Goal: Find specific page/section: Find specific page/section

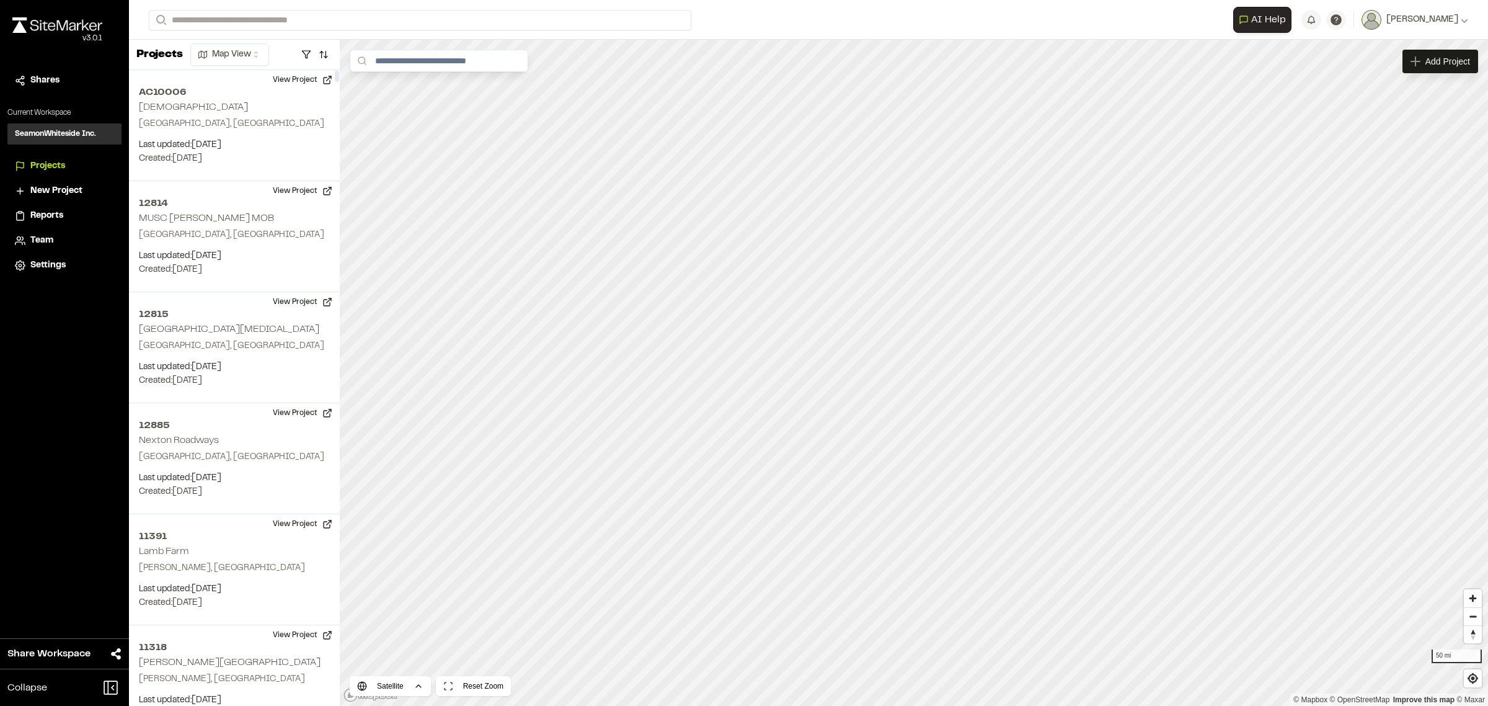
click at [303, 8] on div "**********" at bounding box center [809, 20] width 1320 height 40
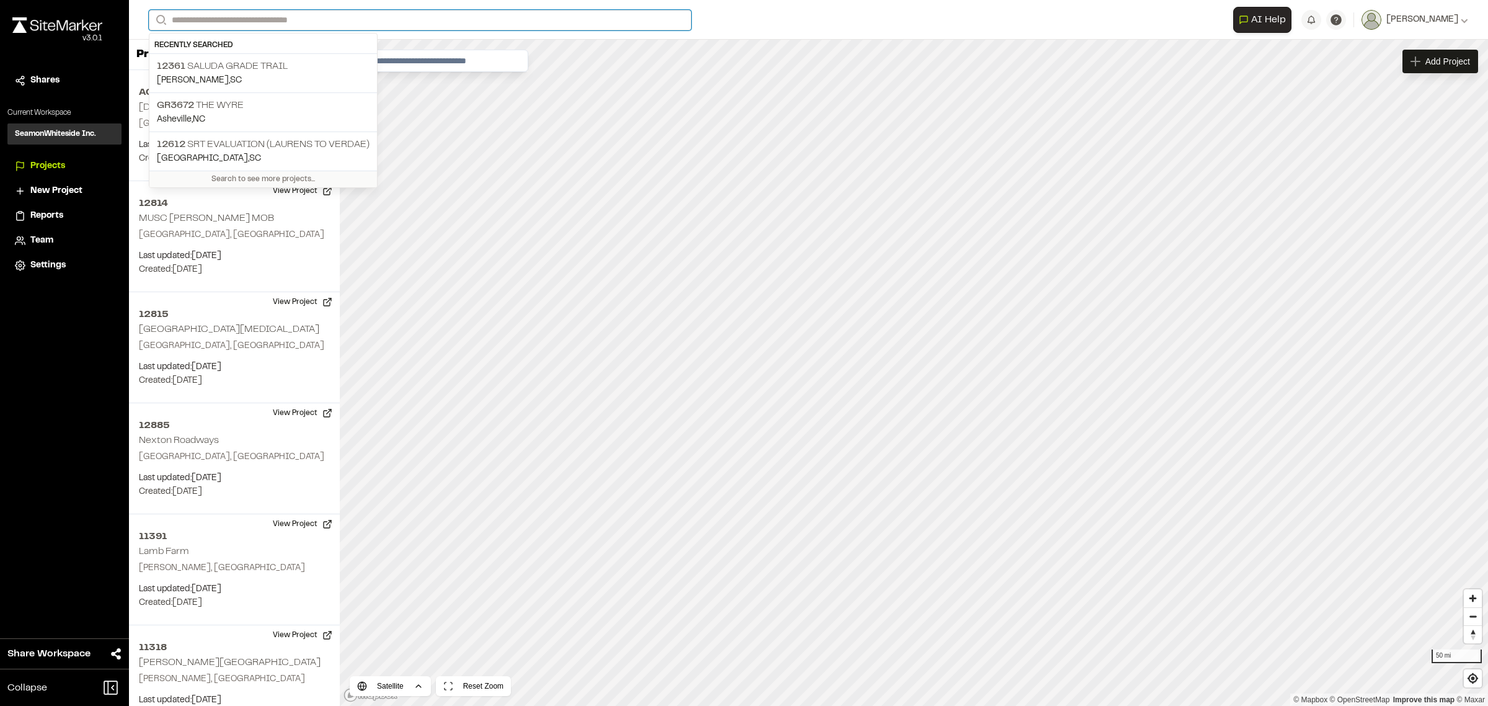
click at [308, 25] on input "Search" at bounding box center [420, 20] width 543 height 20
click at [306, 69] on p "12361 Saluda Grade Trail" at bounding box center [263, 66] width 213 height 15
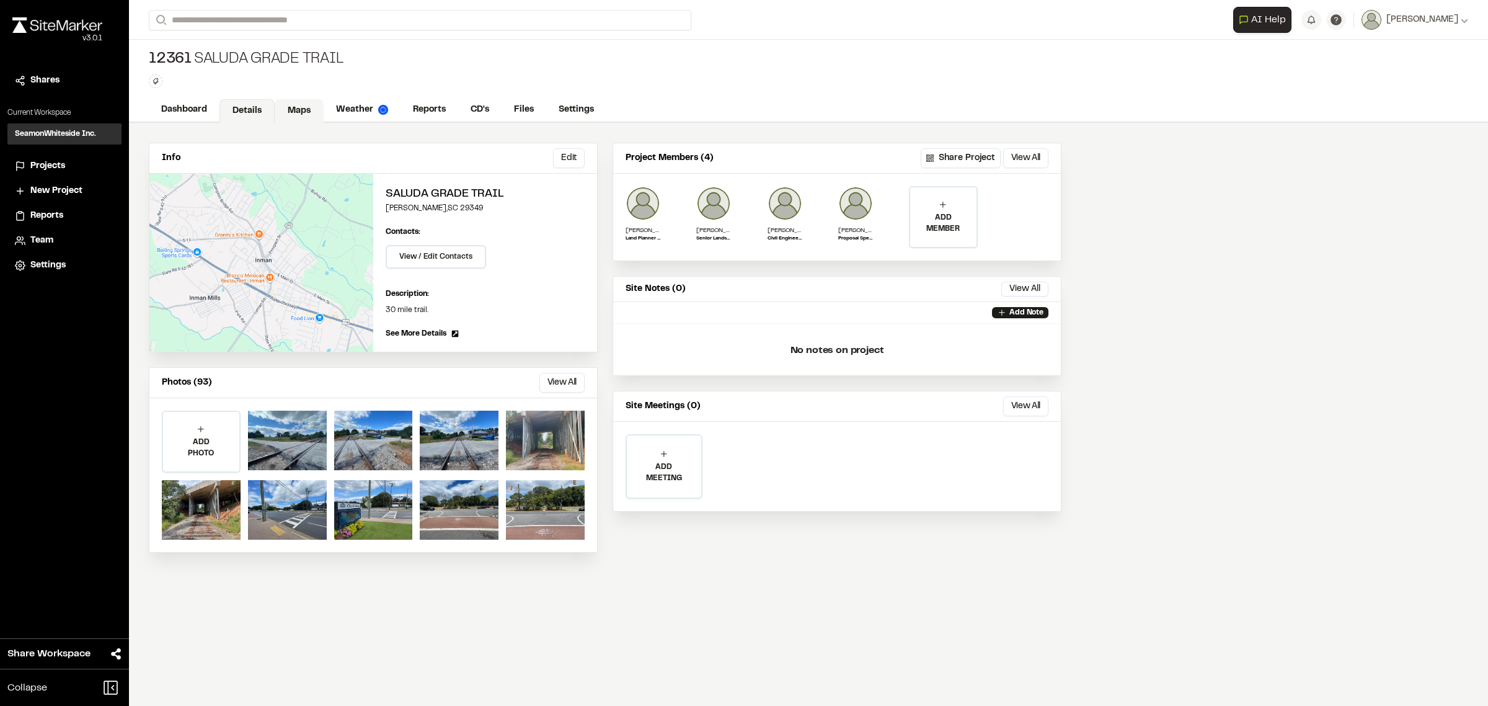
click at [310, 103] on link "Maps" at bounding box center [299, 111] width 49 height 24
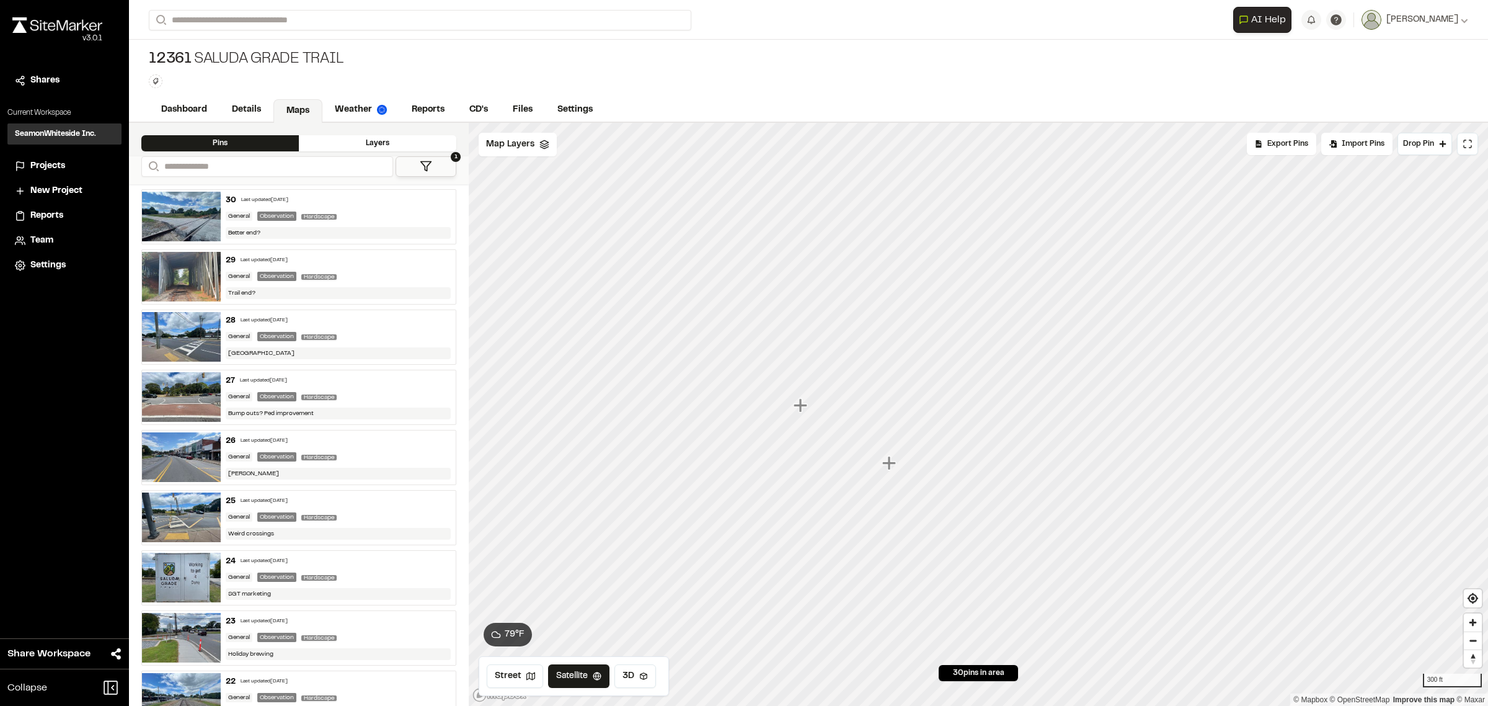
click at [889, 466] on icon "Map marker" at bounding box center [890, 463] width 14 height 14
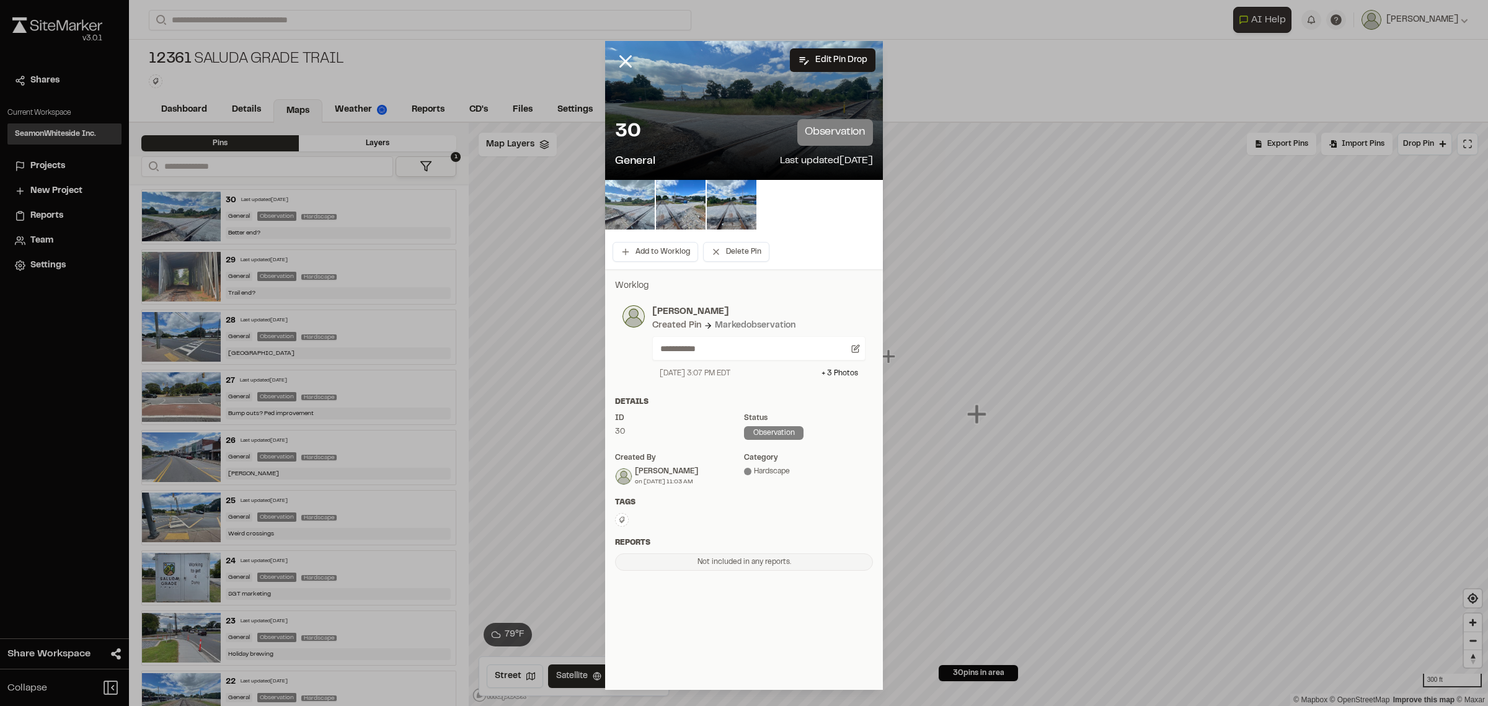
click at [630, 199] on img at bounding box center [630, 205] width 50 height 50
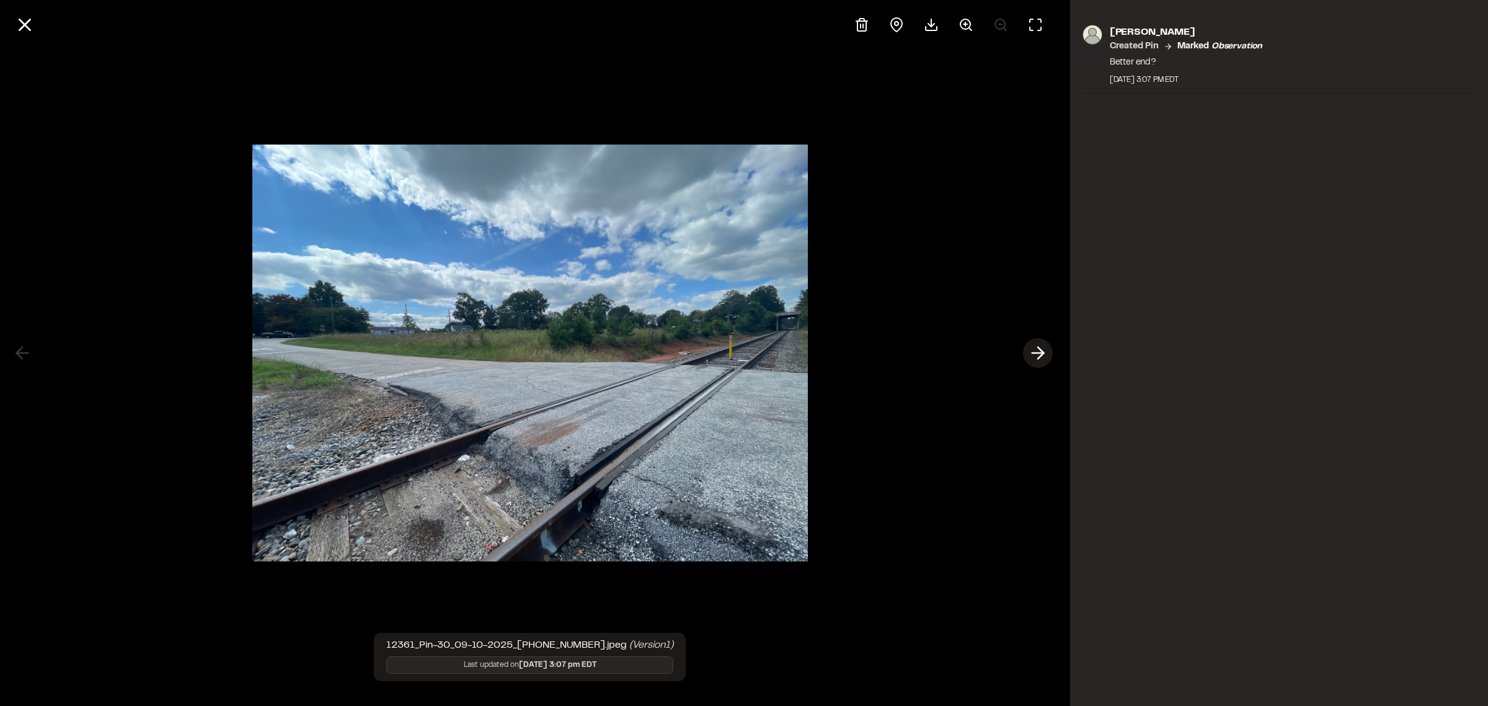
click at [1034, 355] on icon at bounding box center [1038, 352] width 20 height 21
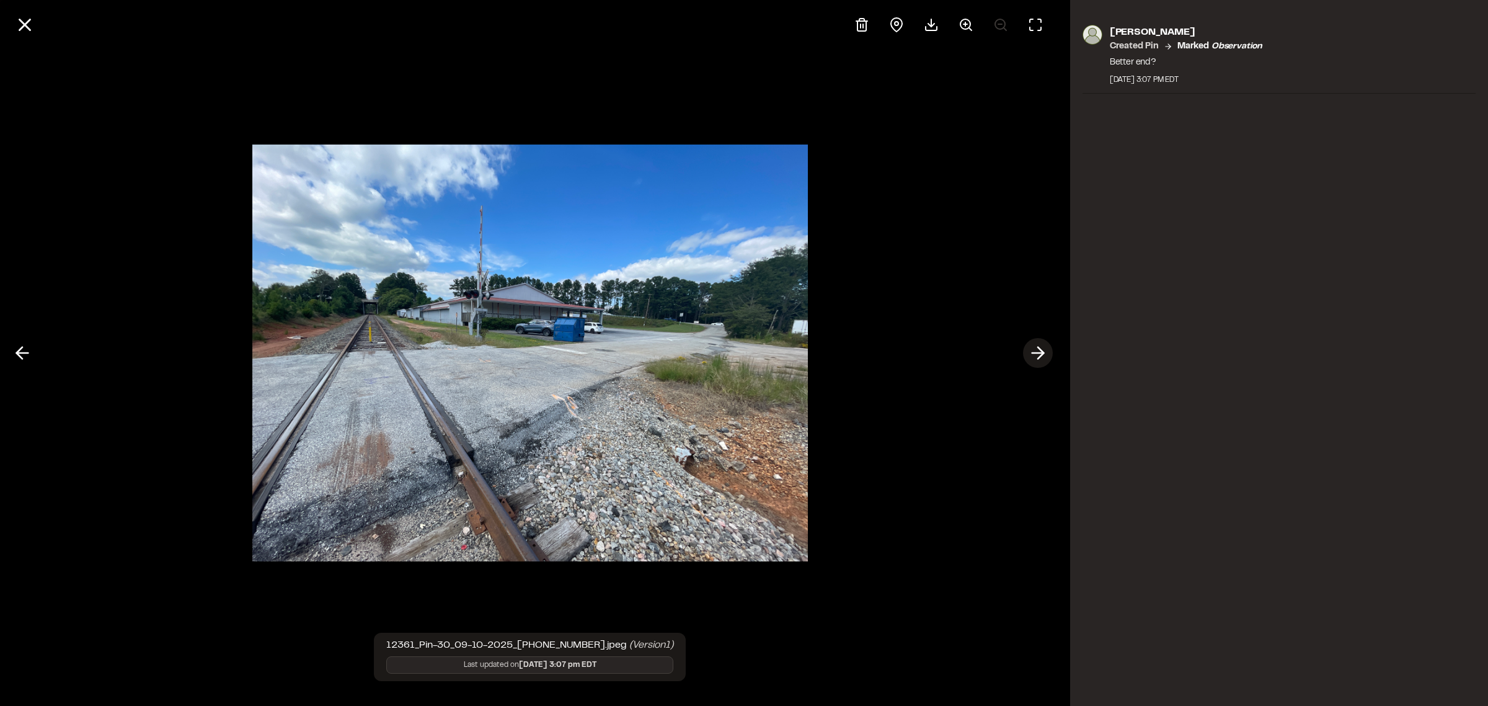
click at [1034, 355] on icon at bounding box center [1038, 352] width 20 height 21
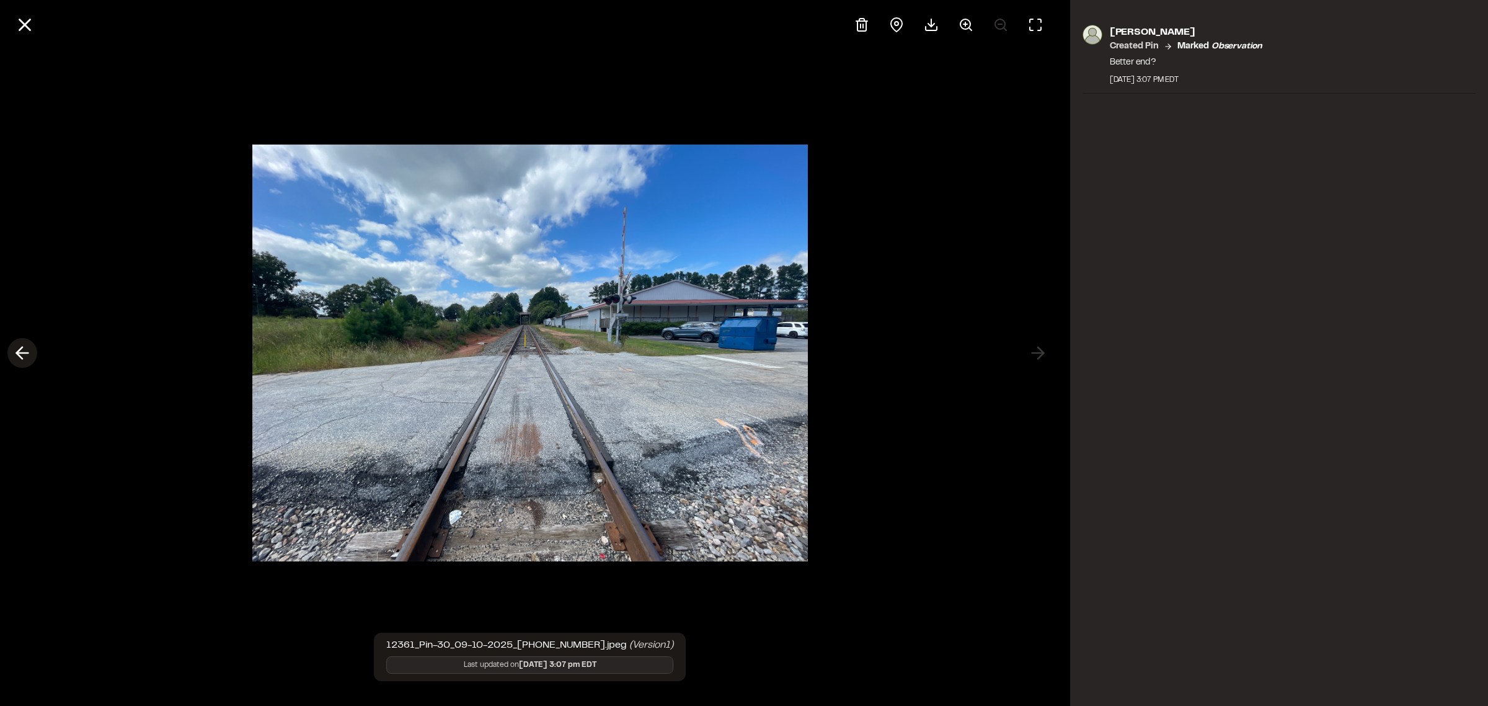
click at [20, 355] on polyline at bounding box center [20, 353] width 6 height 12
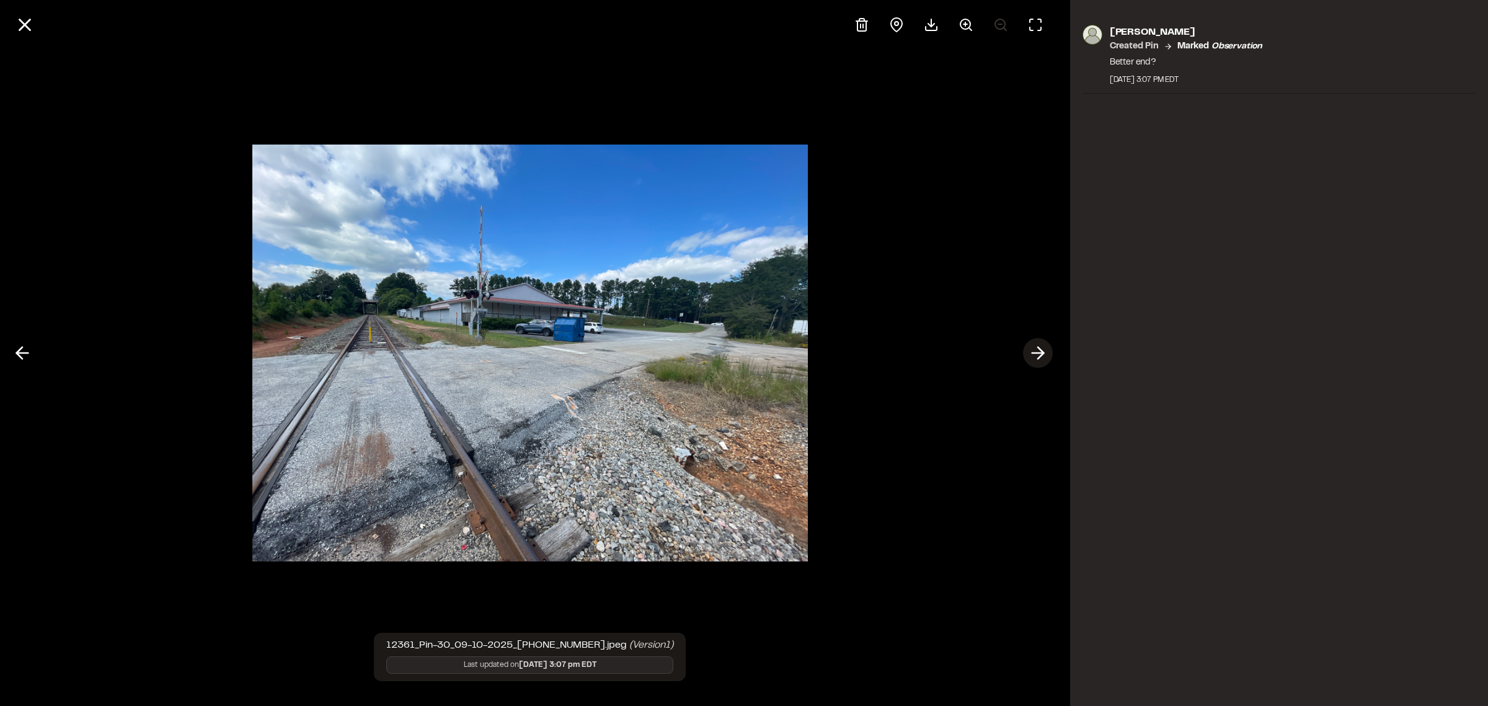
click at [1033, 352] on icon at bounding box center [1038, 352] width 20 height 21
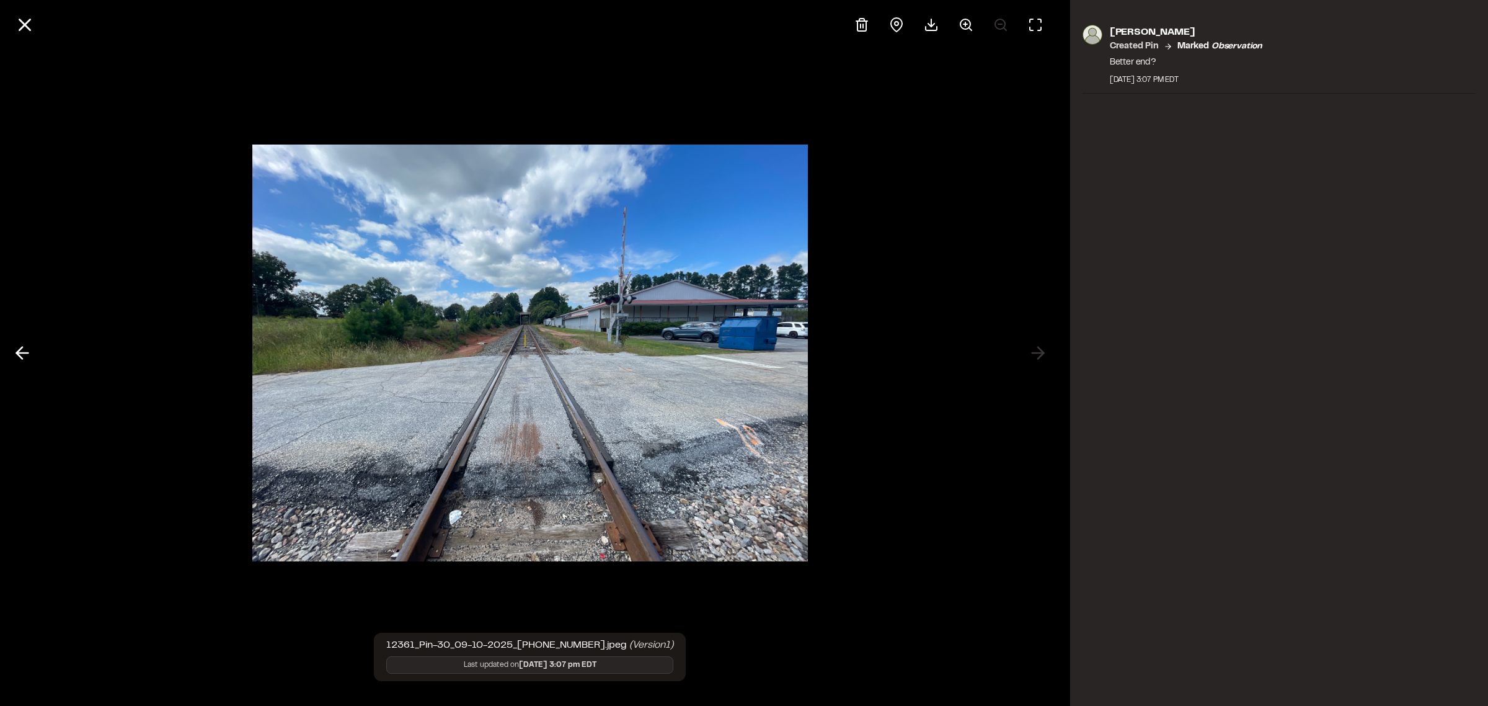
click at [1034, 355] on div at bounding box center [530, 353] width 1061 height 706
click at [1034, 357] on div at bounding box center [530, 353] width 1061 height 706
click at [1042, 345] on div at bounding box center [530, 353] width 1061 height 706
click at [14, 354] on icon at bounding box center [22, 352] width 20 height 21
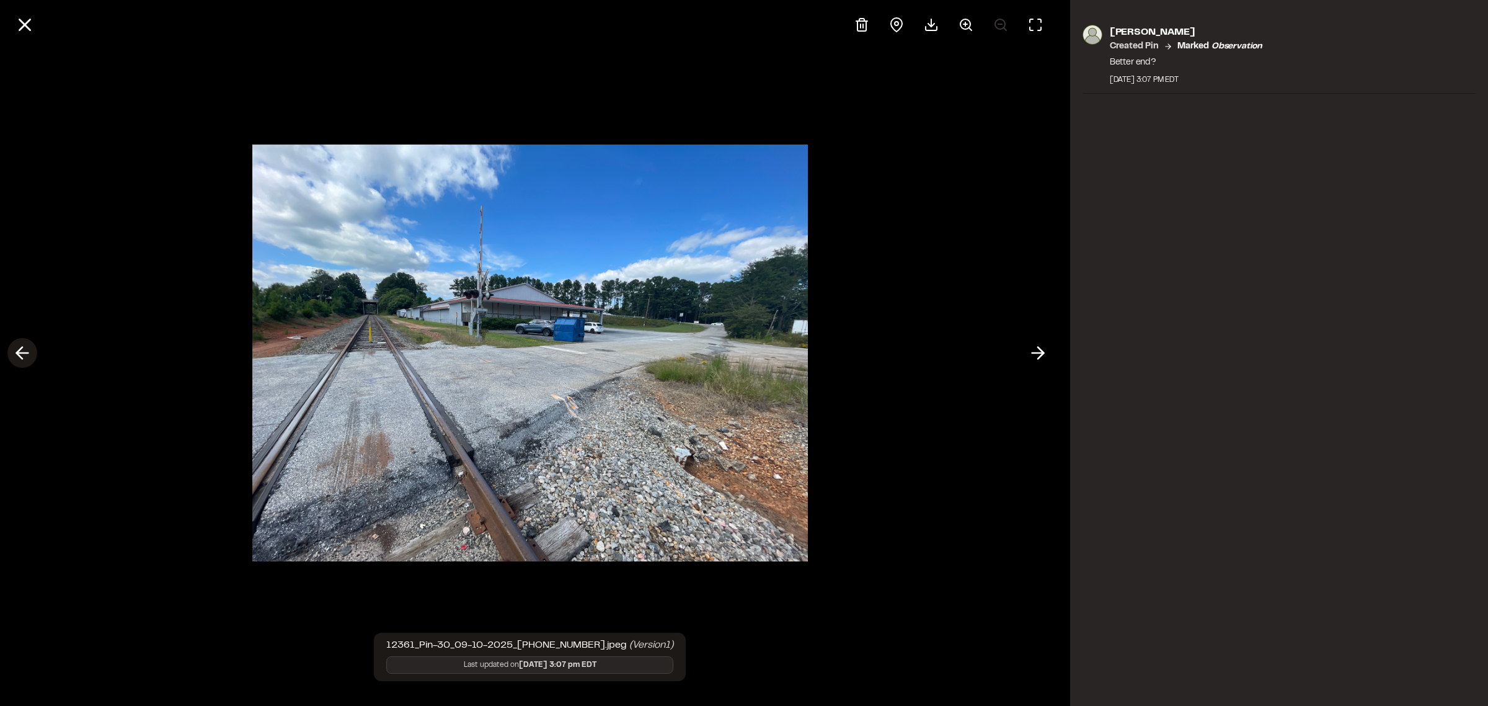
click at [14, 352] on icon at bounding box center [22, 352] width 20 height 21
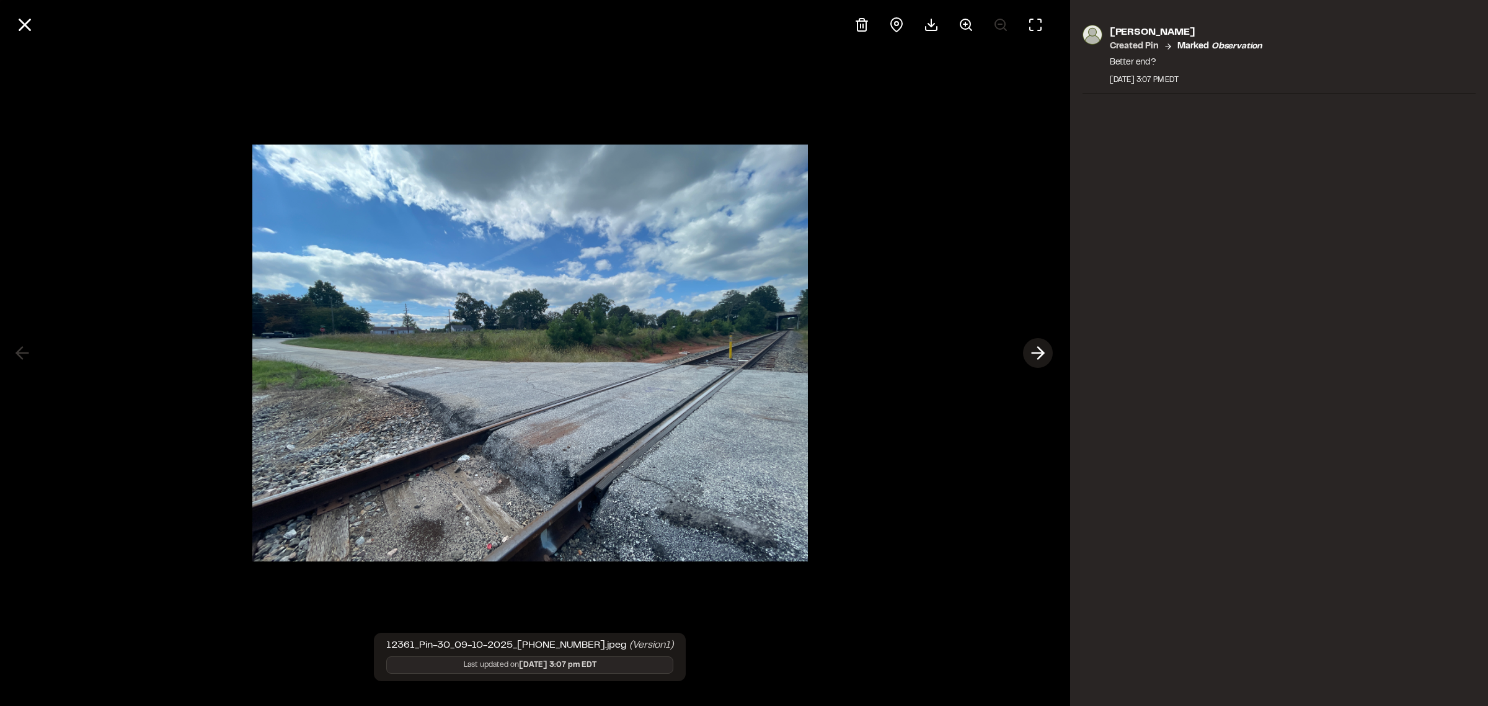
click at [1031, 354] on icon at bounding box center [1038, 352] width 20 height 21
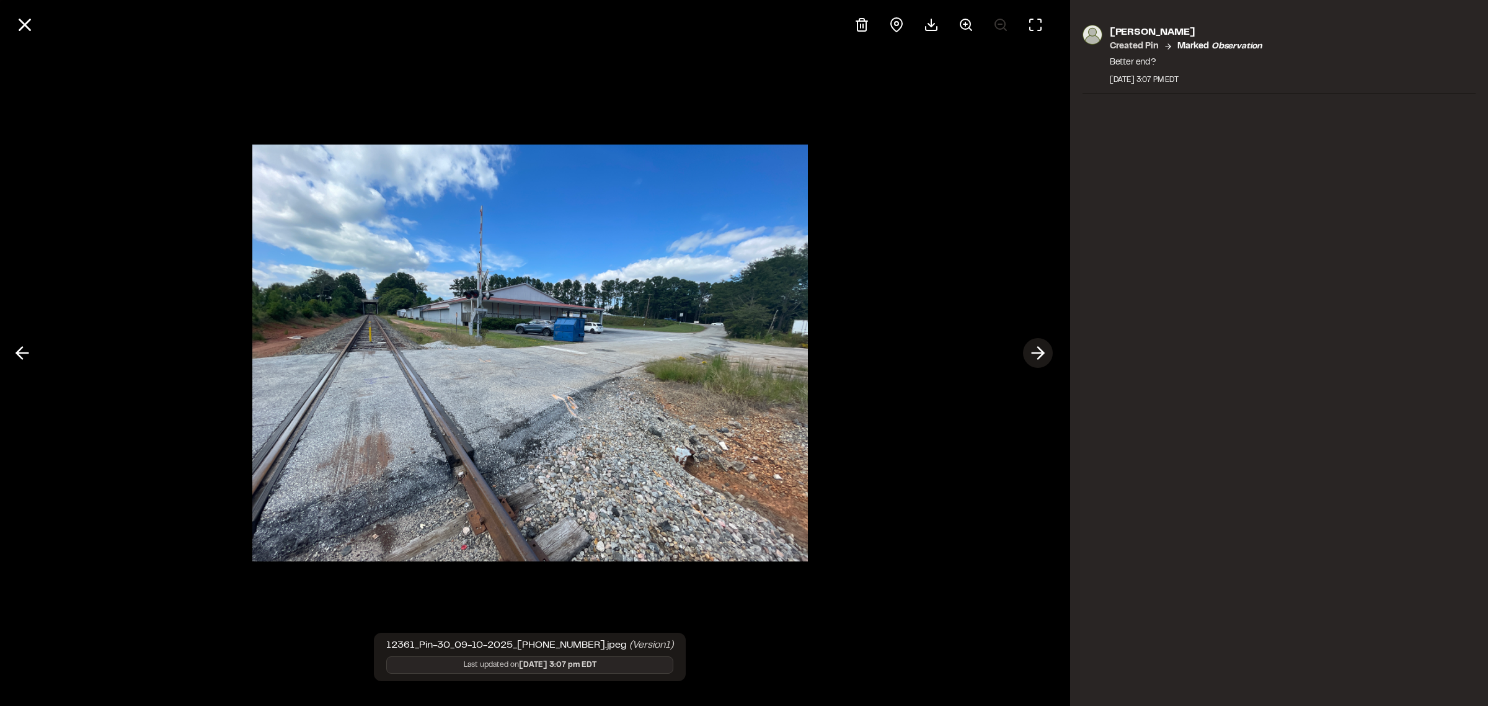
click at [1033, 357] on icon at bounding box center [1038, 352] width 20 height 21
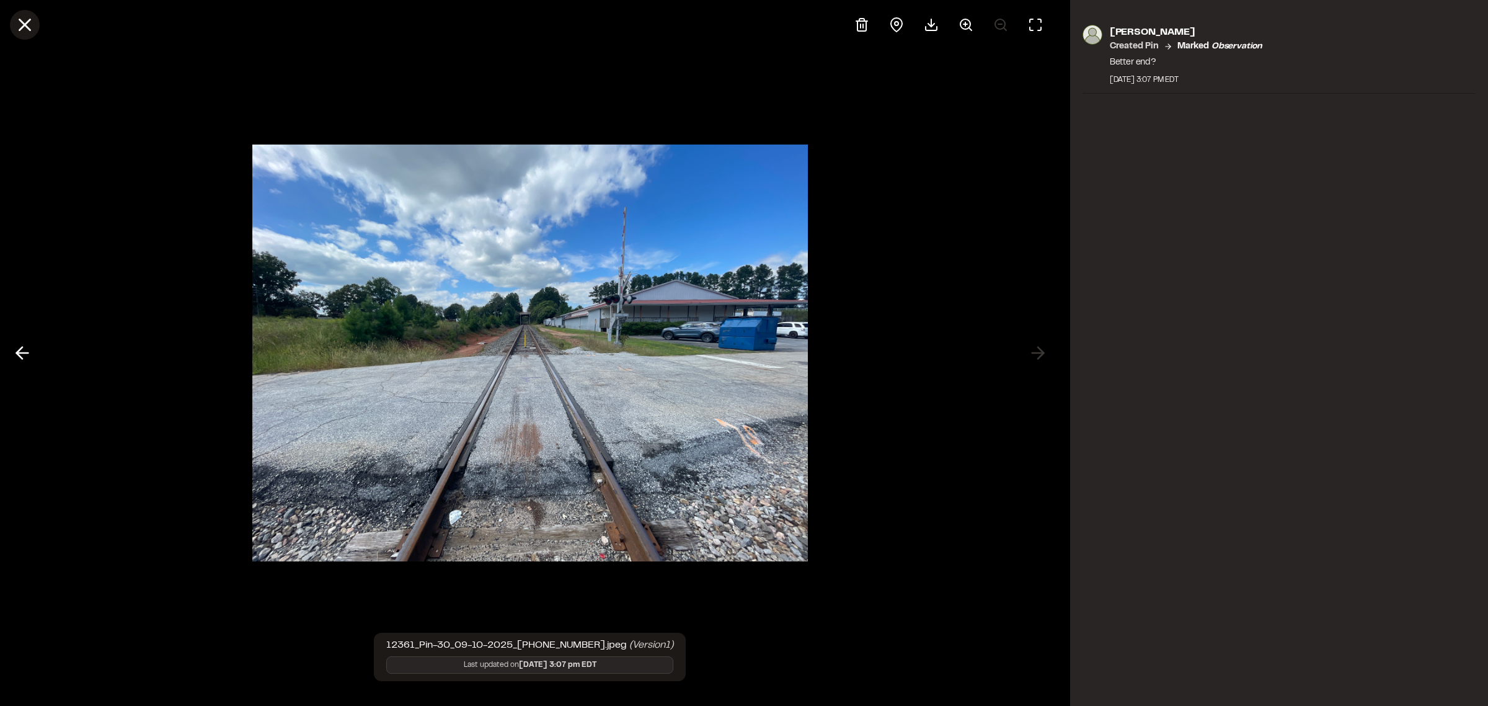
click at [30, 20] on icon at bounding box center [24, 24] width 21 height 21
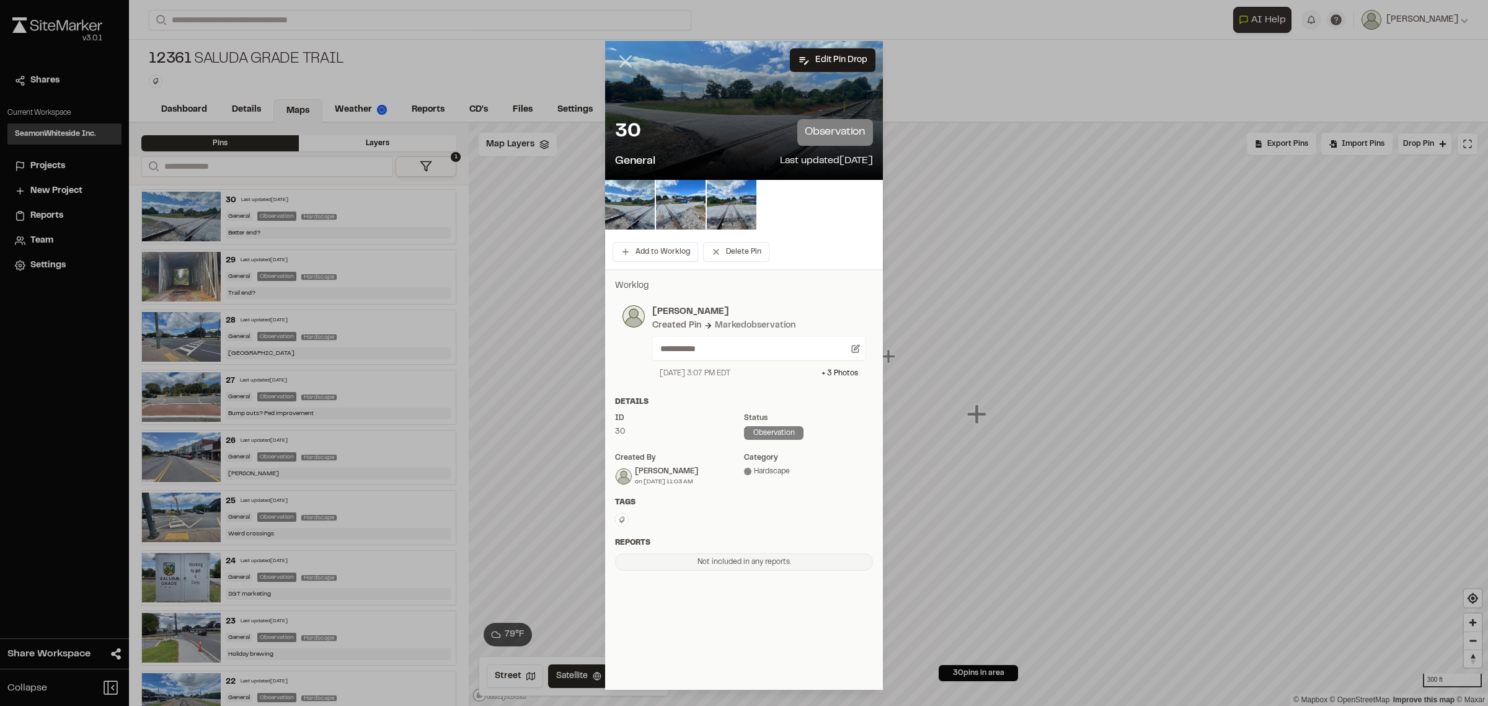
click at [628, 60] on icon at bounding box center [625, 61] width 21 height 21
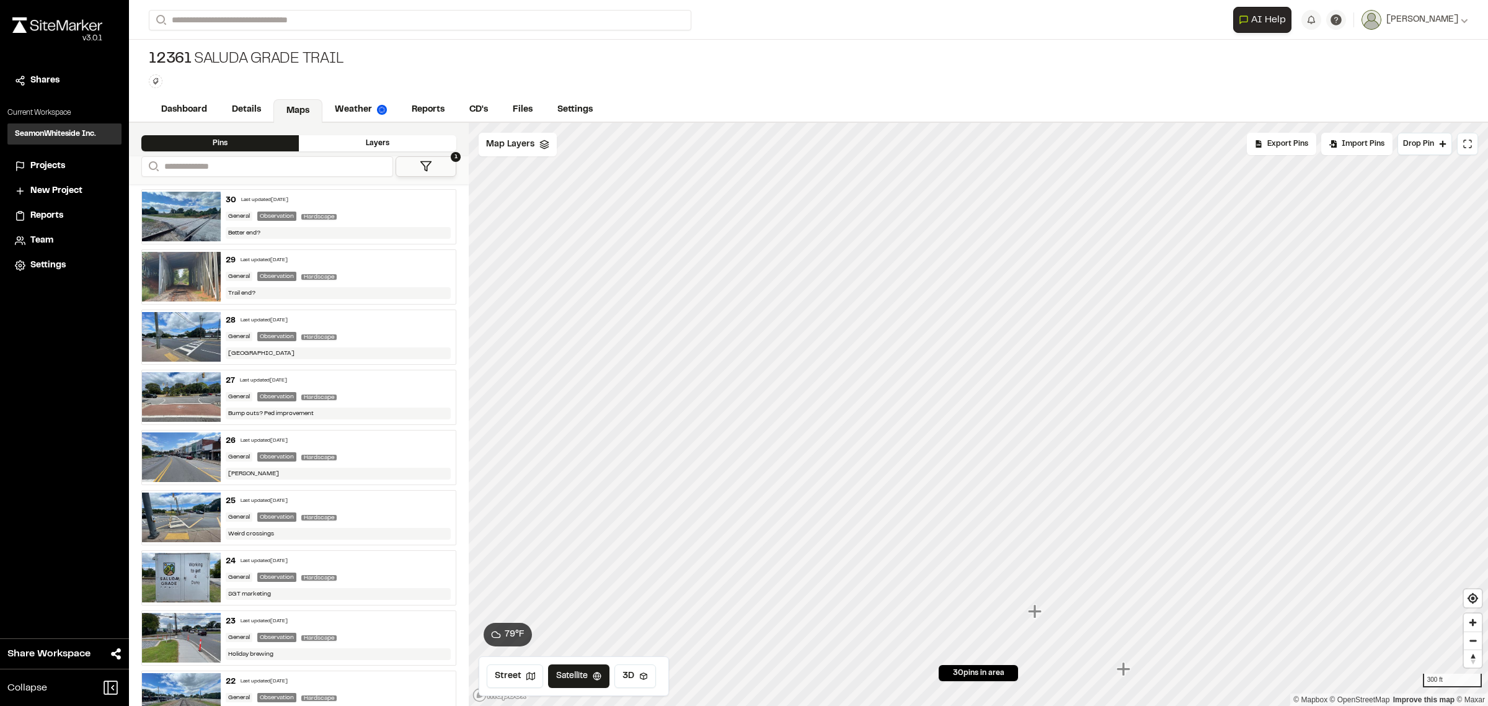
click at [1036, 618] on icon "Map marker" at bounding box center [1035, 611] width 14 height 14
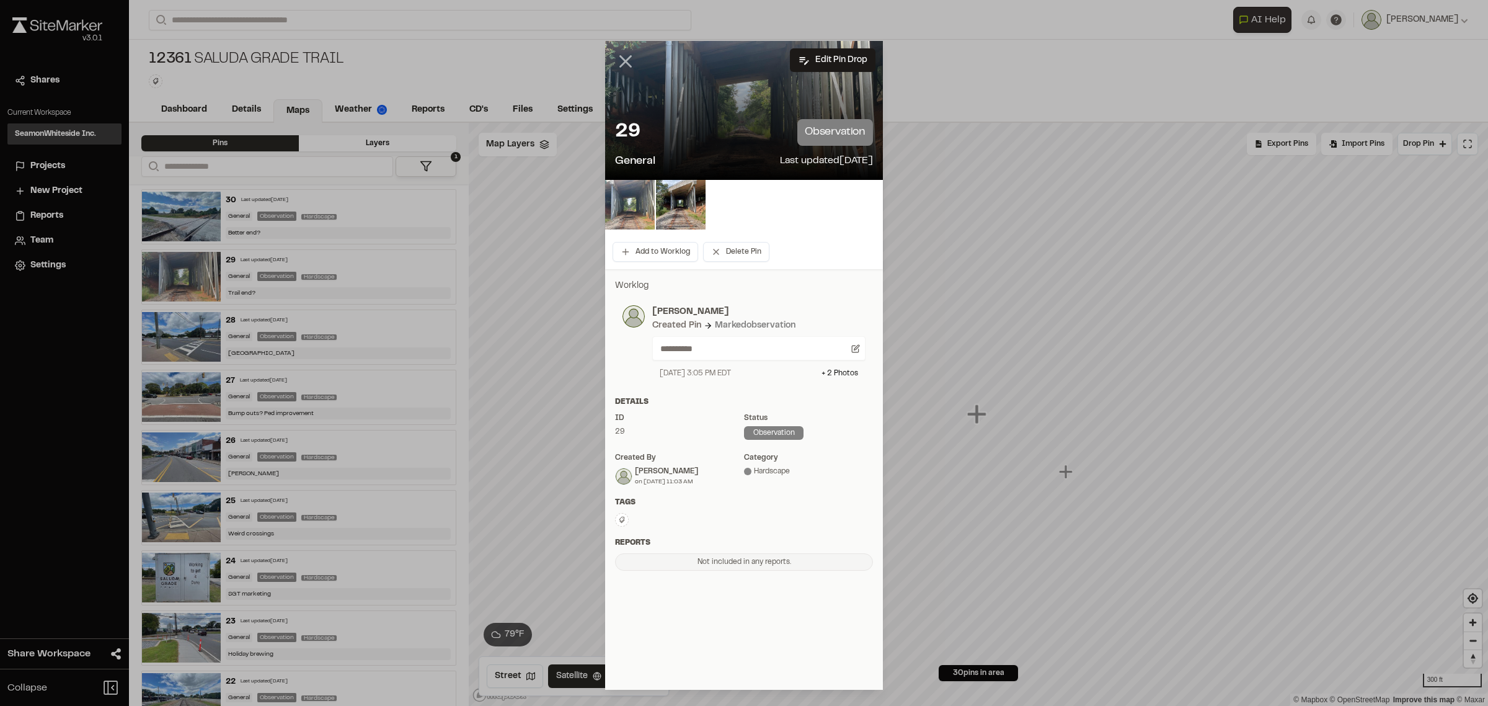
click at [615, 58] on icon at bounding box center [625, 61] width 21 height 21
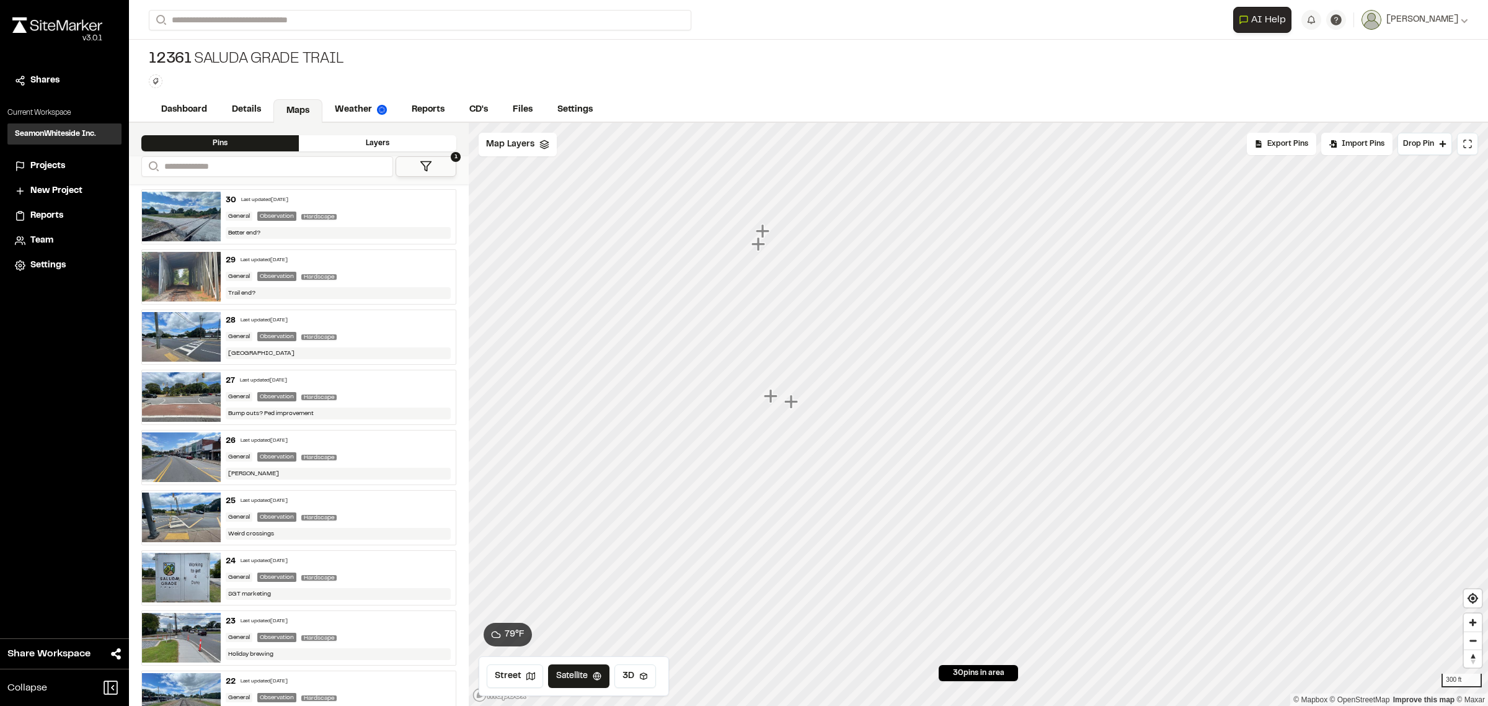
click at [770, 395] on icon "Map marker" at bounding box center [771, 396] width 14 height 14
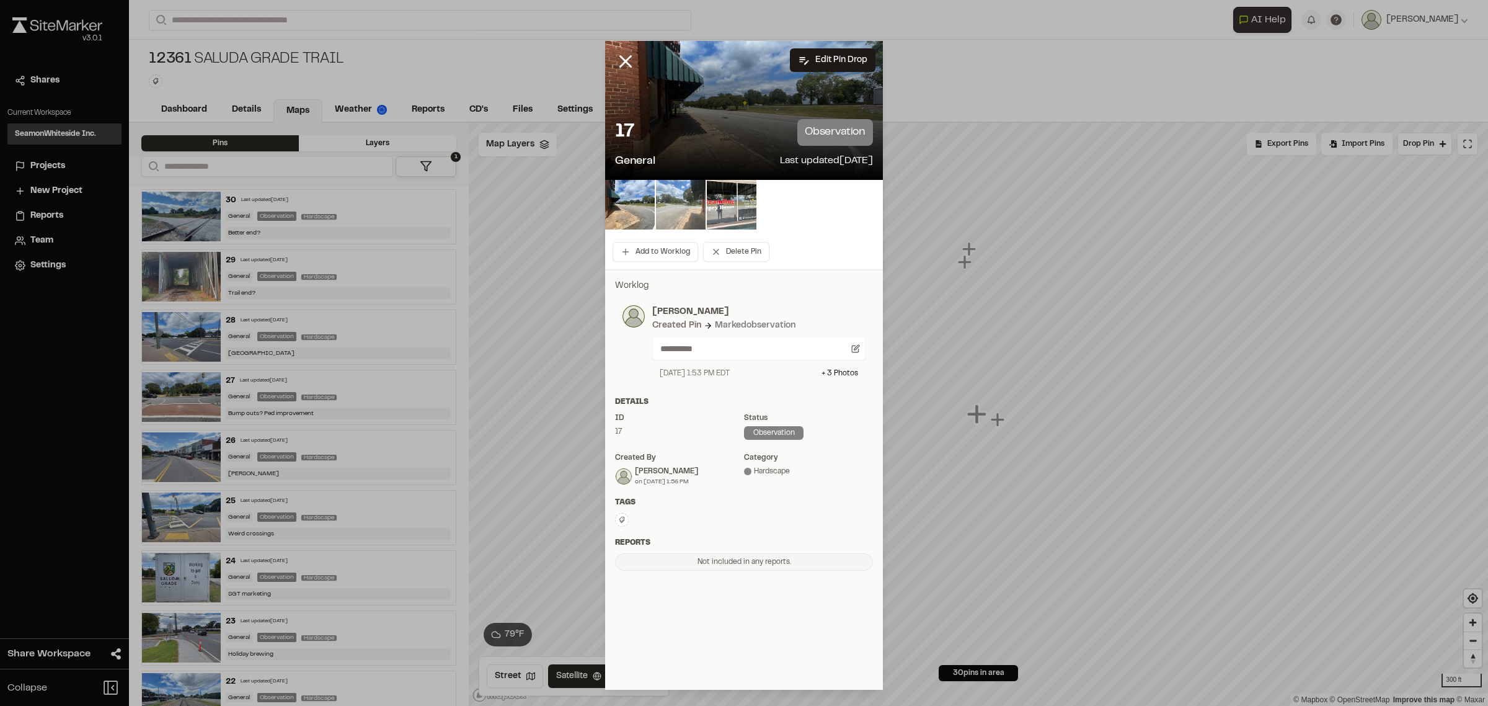
click at [667, 194] on img at bounding box center [681, 205] width 50 height 50
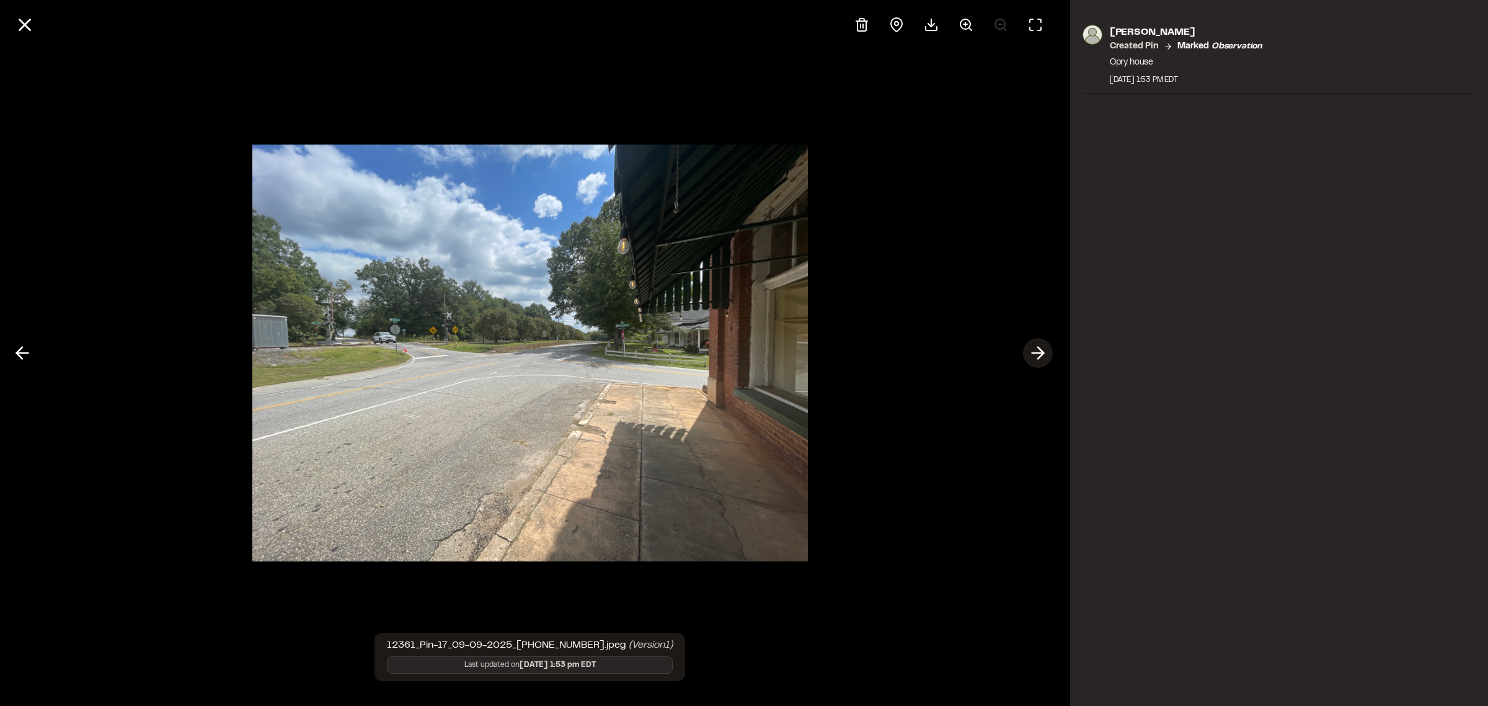
click at [1033, 354] on icon at bounding box center [1038, 352] width 20 height 21
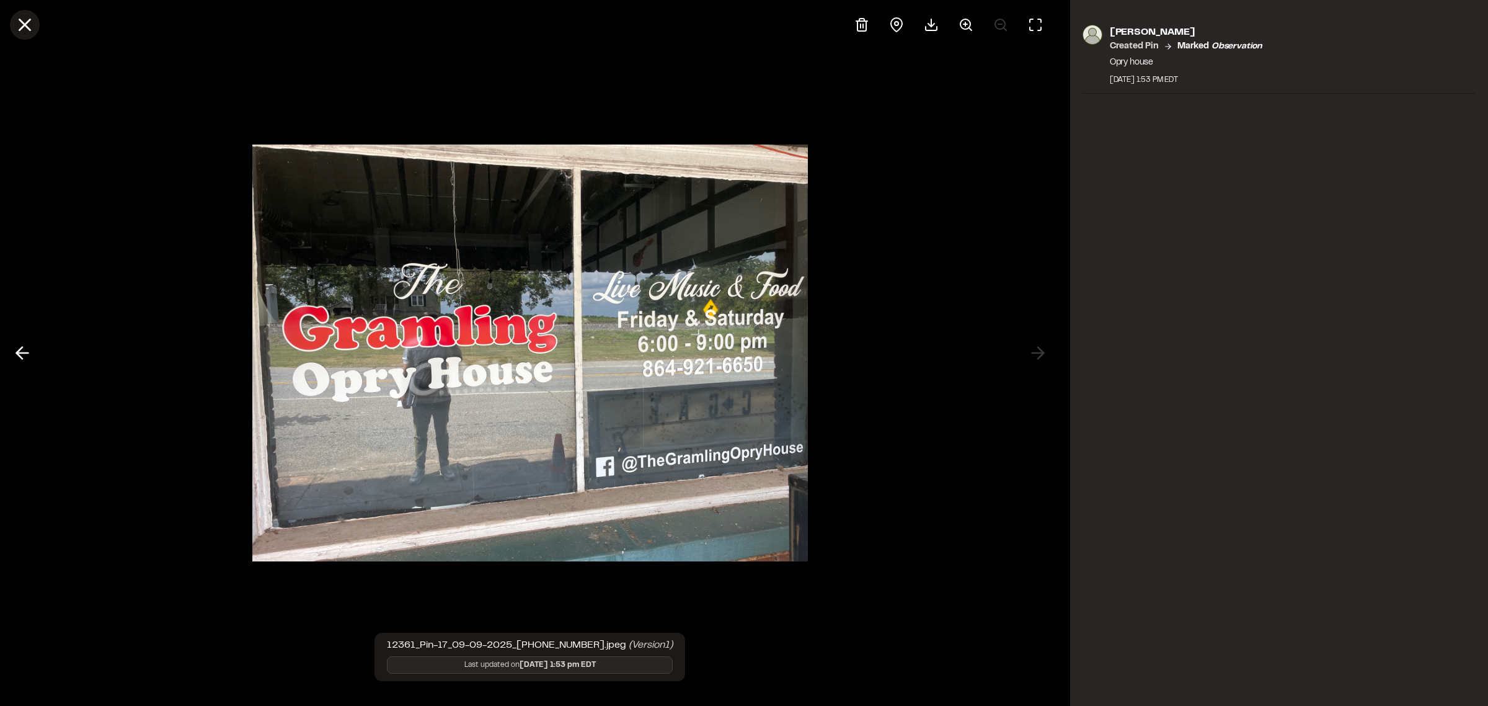
click at [27, 27] on icon at bounding box center [24, 24] width 21 height 21
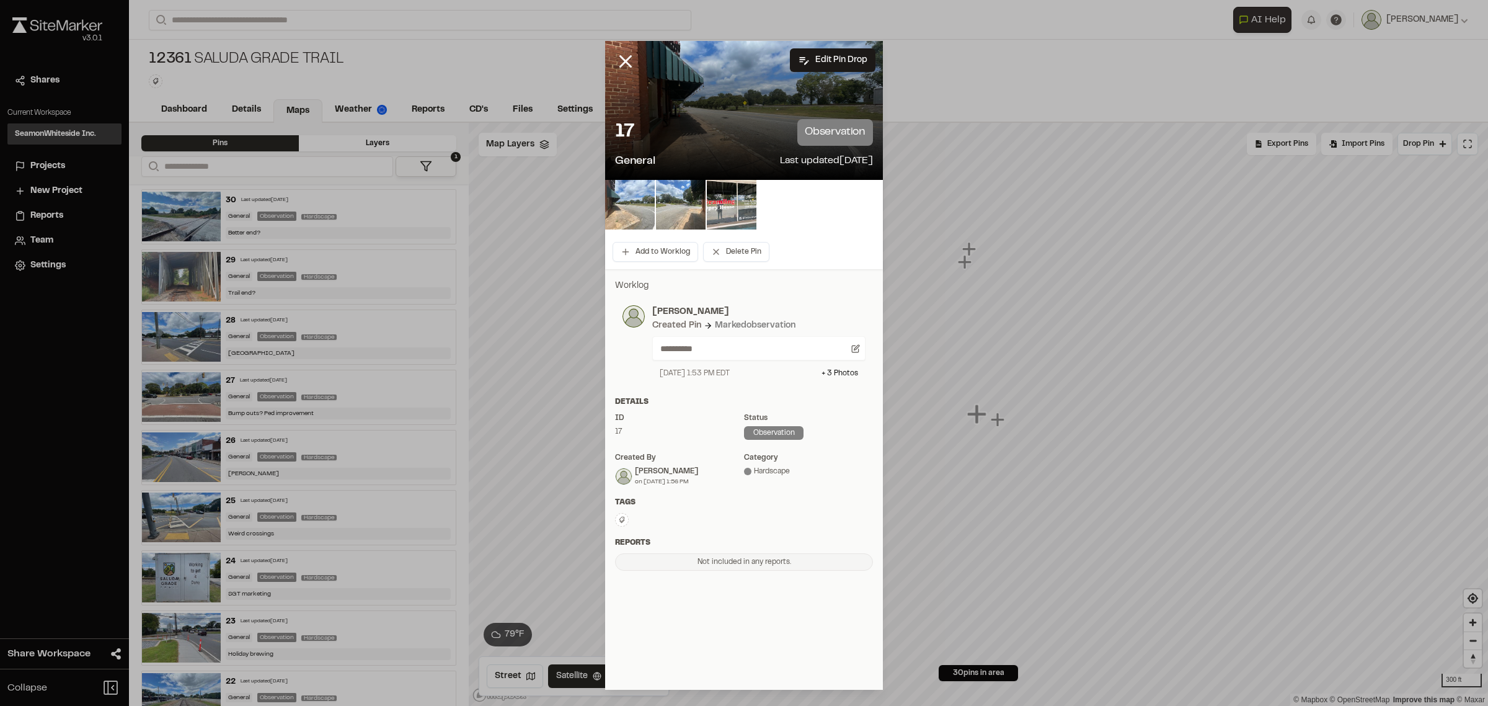
click at [633, 207] on img at bounding box center [630, 205] width 50 height 50
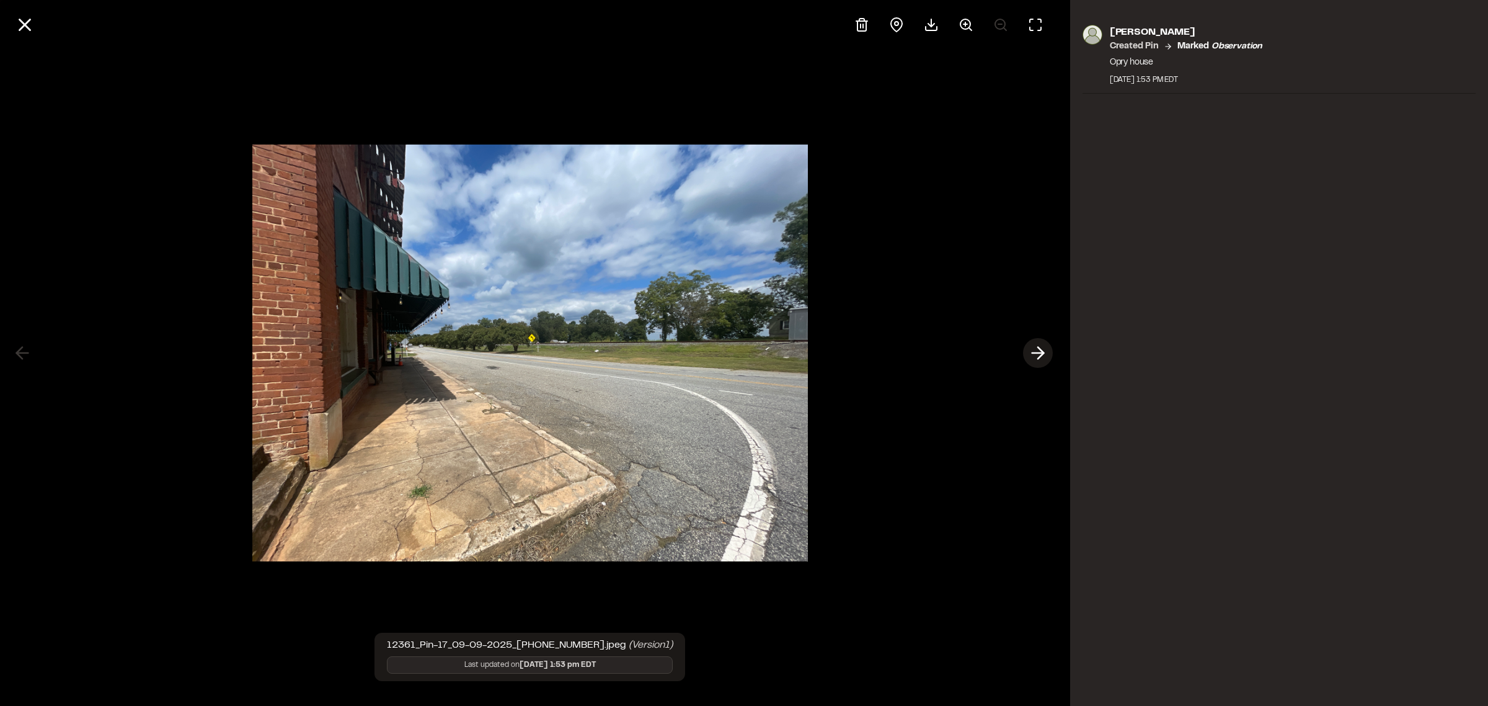
click at [1031, 358] on icon at bounding box center [1038, 352] width 20 height 21
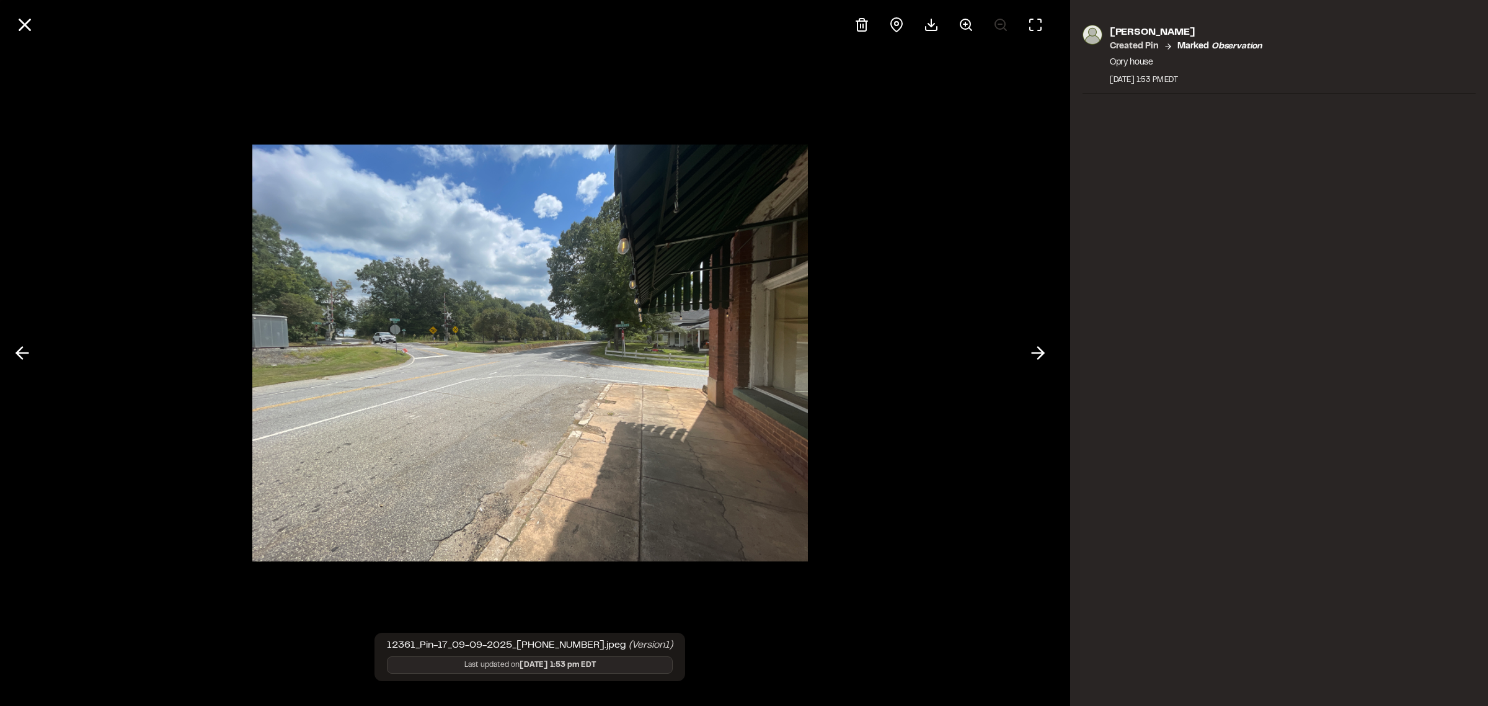
click at [627, 330] on img at bounding box center [530, 353] width 556 height 442
click at [25, 27] on icon at bounding box center [24, 24] width 21 height 21
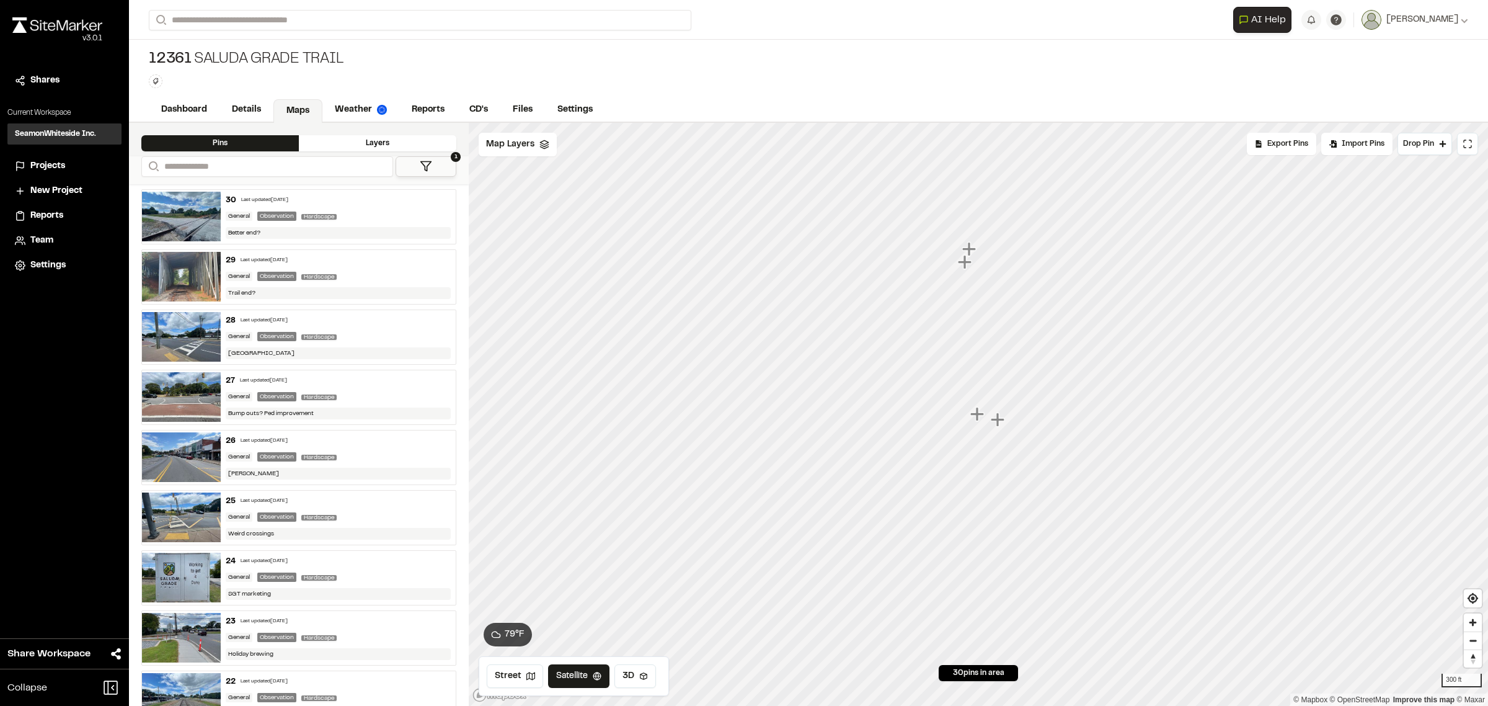
click at [1000, 425] on icon "Map marker" at bounding box center [999, 420] width 16 height 16
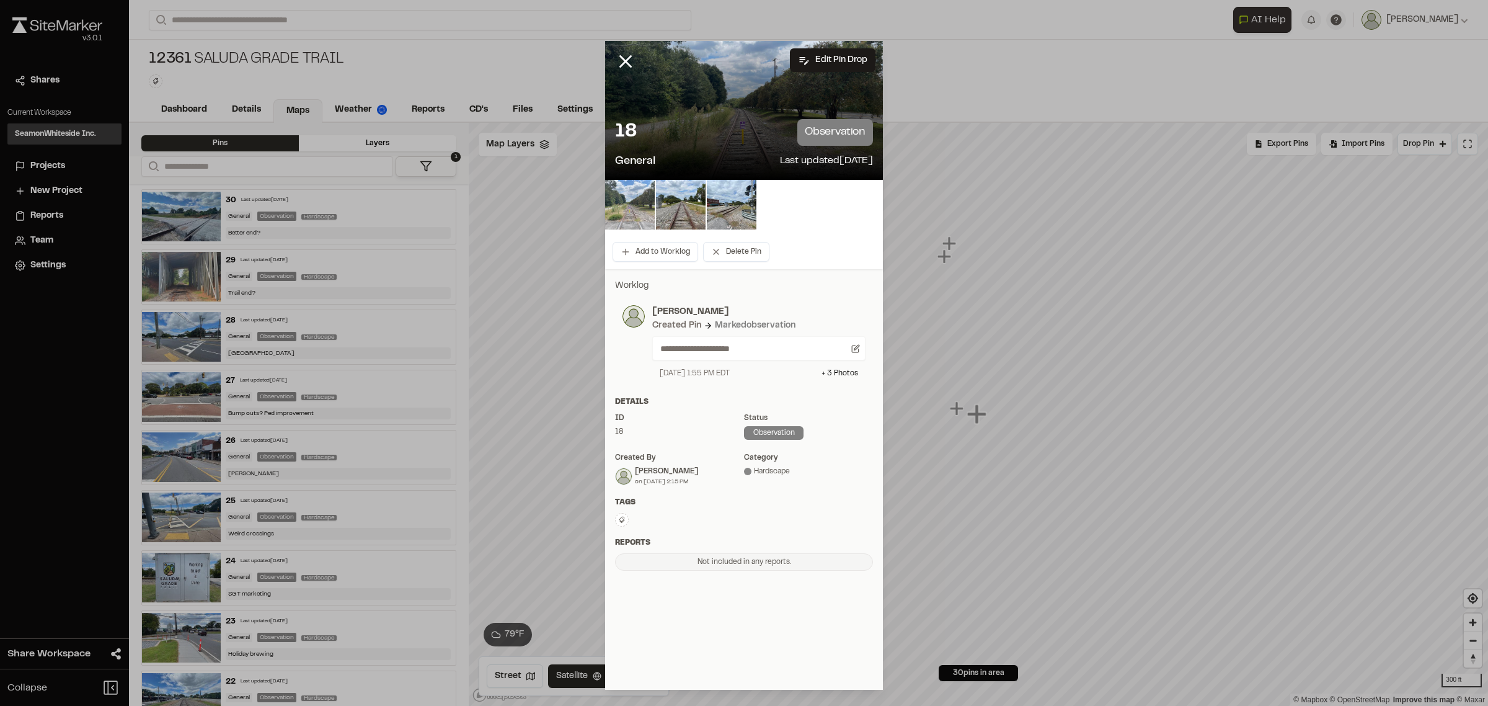
click at [630, 197] on img at bounding box center [630, 205] width 50 height 50
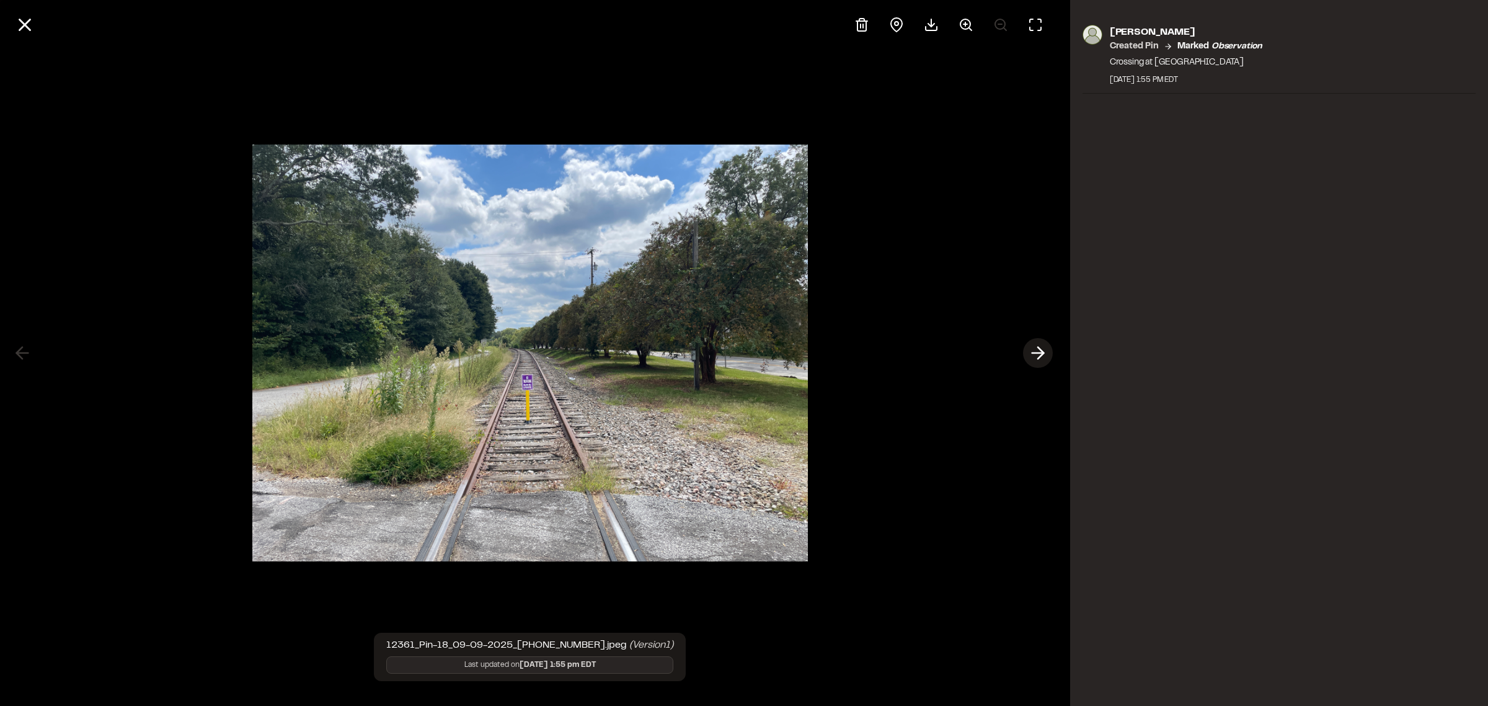
click at [1031, 358] on icon at bounding box center [1038, 352] width 20 height 21
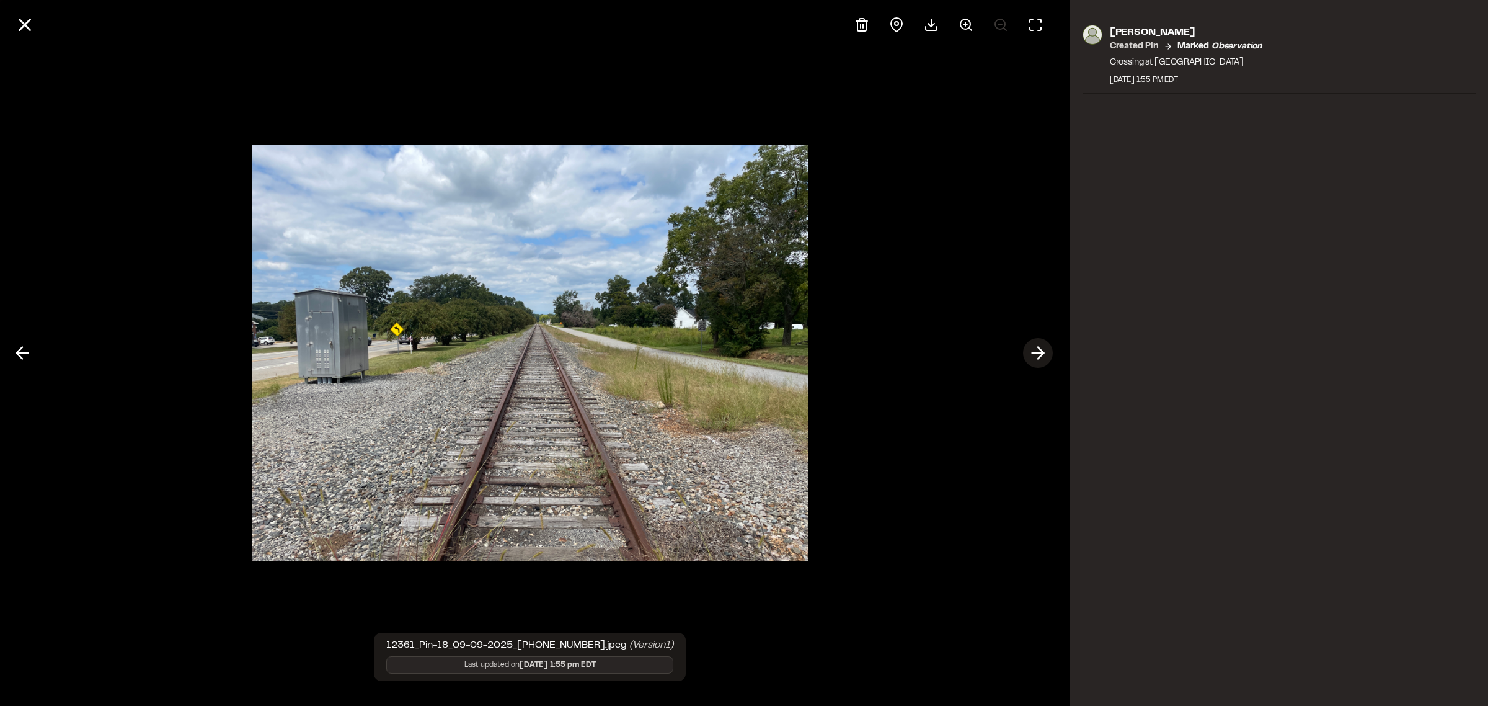
click at [1033, 358] on icon at bounding box center [1038, 352] width 20 height 21
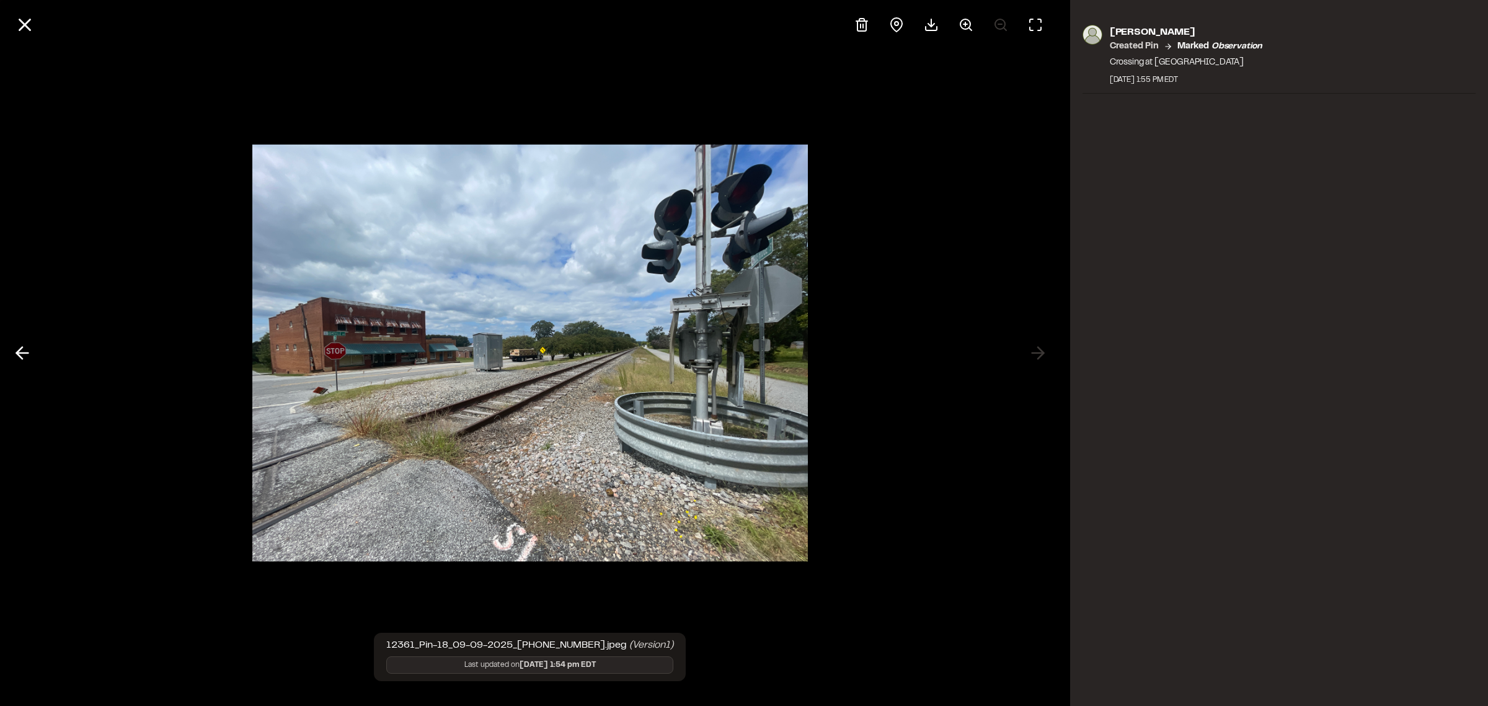
drag, startPoint x: 664, startPoint y: 334, endPoint x: 594, endPoint y: 320, distance: 70.8
click at [593, 320] on img at bounding box center [530, 353] width 556 height 442
click at [930, 20] on icon at bounding box center [931, 24] width 15 height 15
click at [29, 29] on icon at bounding box center [24, 24] width 21 height 21
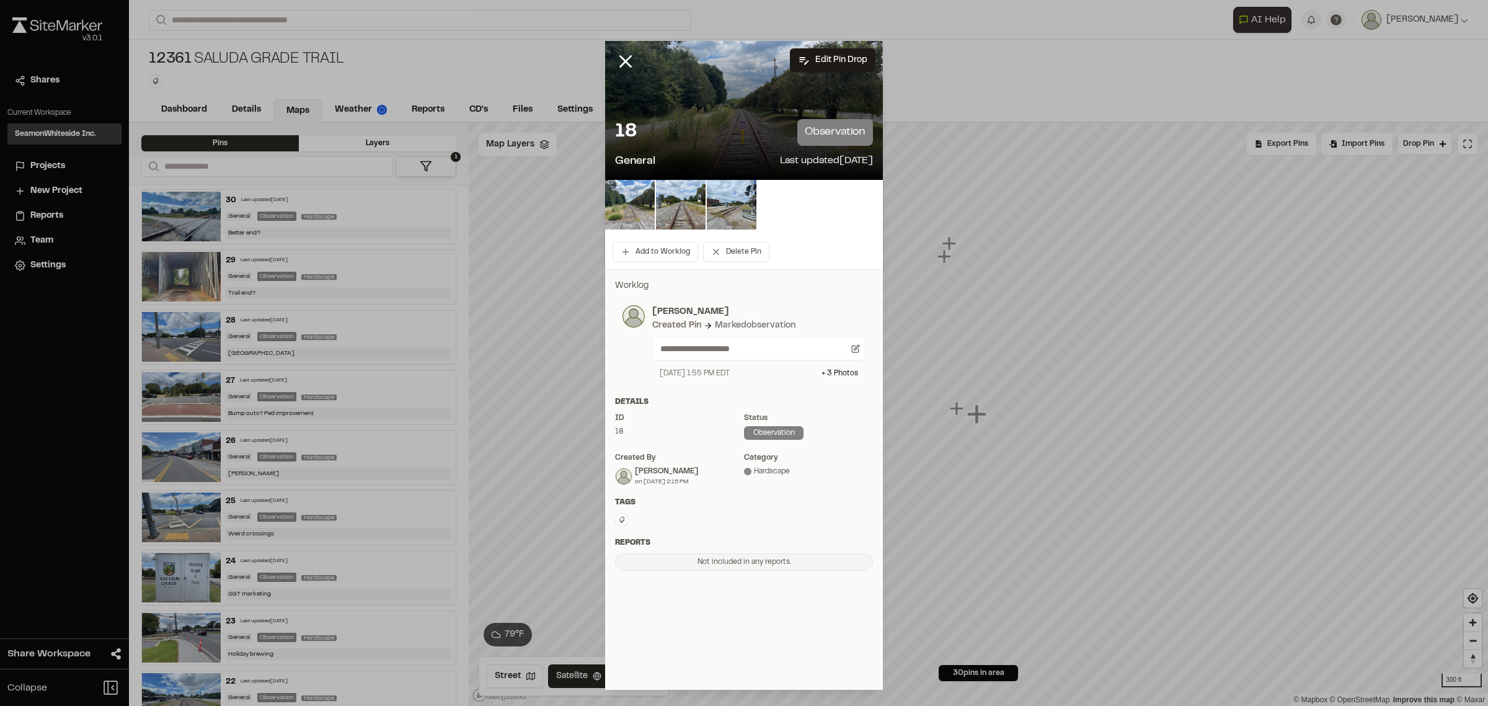
click at [620, 58] on icon at bounding box center [625, 61] width 21 height 21
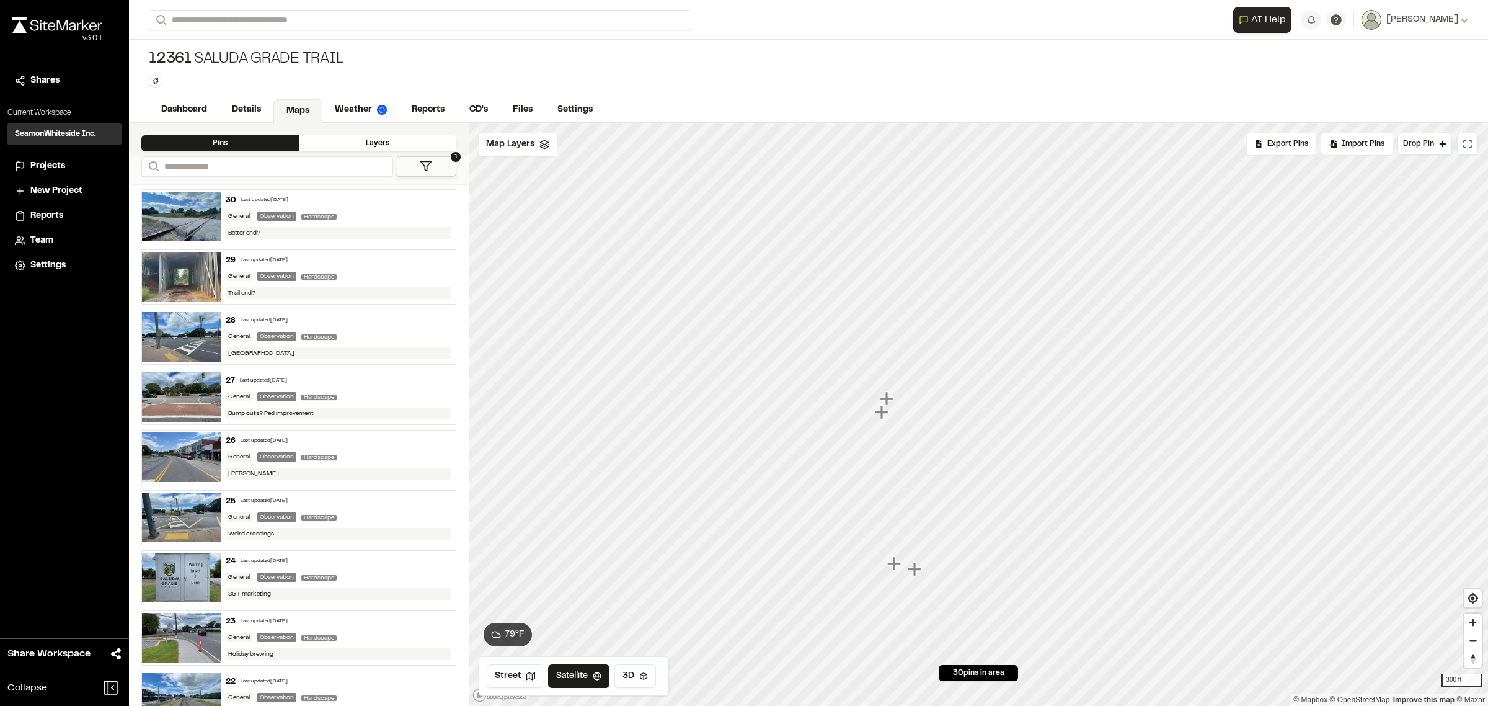
click at [885, 416] on icon "Map marker" at bounding box center [883, 412] width 16 height 16
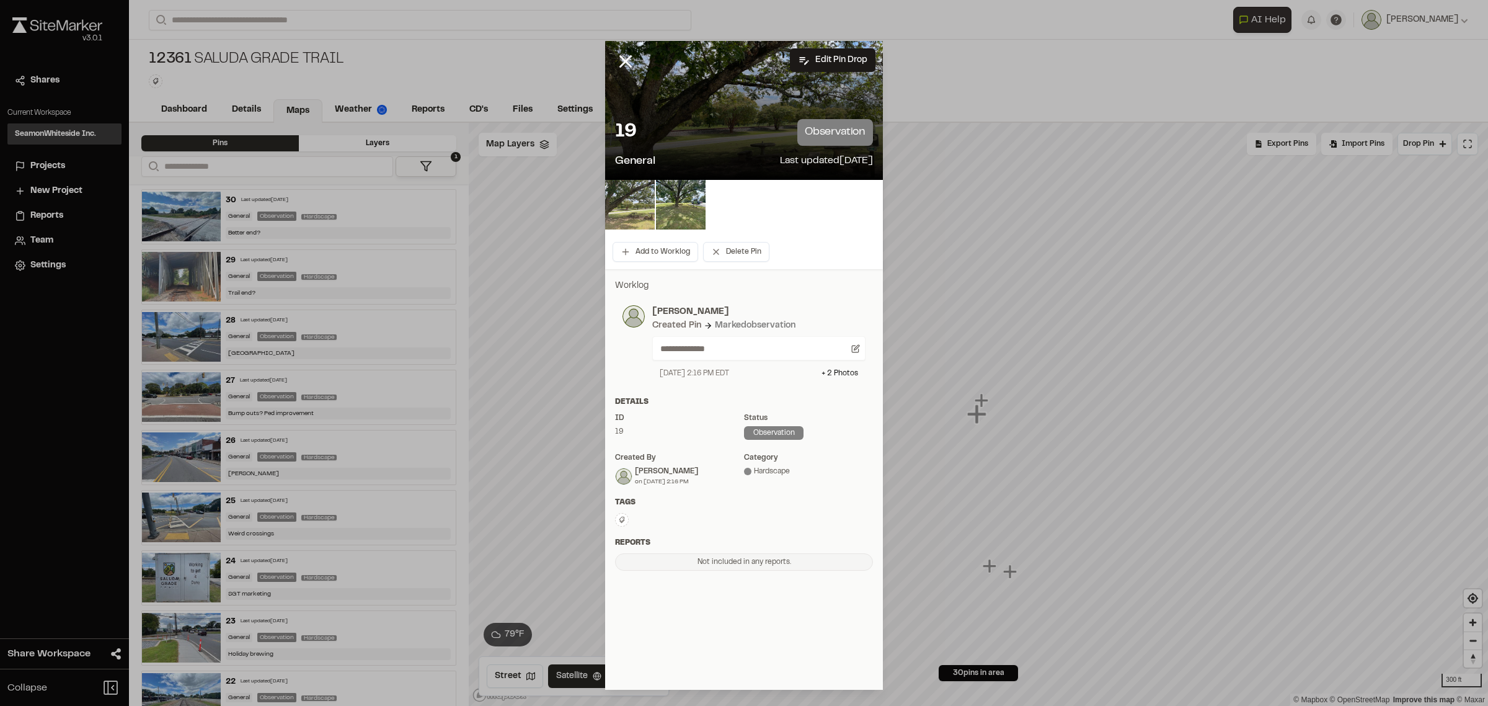
click at [633, 203] on img at bounding box center [630, 205] width 50 height 50
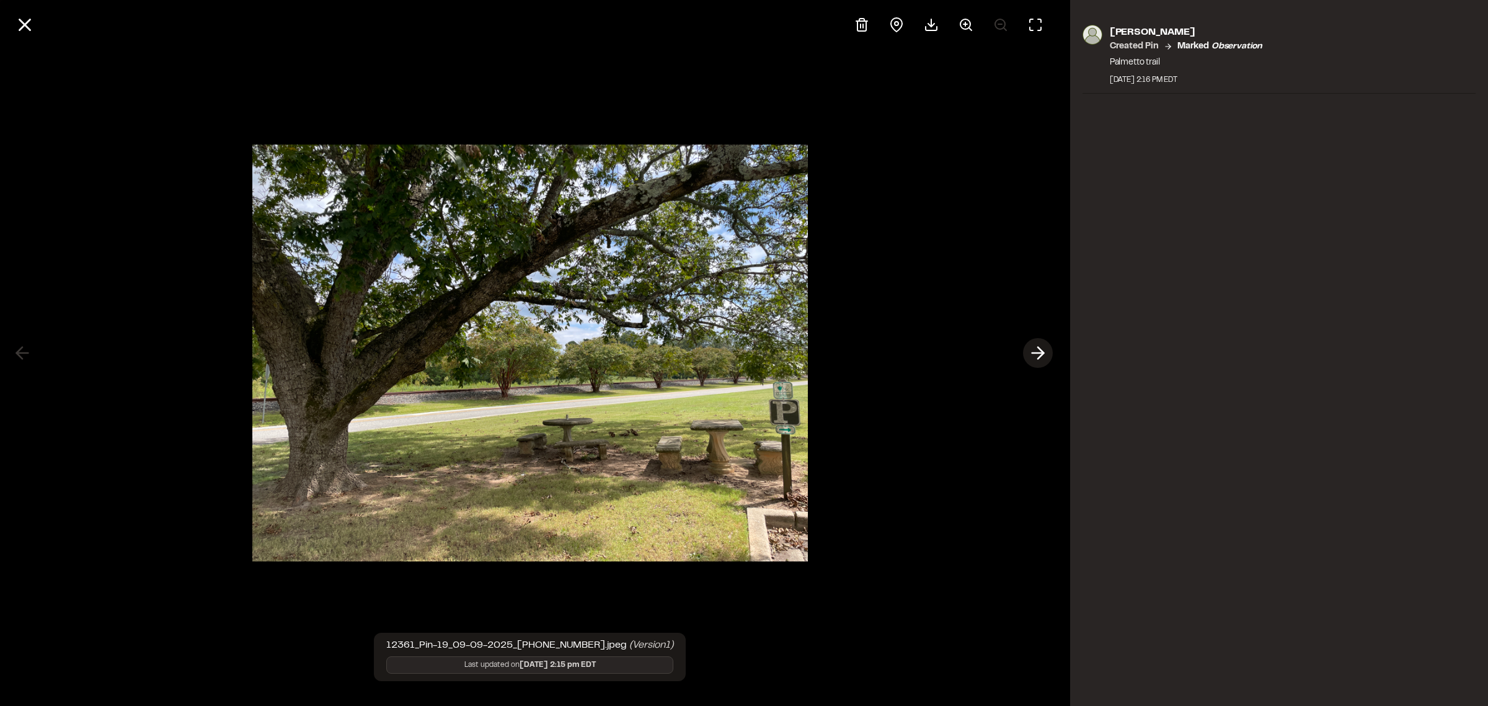
click at [1037, 351] on icon at bounding box center [1038, 352] width 20 height 21
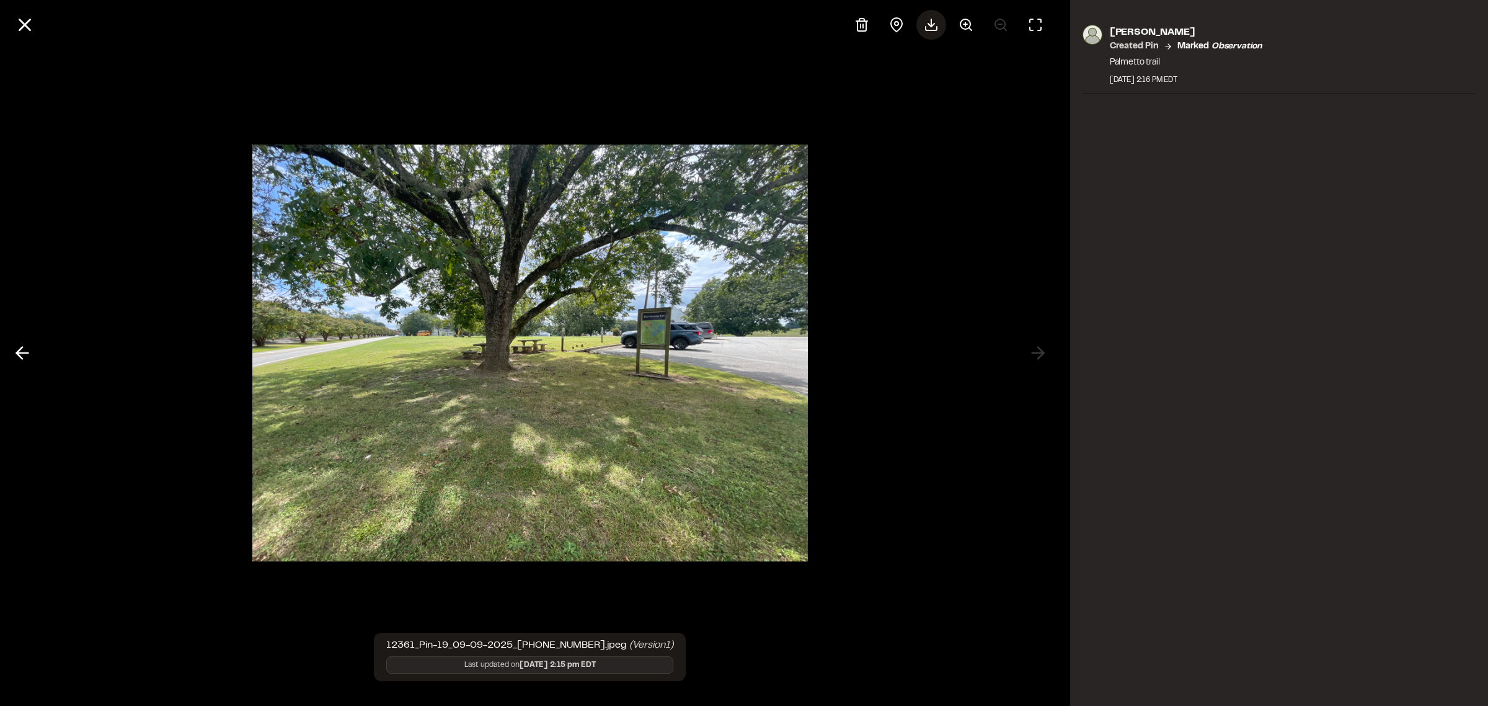
drag, startPoint x: 706, startPoint y: 360, endPoint x: 930, endPoint y: 26, distance: 402.7
click at [930, 26] on polyline at bounding box center [931, 25] width 6 height 3
click at [23, 20] on icon at bounding box center [24, 24] width 21 height 21
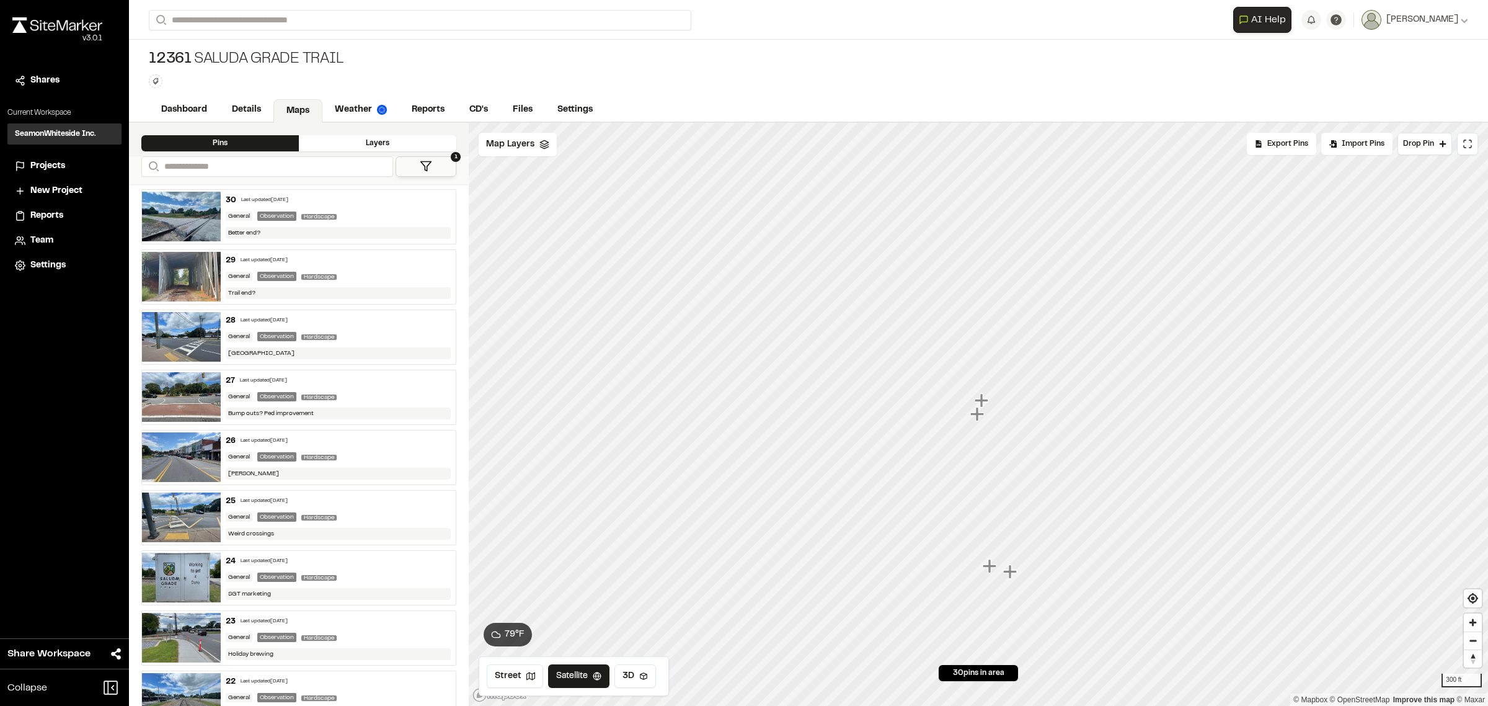
click at [982, 401] on icon "Map marker" at bounding box center [982, 400] width 14 height 14
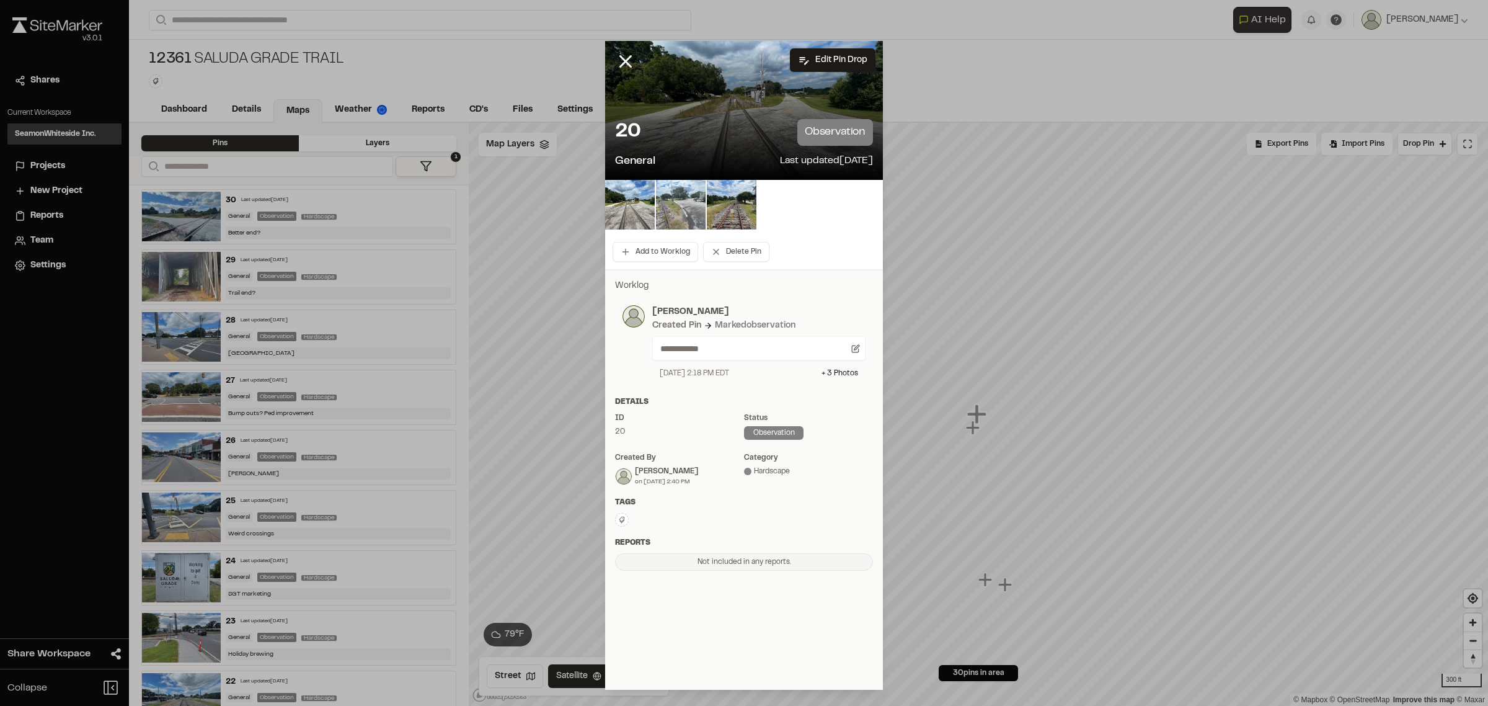
click at [675, 203] on img at bounding box center [681, 205] width 50 height 50
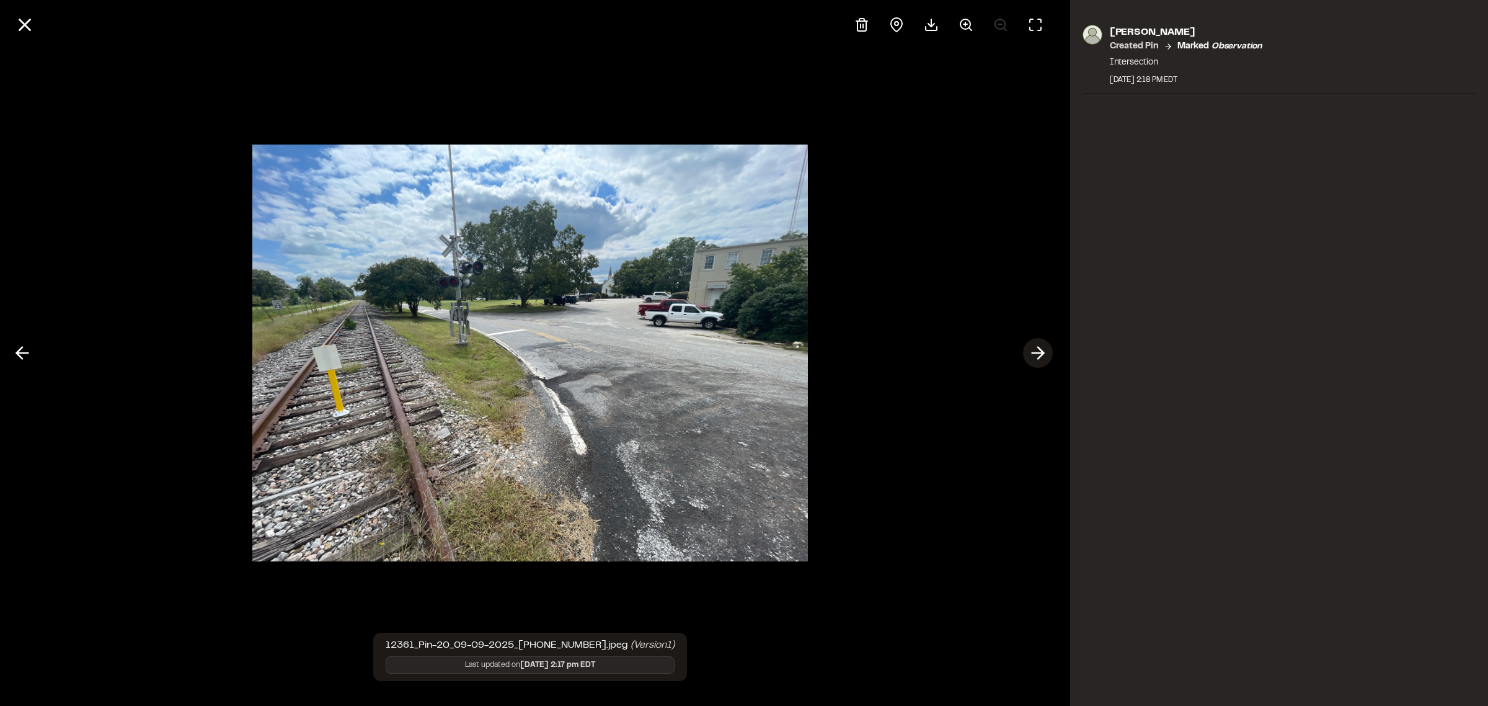
click at [1037, 353] on line at bounding box center [1038, 353] width 12 height 0
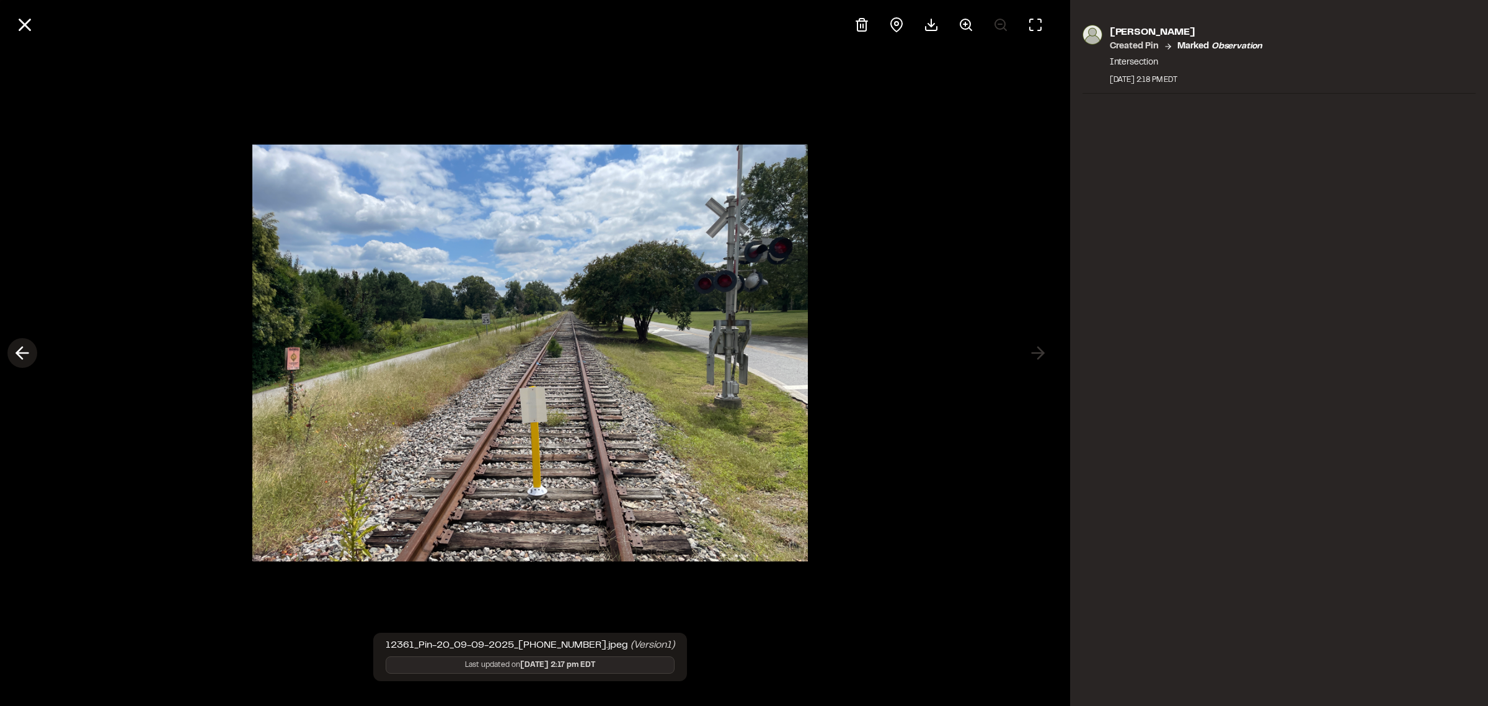
click at [16, 345] on icon at bounding box center [22, 352] width 20 height 21
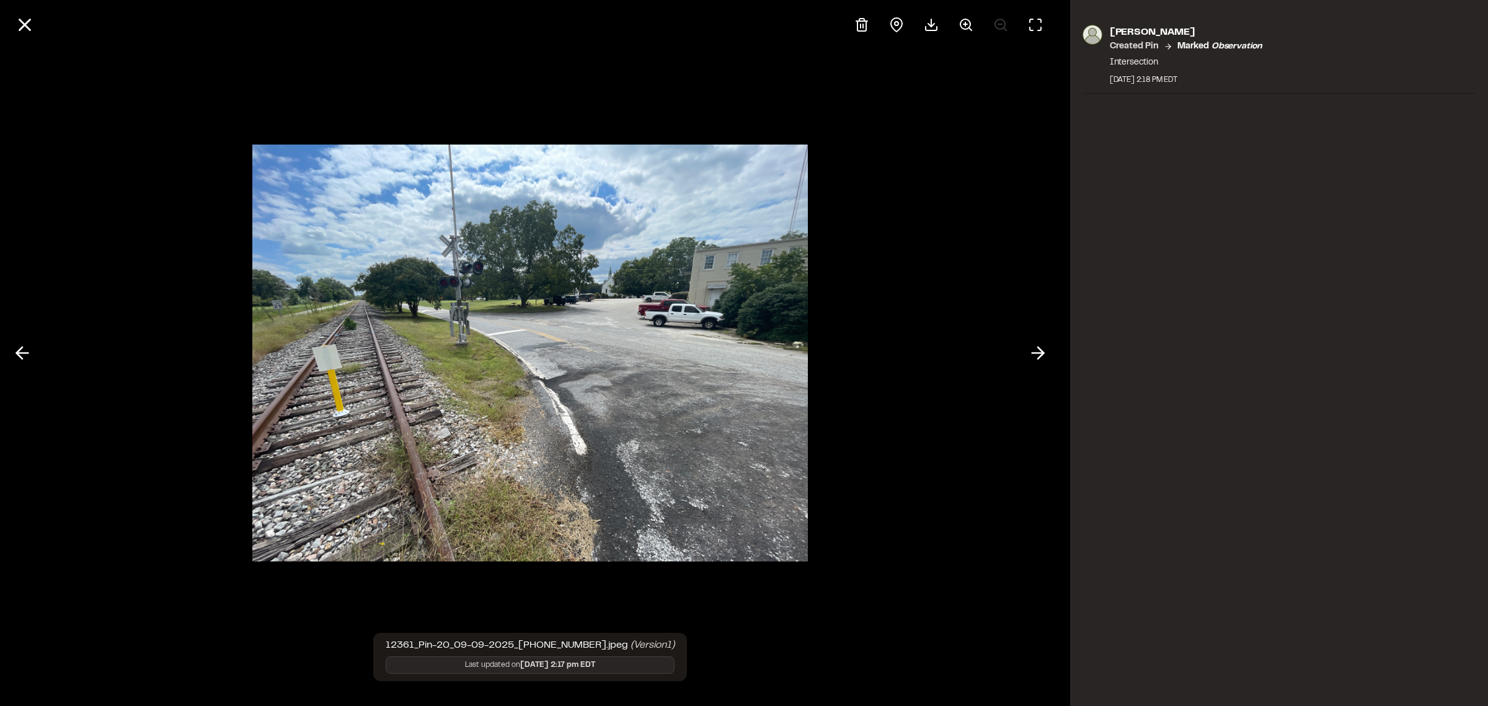
click at [20, 351] on icon at bounding box center [22, 352] width 20 height 21
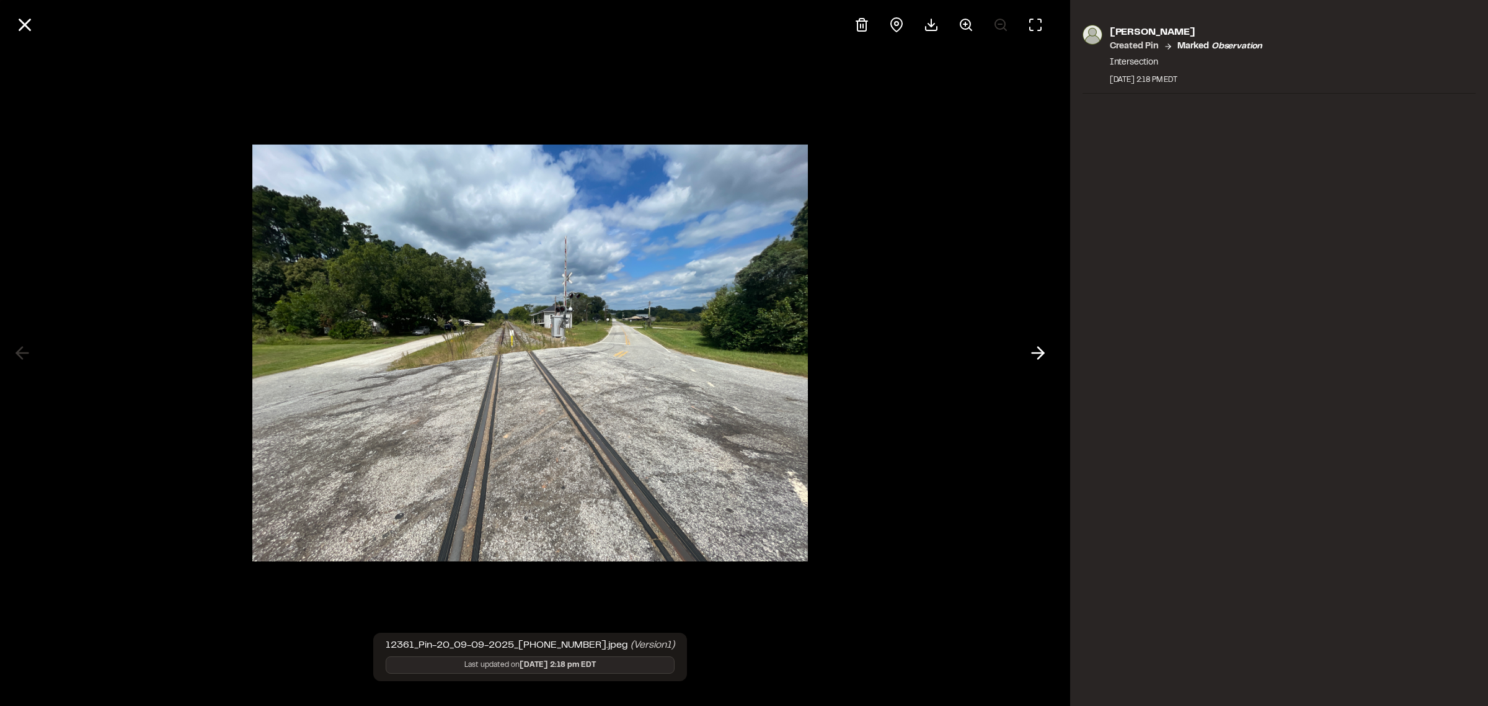
click at [20, 351] on div at bounding box center [530, 353] width 1061 height 706
drag, startPoint x: 1016, startPoint y: 352, endPoint x: 1028, endPoint y: 357, distance: 12.8
click at [1018, 352] on div at bounding box center [530, 353] width 1061 height 706
click at [1033, 357] on icon at bounding box center [1038, 352] width 20 height 21
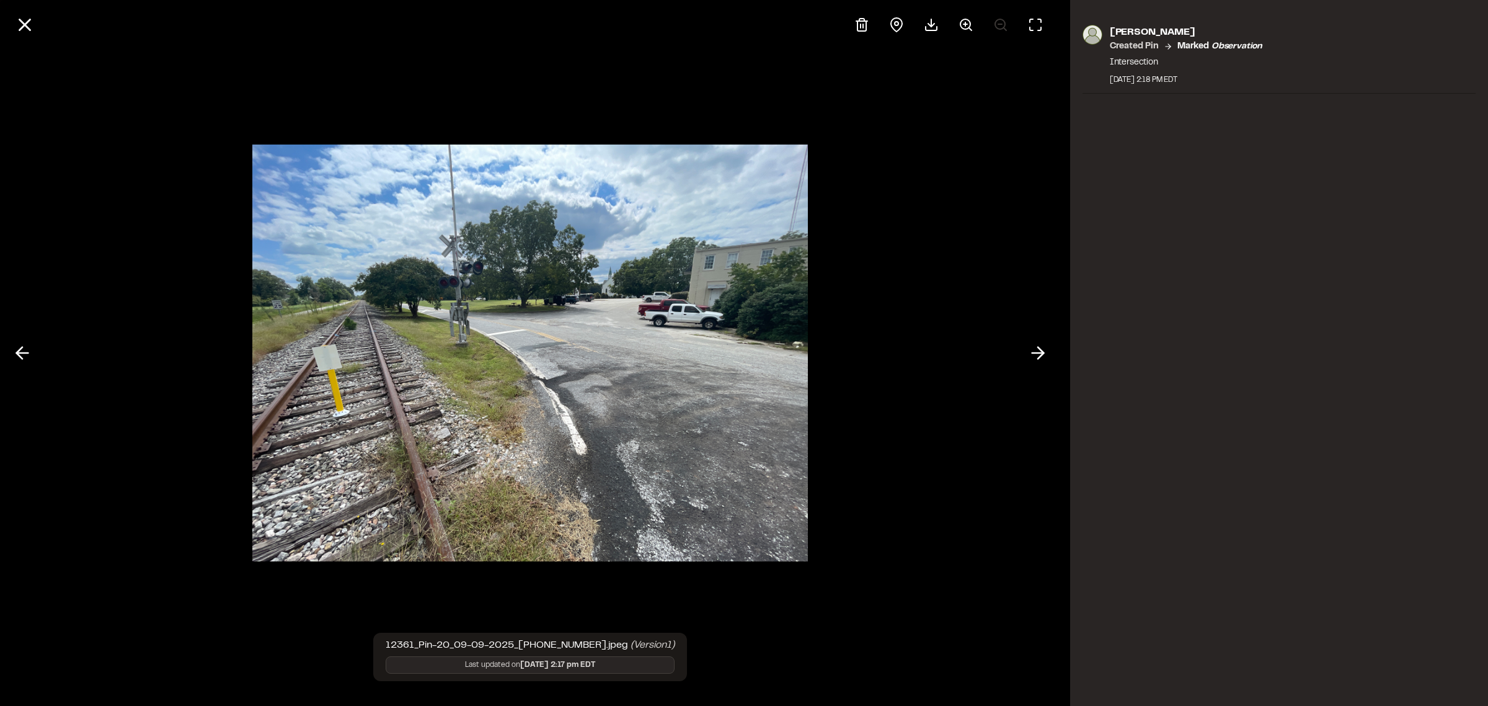
drag, startPoint x: 22, startPoint y: 22, endPoint x: 41, endPoint y: 42, distance: 26.8
click at [23, 23] on line at bounding box center [25, 25] width 11 height 11
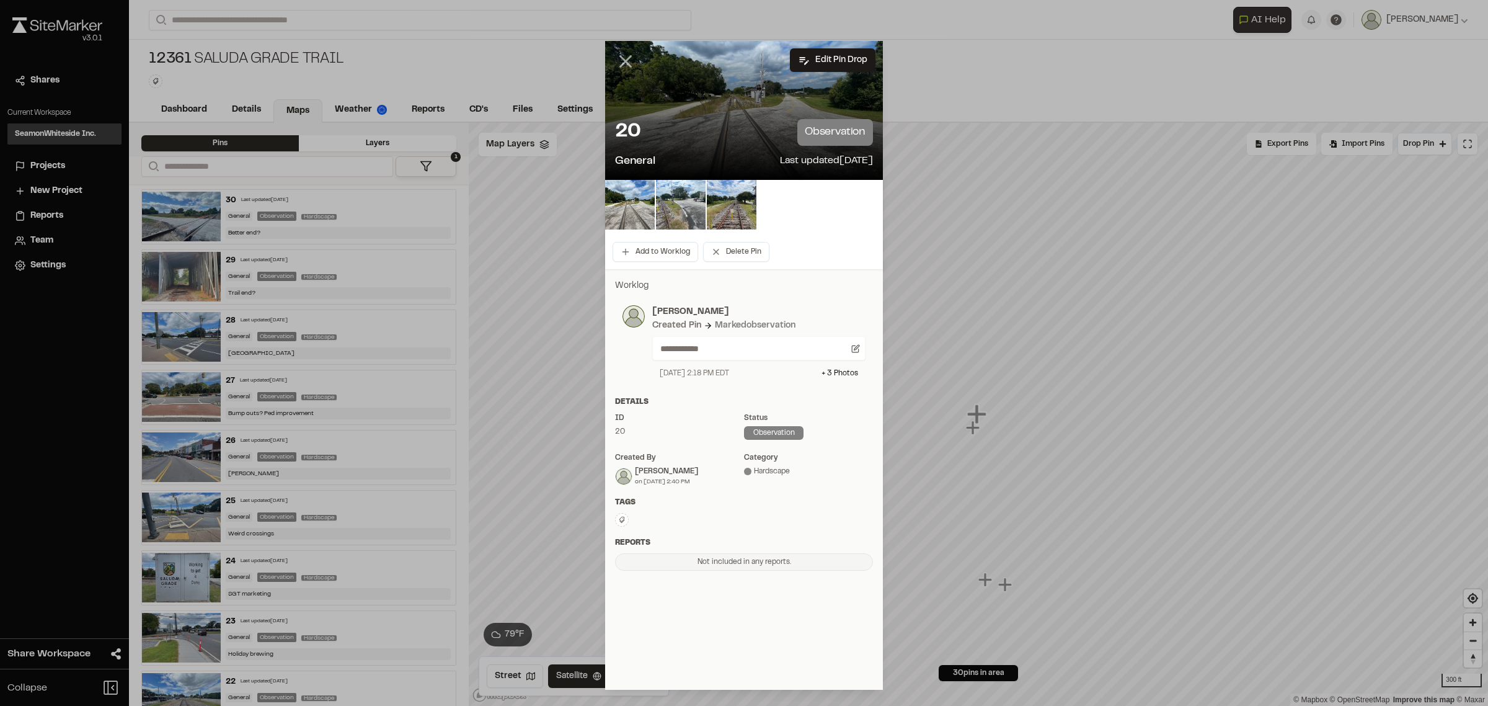
click at [629, 57] on line at bounding box center [626, 61] width 11 height 11
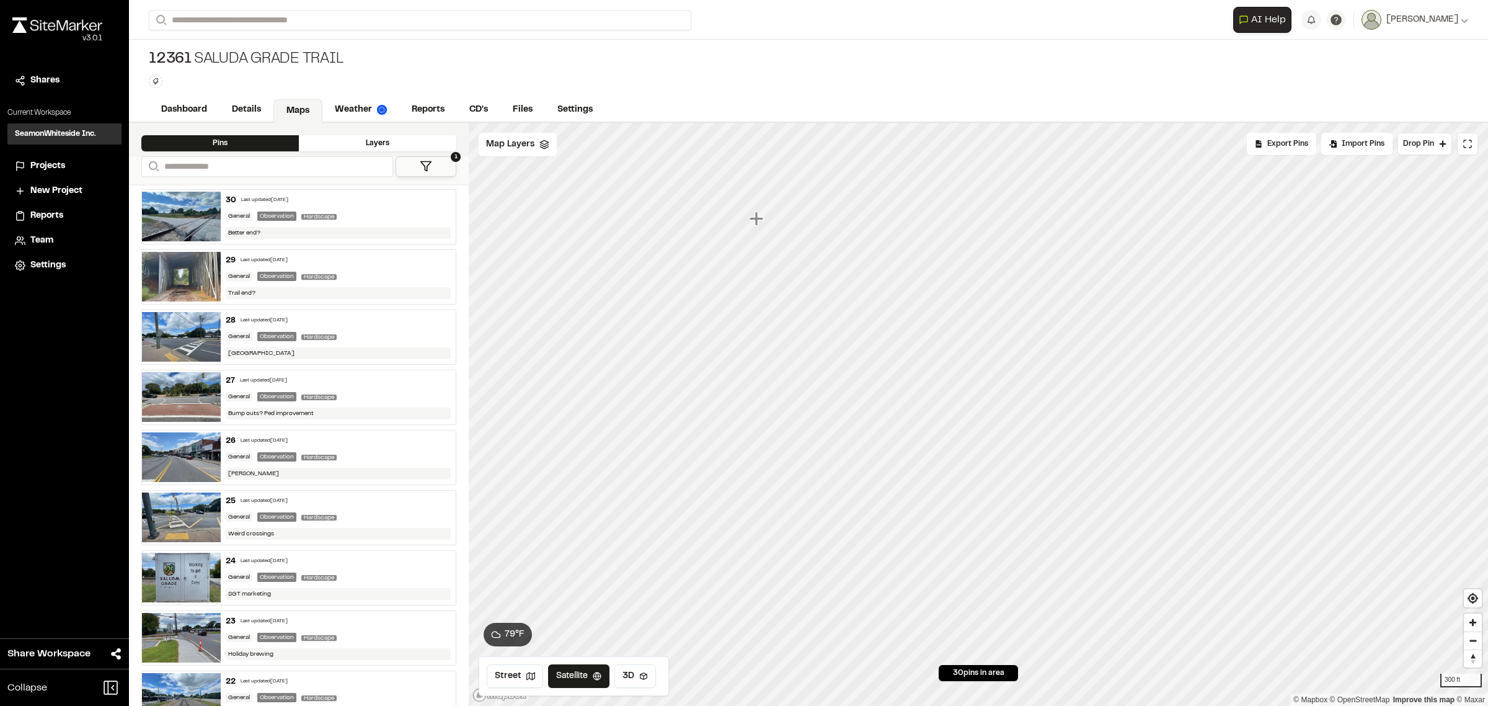
click at [758, 218] on icon "Map marker" at bounding box center [757, 218] width 14 height 14
click at [982, 416] on icon "Map marker" at bounding box center [978, 414] width 14 height 14
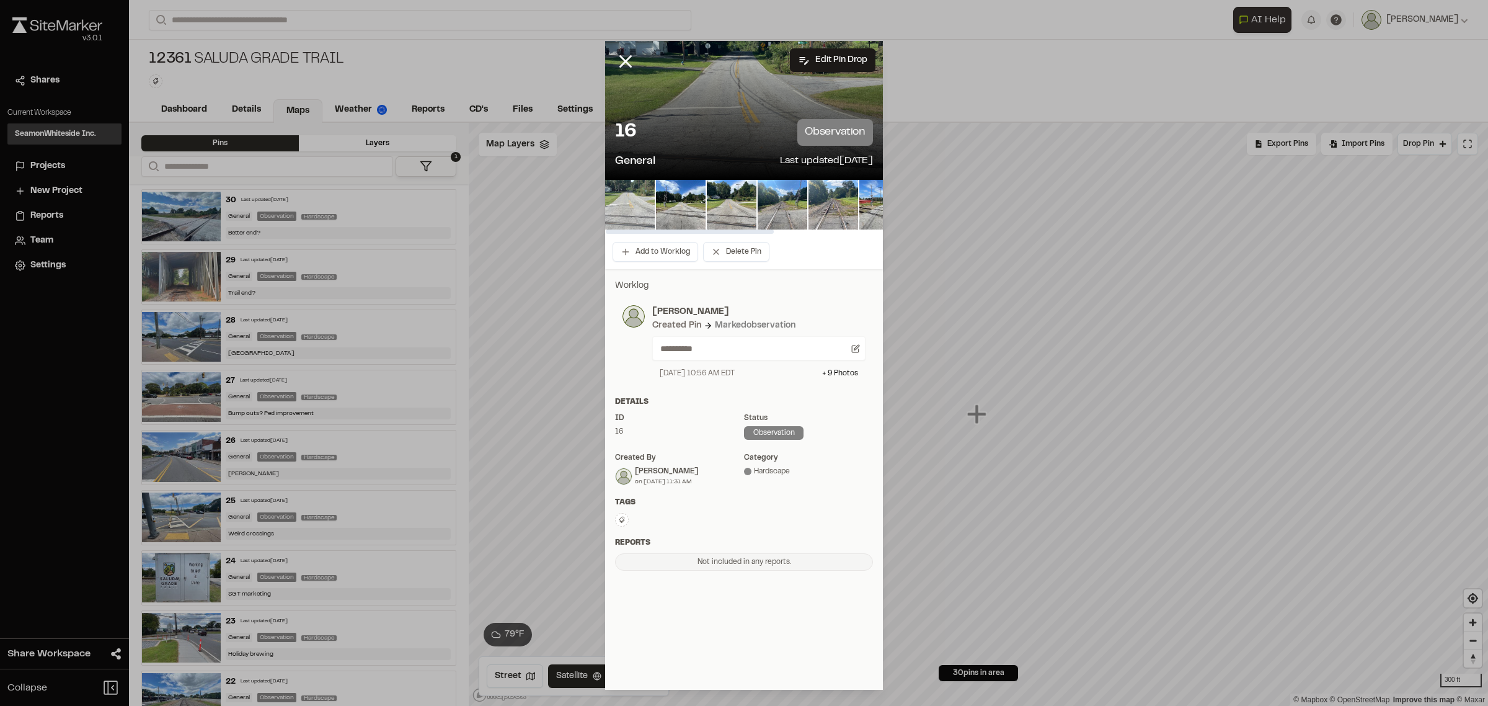
click at [621, 195] on img at bounding box center [630, 205] width 50 height 50
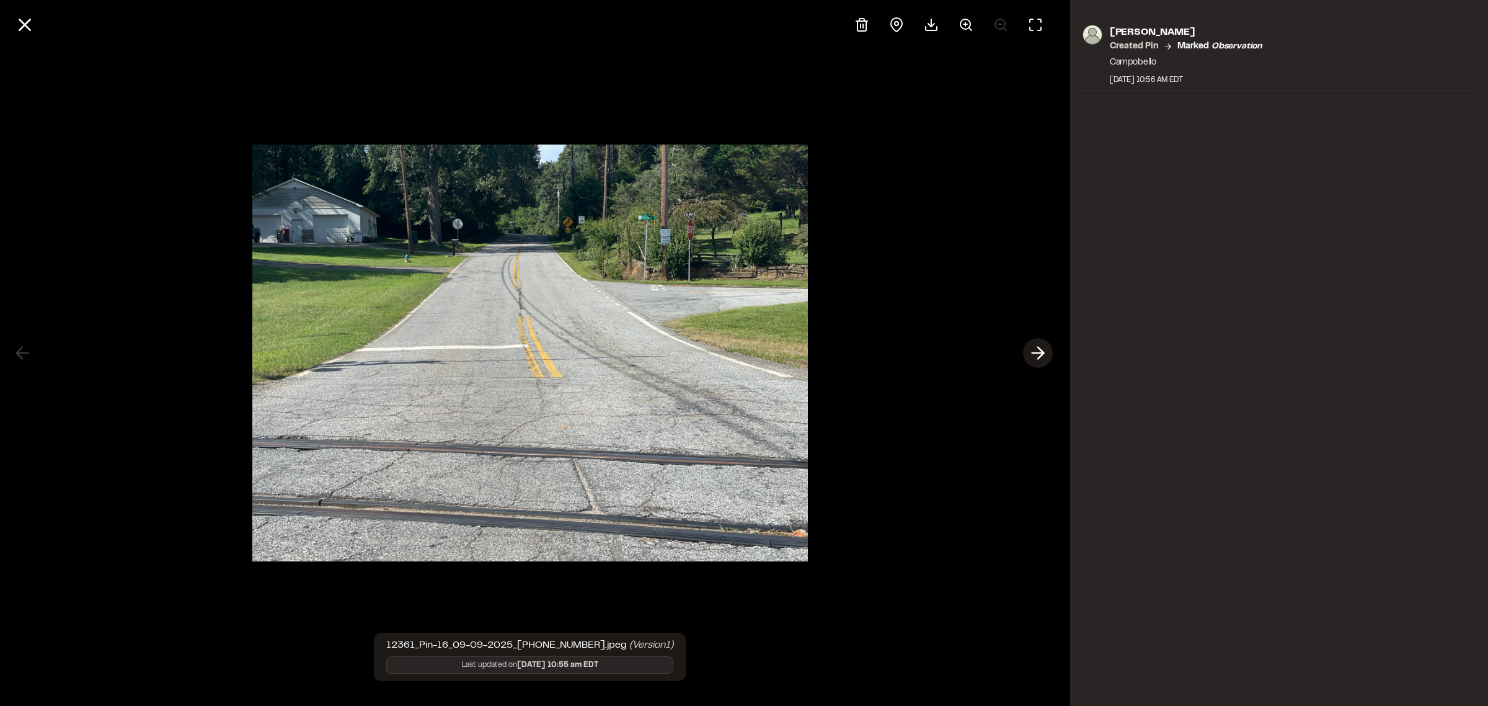
click at [1030, 358] on icon at bounding box center [1038, 352] width 20 height 21
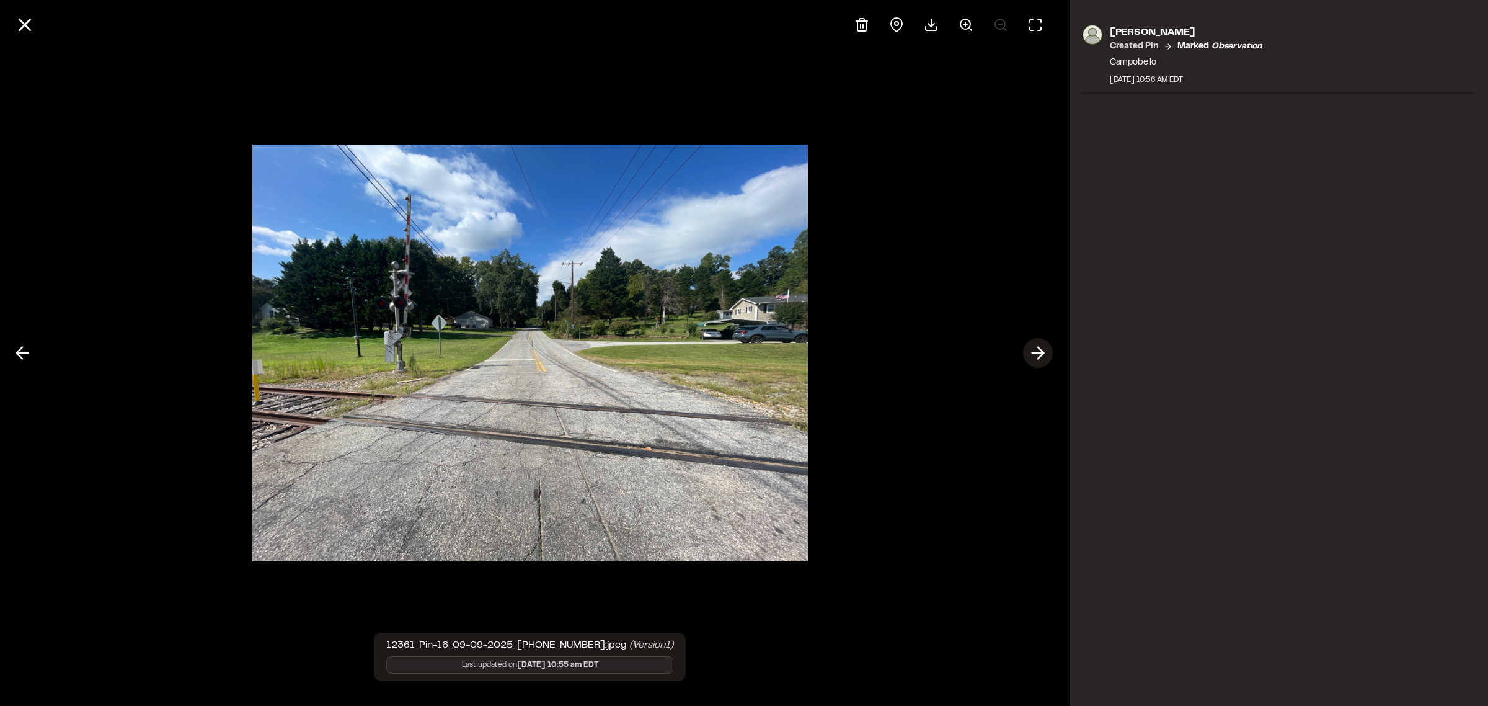
click at [1034, 357] on icon at bounding box center [1038, 352] width 20 height 21
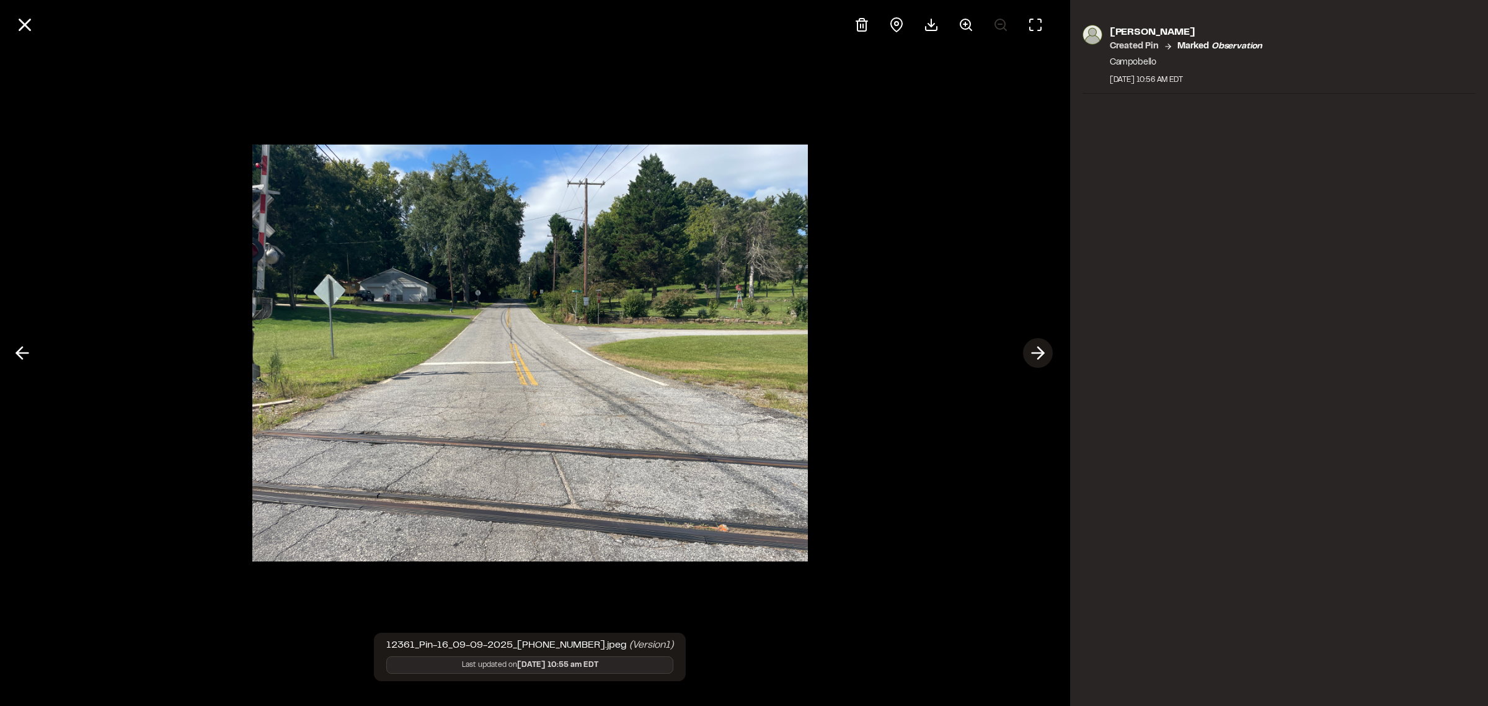
click at [1034, 357] on icon at bounding box center [1038, 352] width 20 height 21
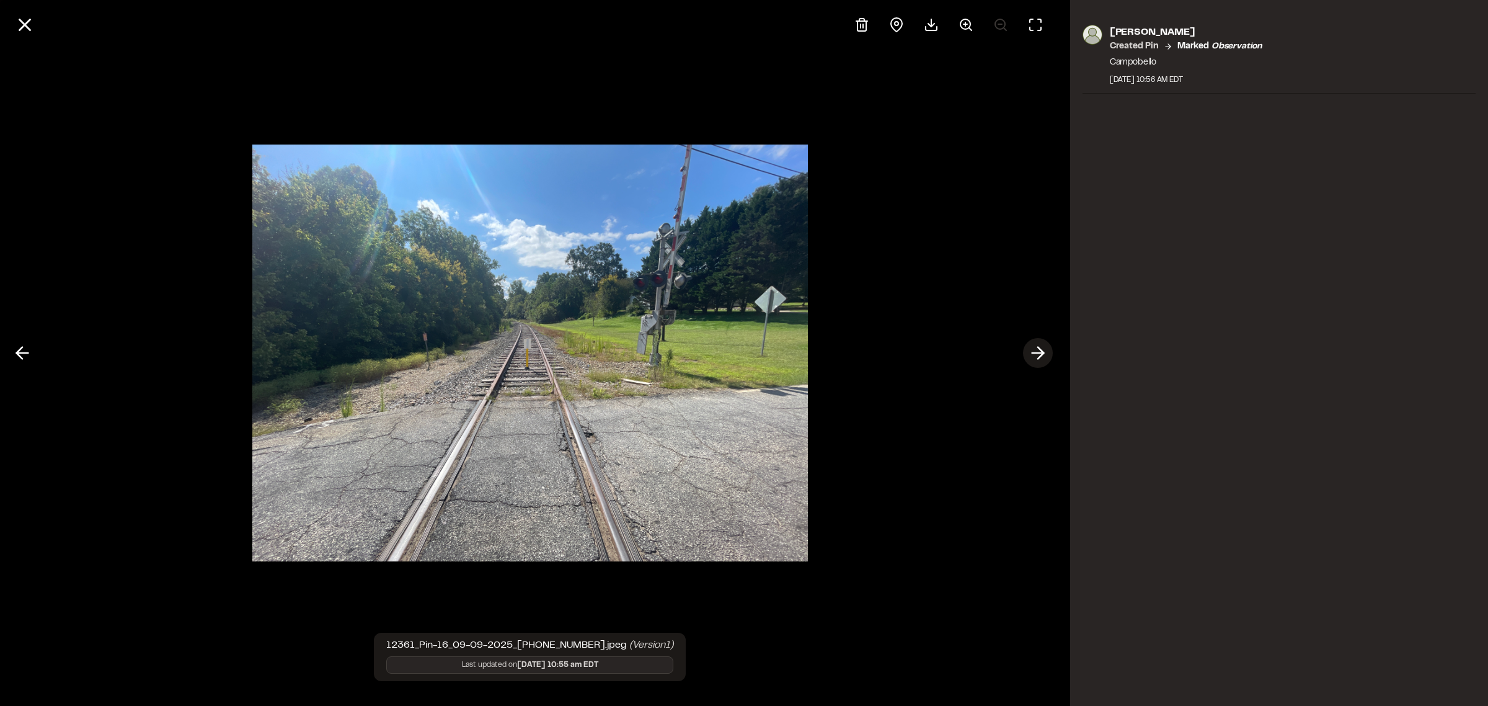
click at [1034, 357] on icon at bounding box center [1038, 352] width 20 height 21
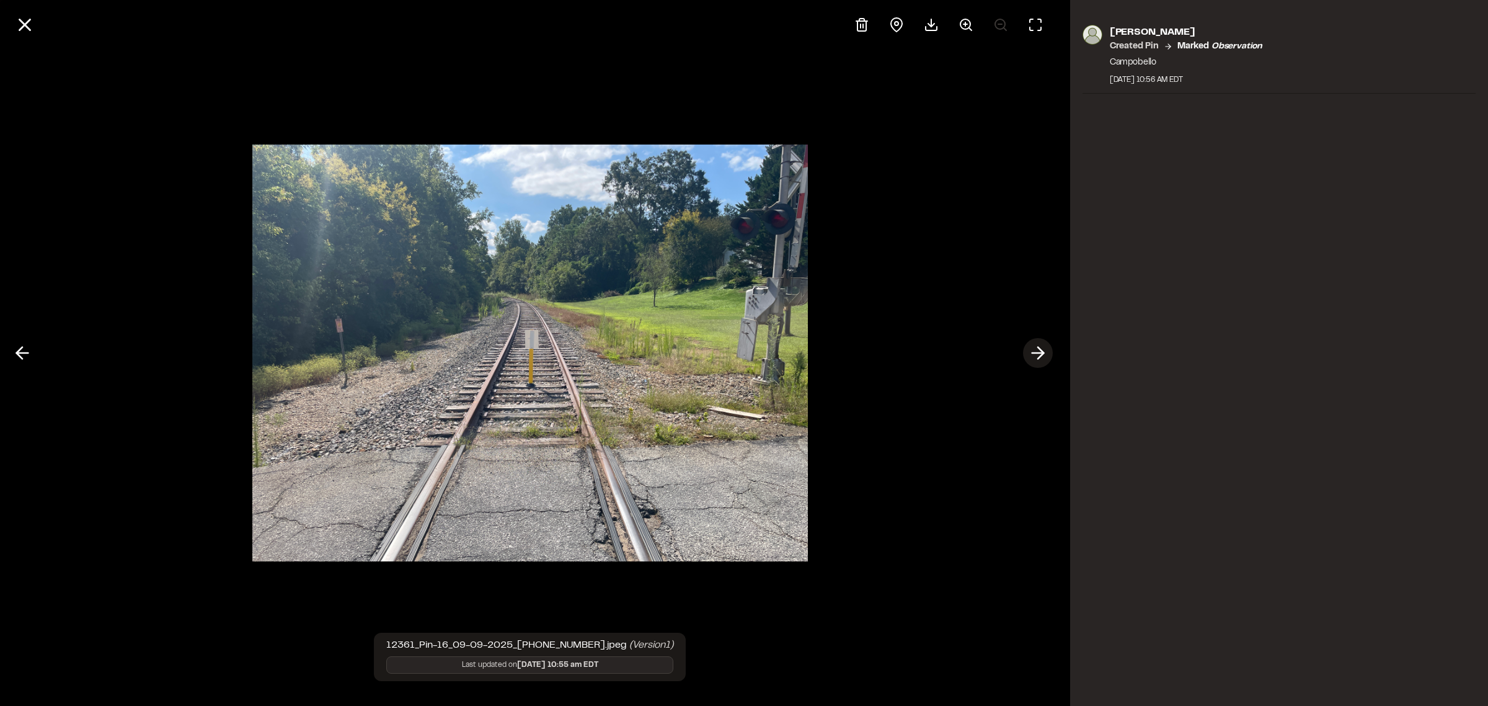
click at [1034, 357] on icon at bounding box center [1038, 352] width 20 height 21
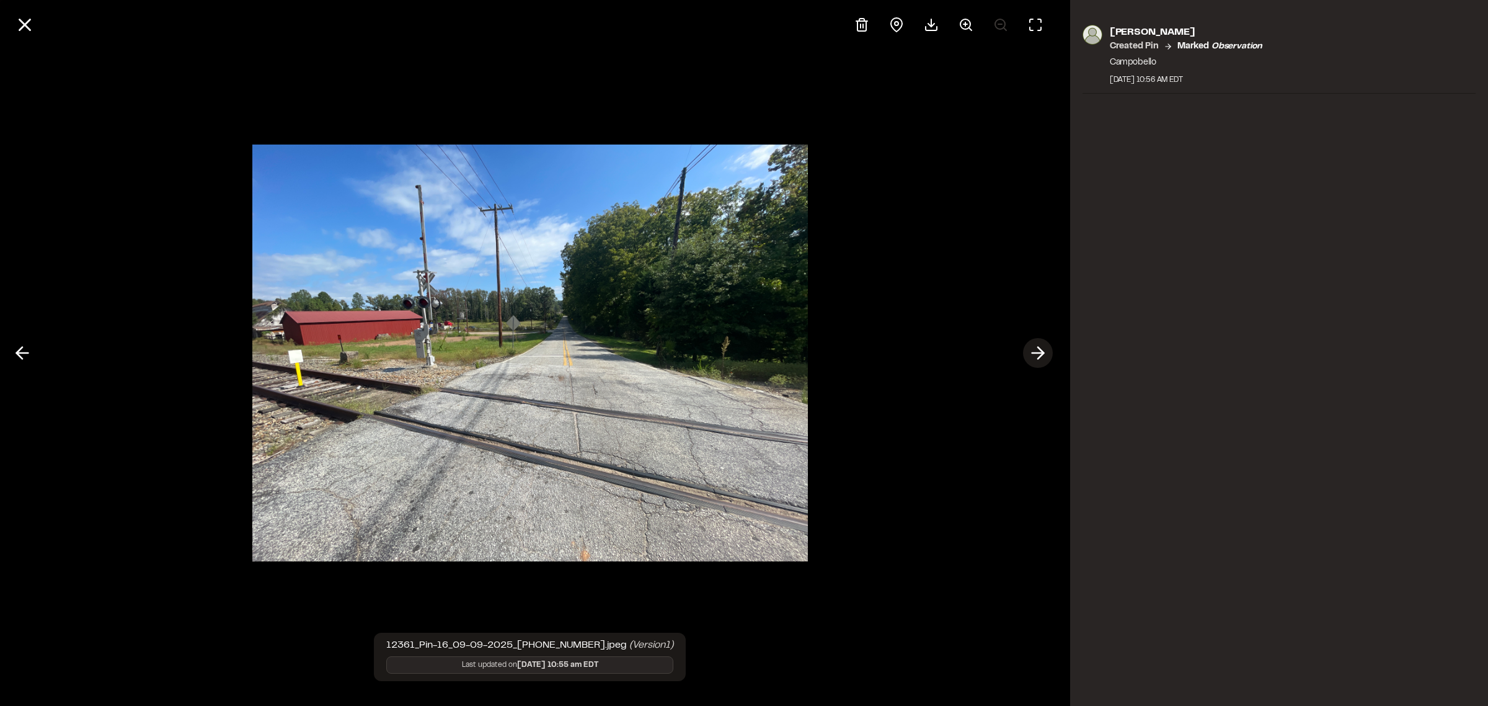
click at [1034, 357] on icon at bounding box center [1038, 352] width 20 height 21
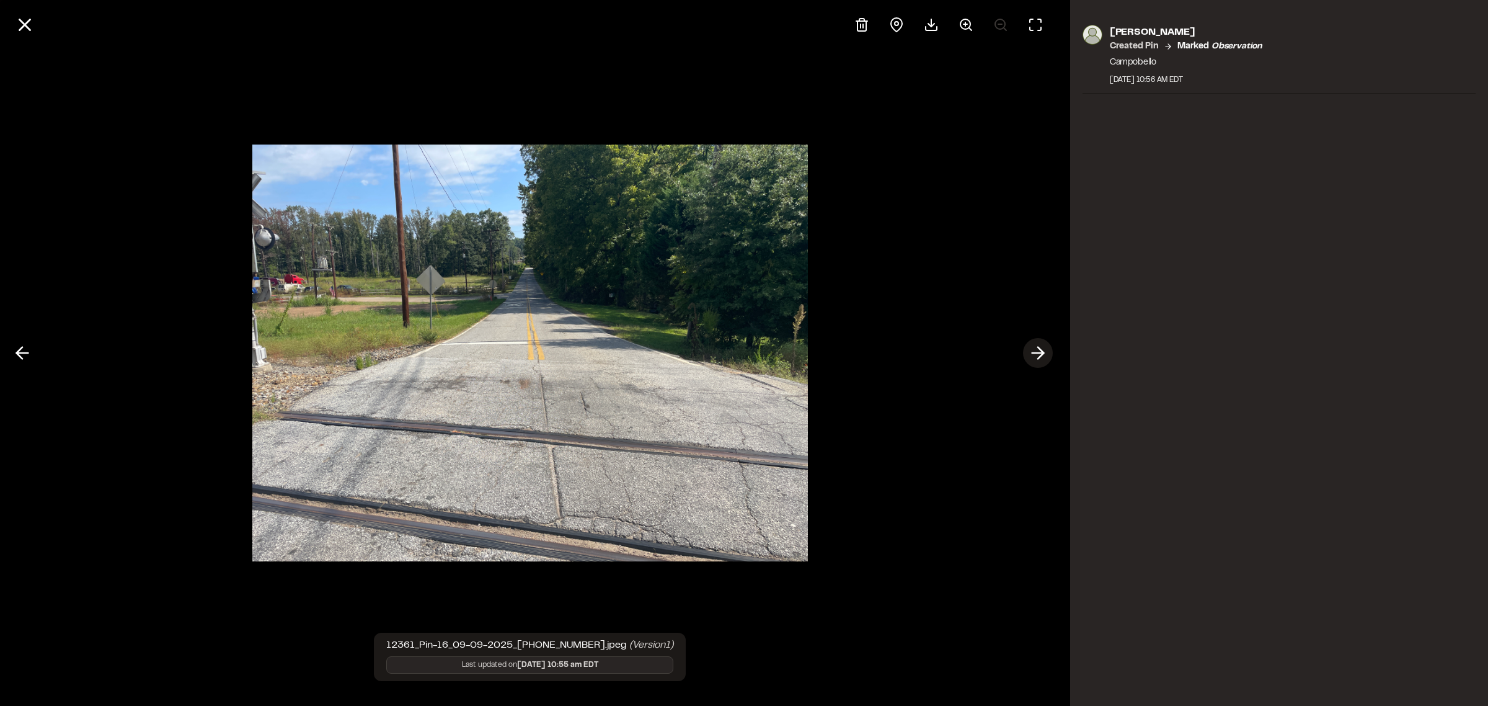
click at [1036, 357] on icon at bounding box center [1038, 352] width 20 height 21
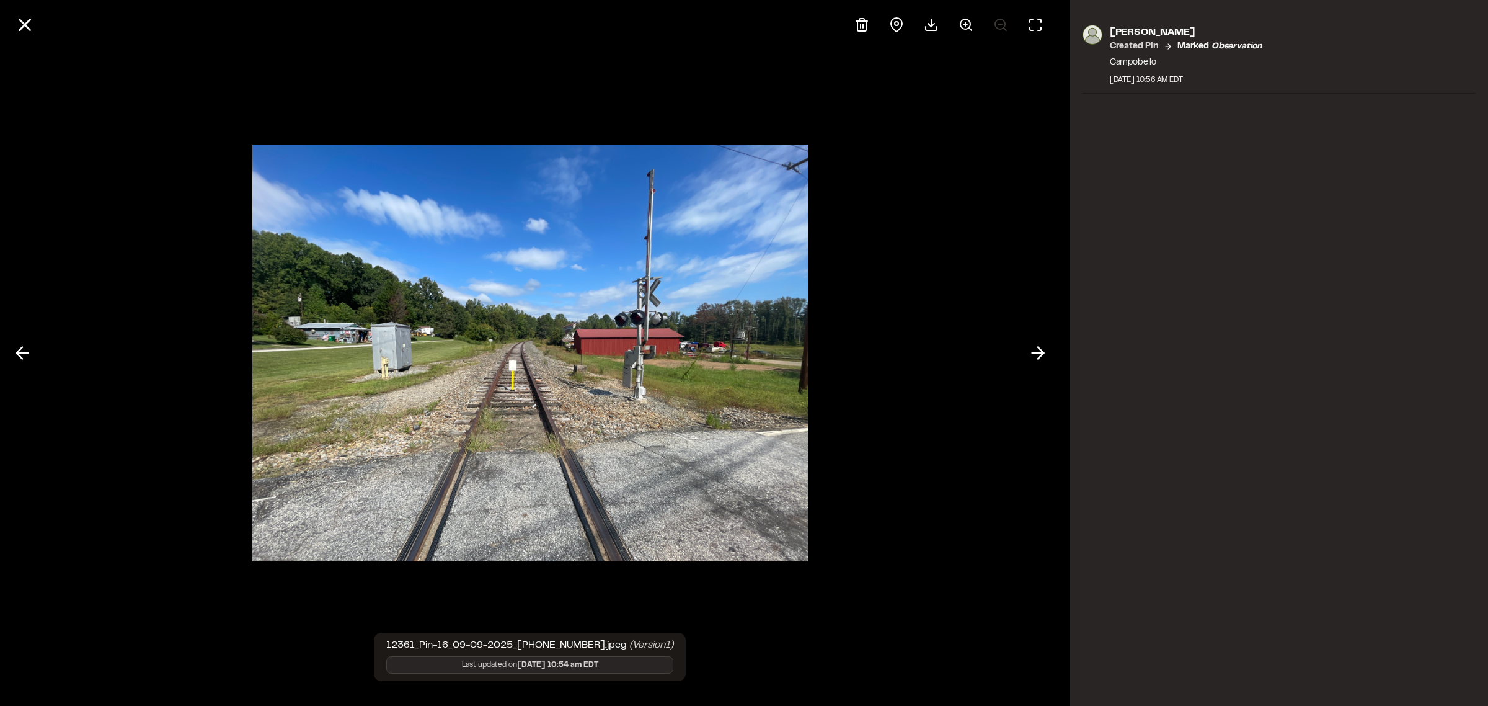
click at [1036, 360] on icon at bounding box center [1038, 352] width 20 height 21
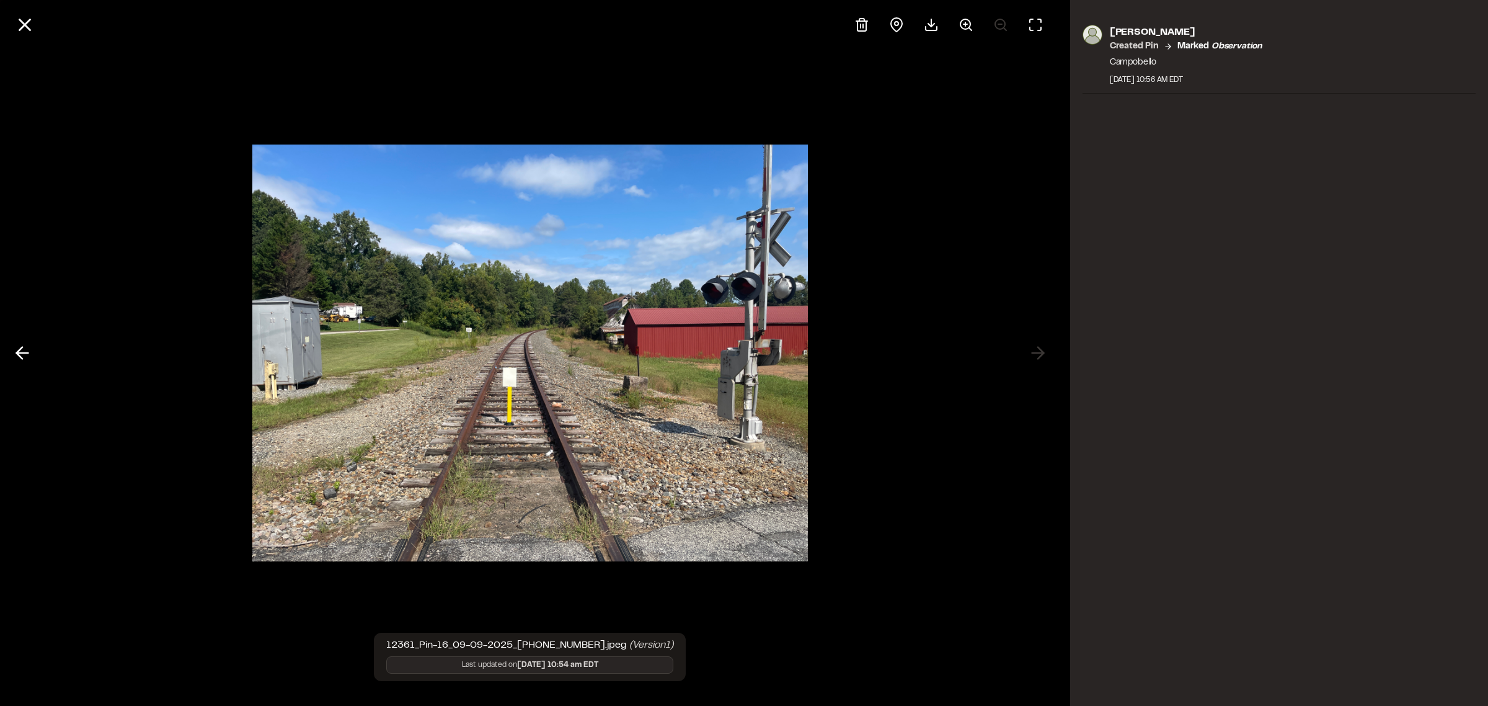
click at [1036, 361] on div at bounding box center [530, 353] width 1061 height 706
click at [25, 352] on icon at bounding box center [22, 352] width 20 height 21
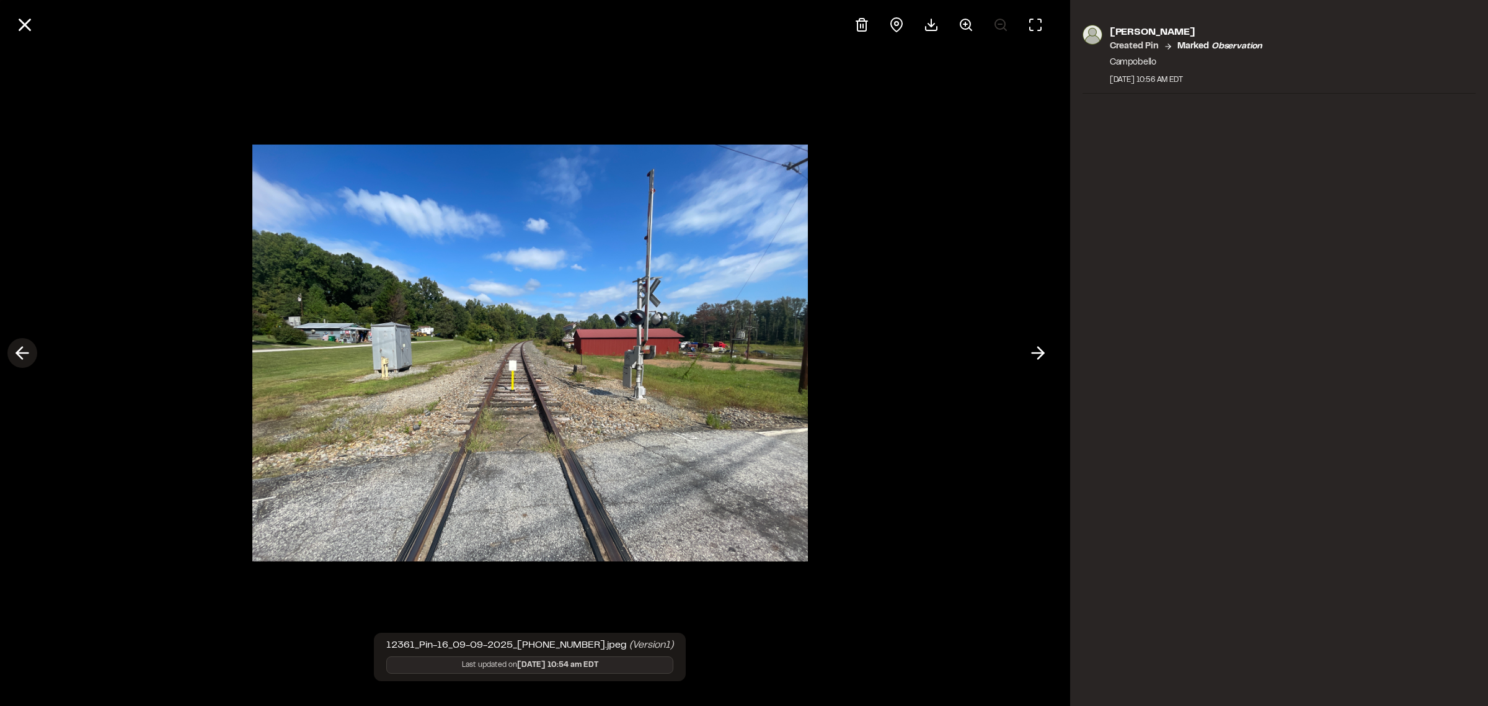
click at [17, 352] on polyline at bounding box center [20, 353] width 6 height 12
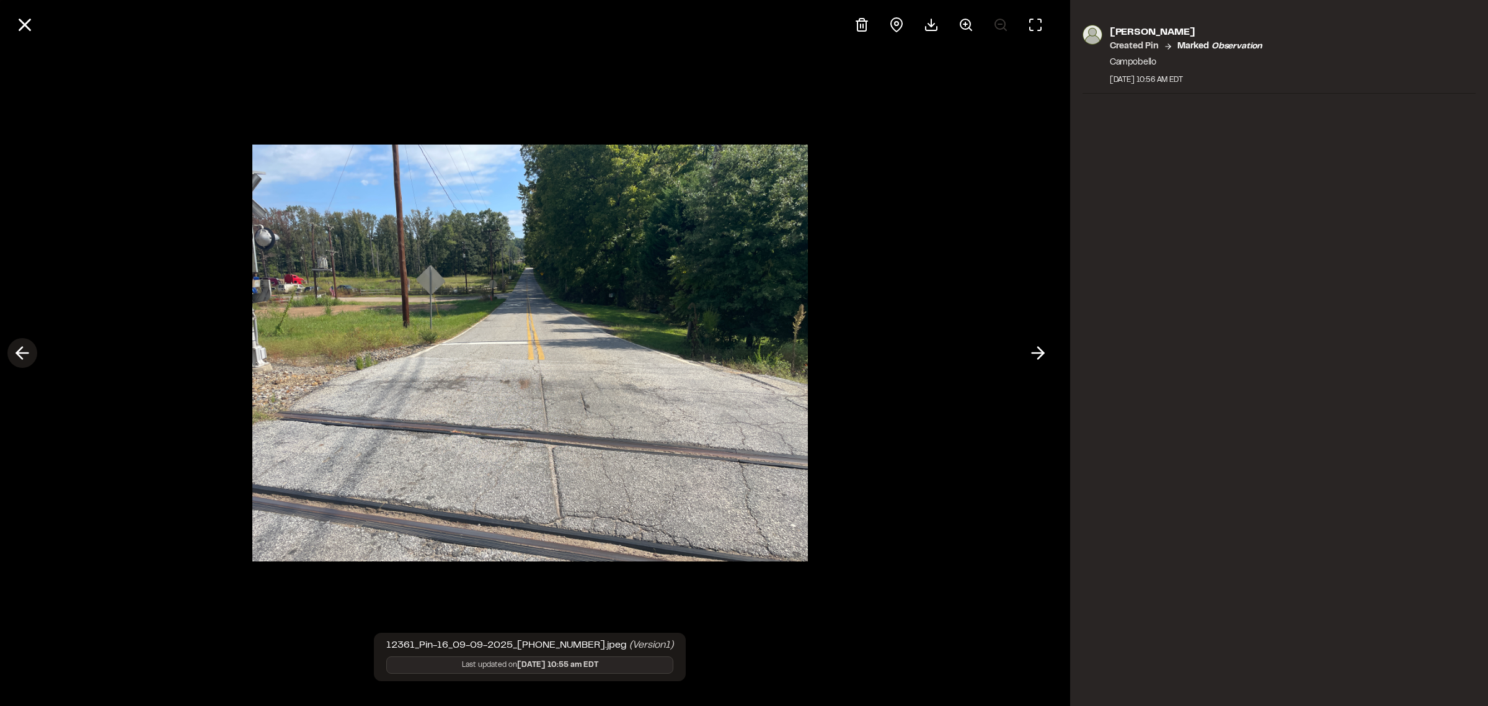
click at [19, 349] on polyline at bounding box center [20, 353] width 6 height 12
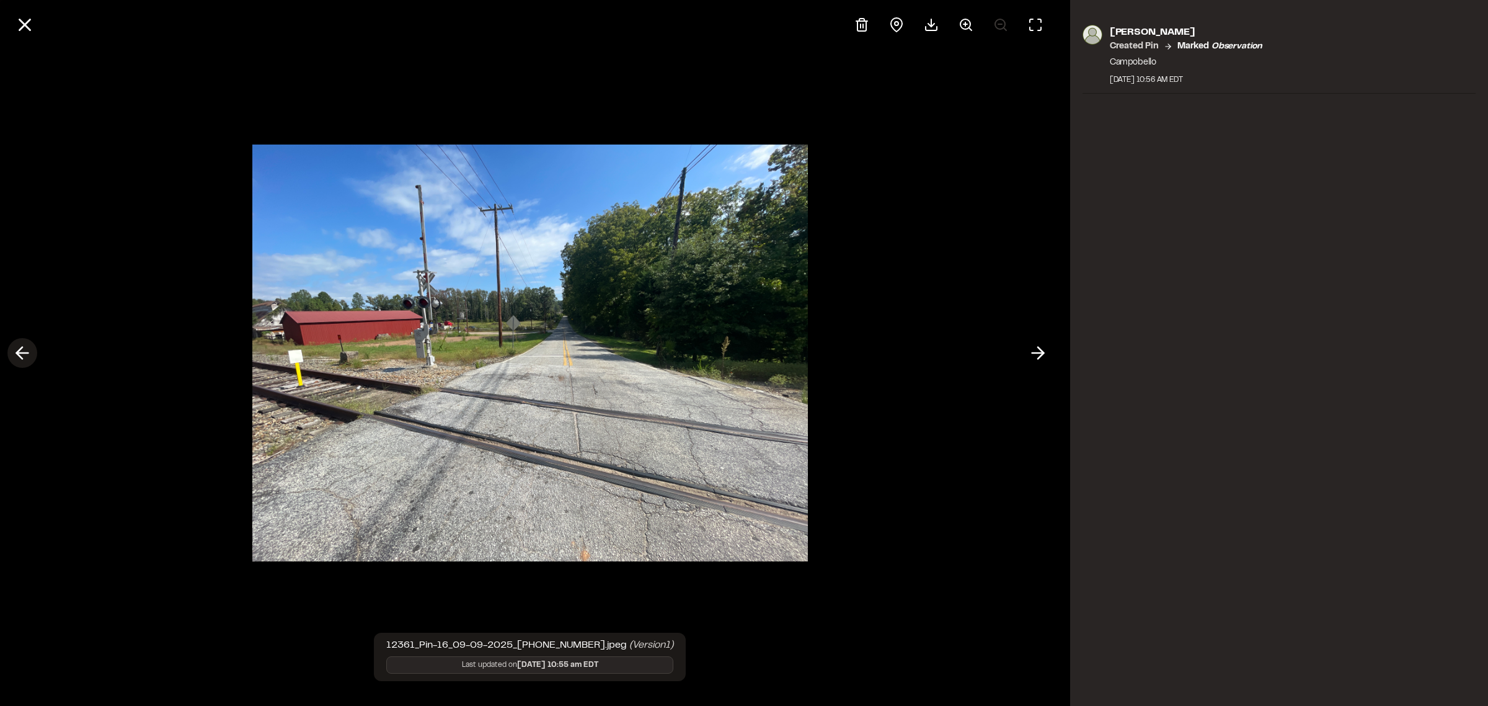
click at [19, 349] on polyline at bounding box center [20, 353] width 6 height 12
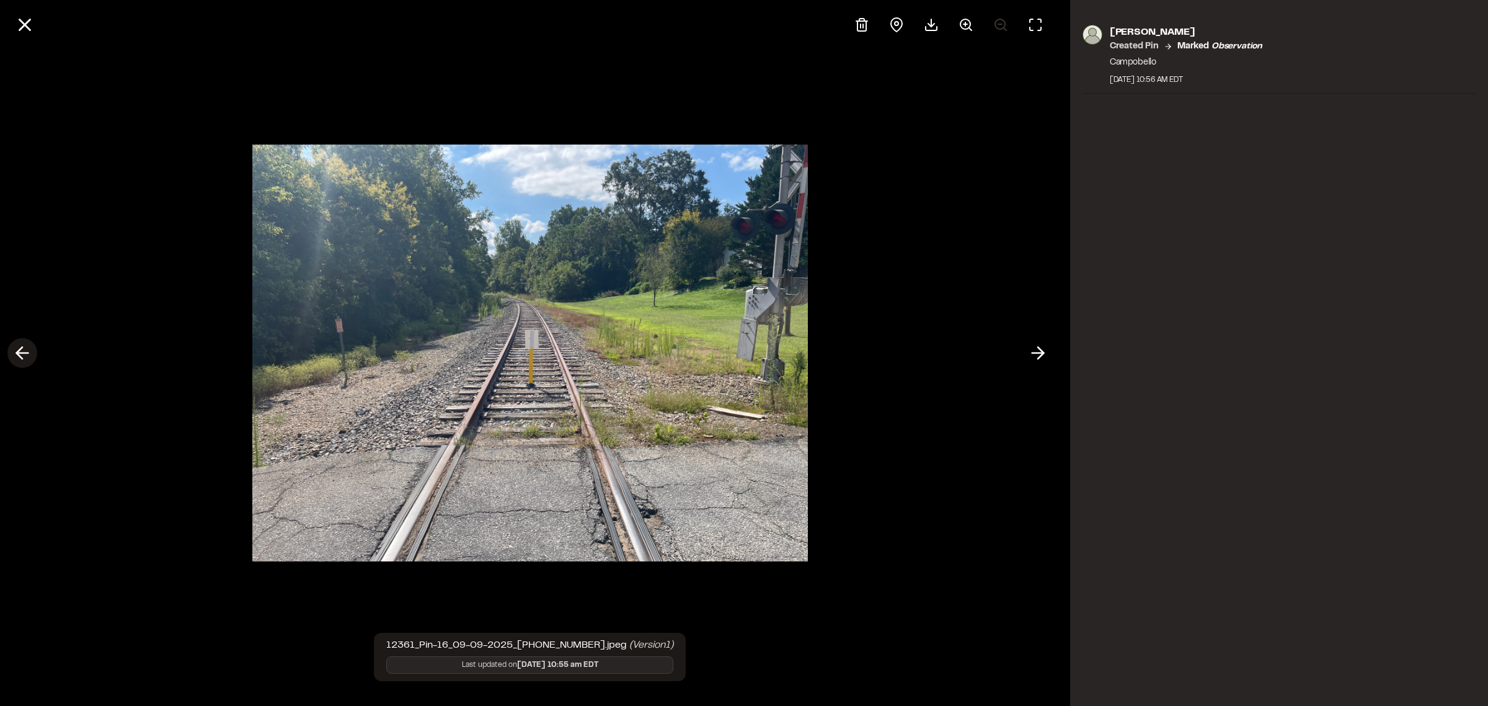
click at [22, 355] on icon at bounding box center [22, 352] width 20 height 21
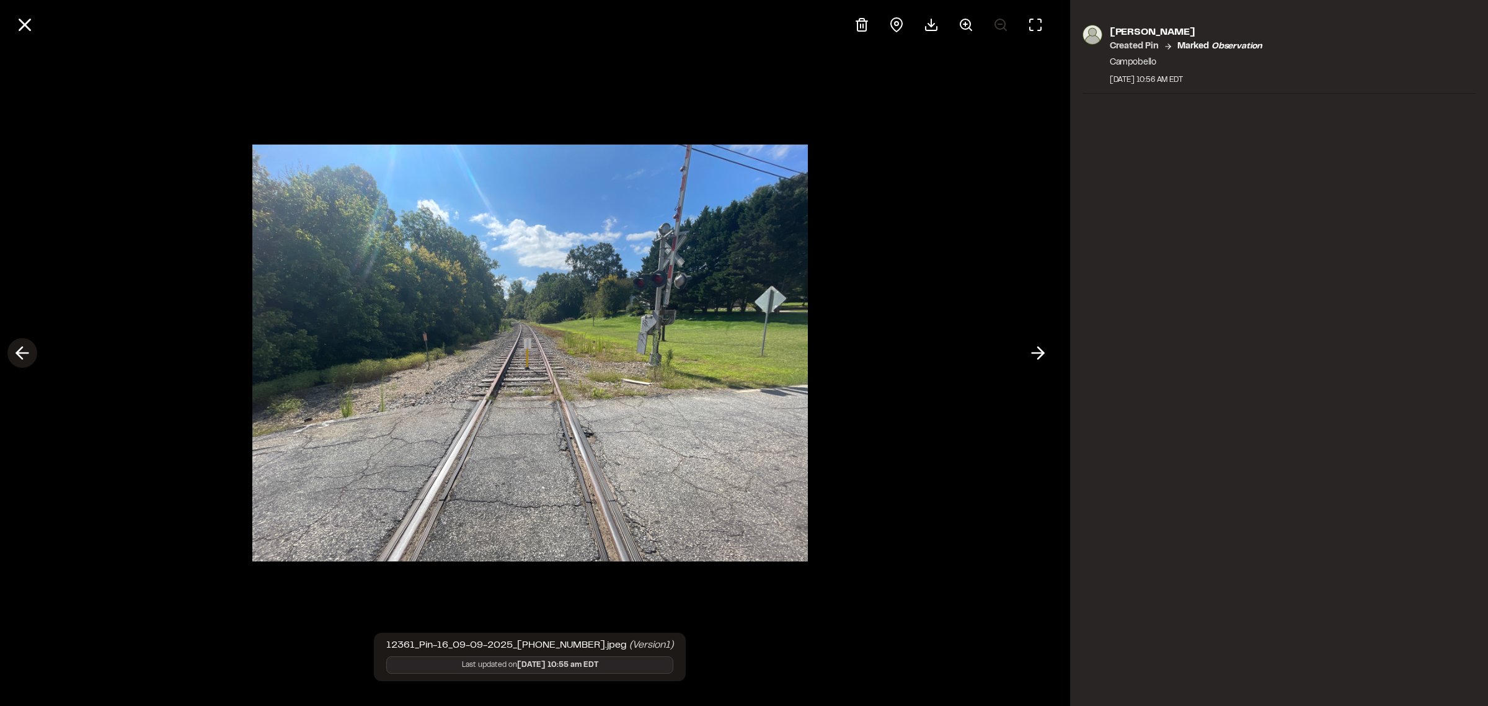
click at [22, 355] on icon at bounding box center [22, 352] width 20 height 21
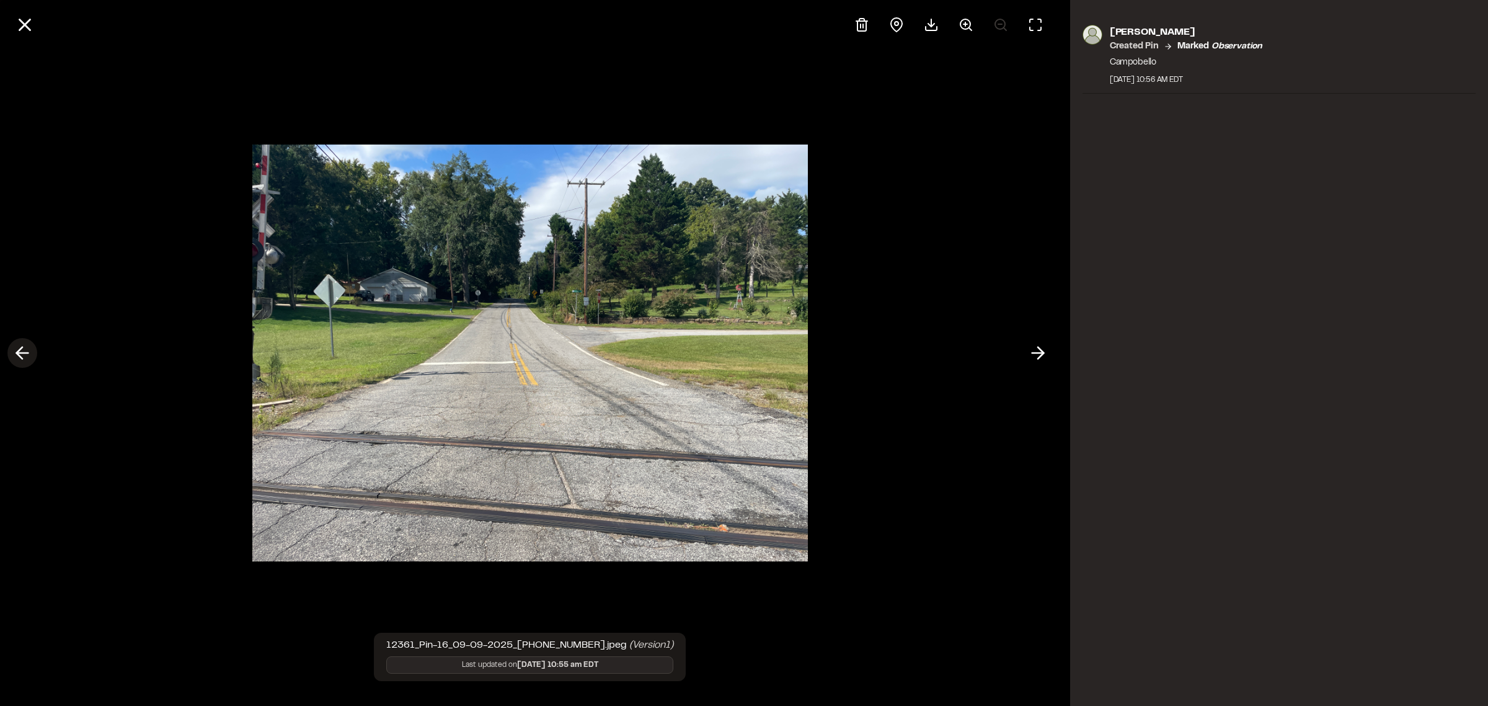
click at [22, 355] on icon at bounding box center [22, 352] width 20 height 21
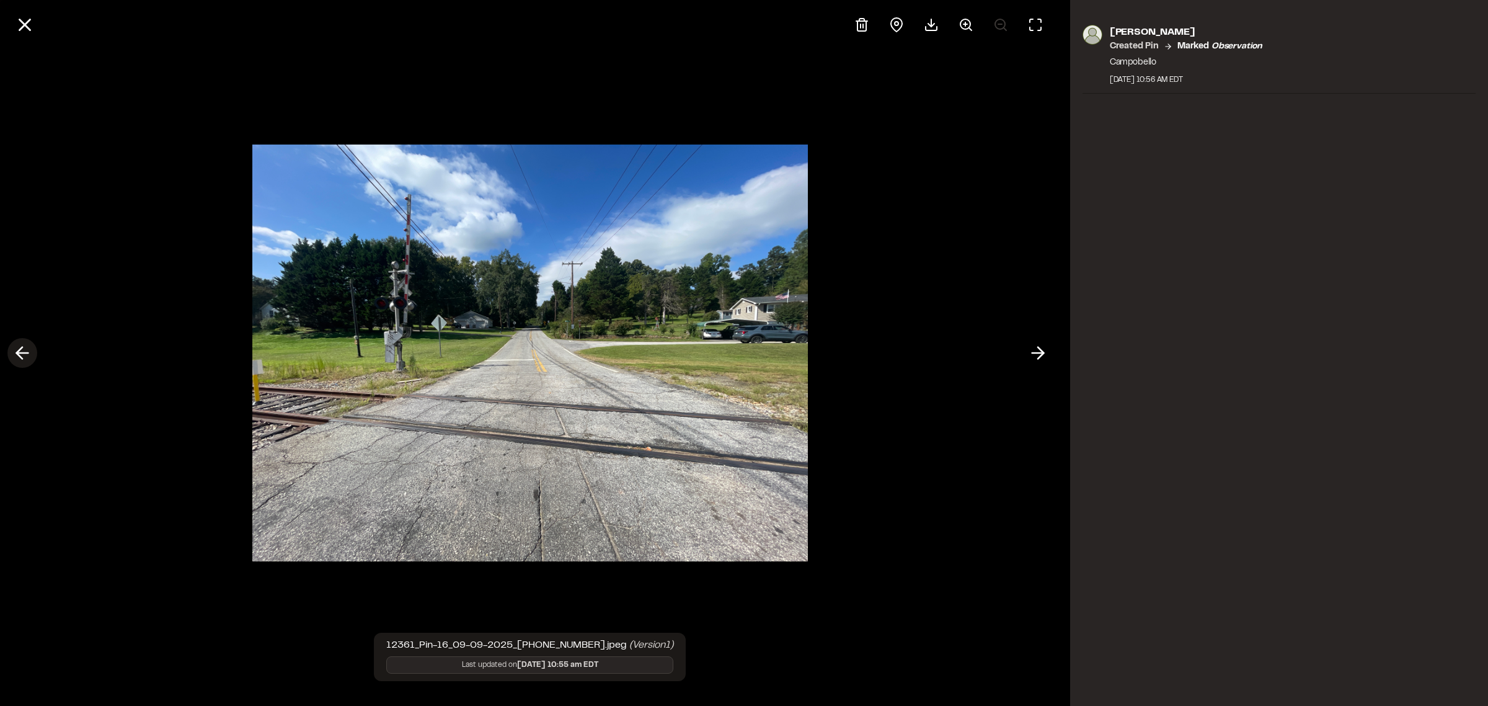
click at [22, 355] on icon at bounding box center [22, 352] width 20 height 21
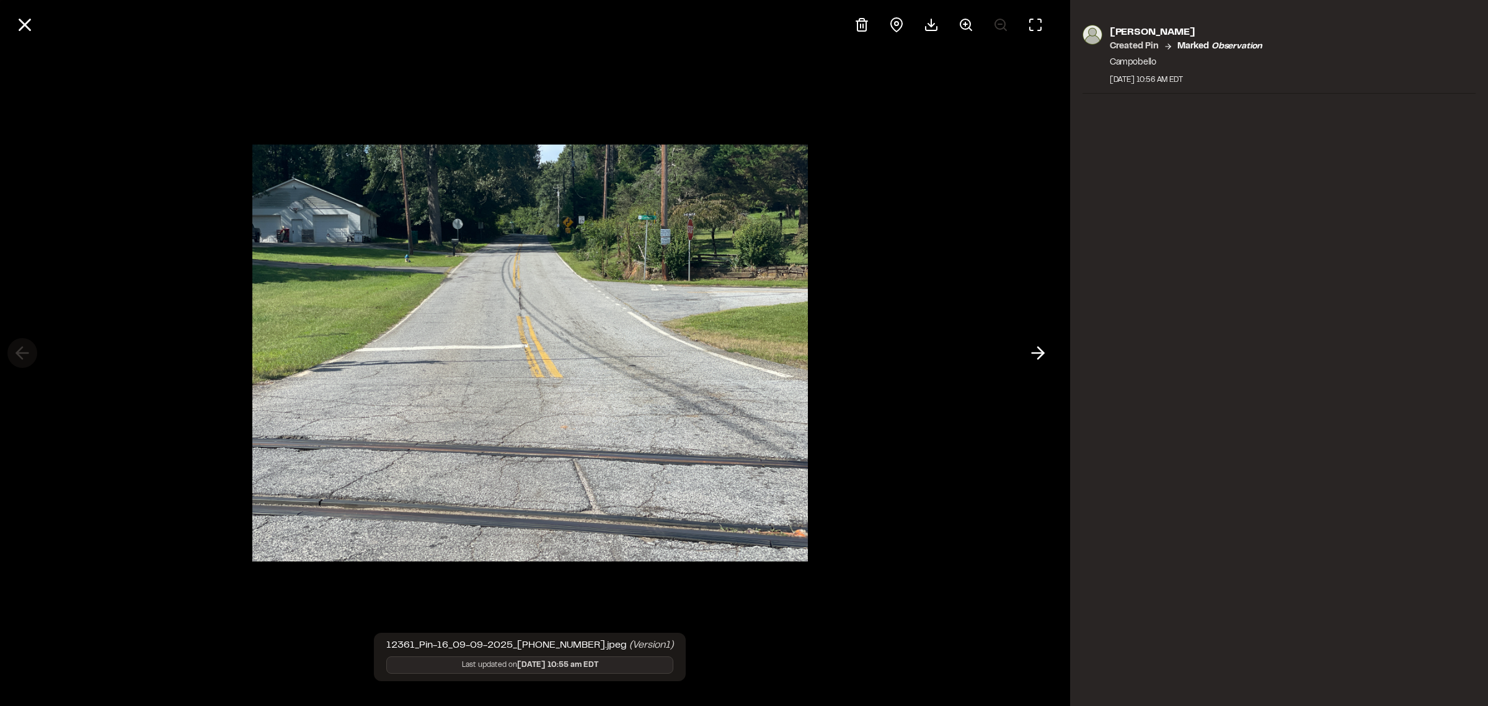
click at [22, 355] on div at bounding box center [530, 353] width 1061 height 706
click at [1026, 354] on button at bounding box center [1038, 353] width 30 height 30
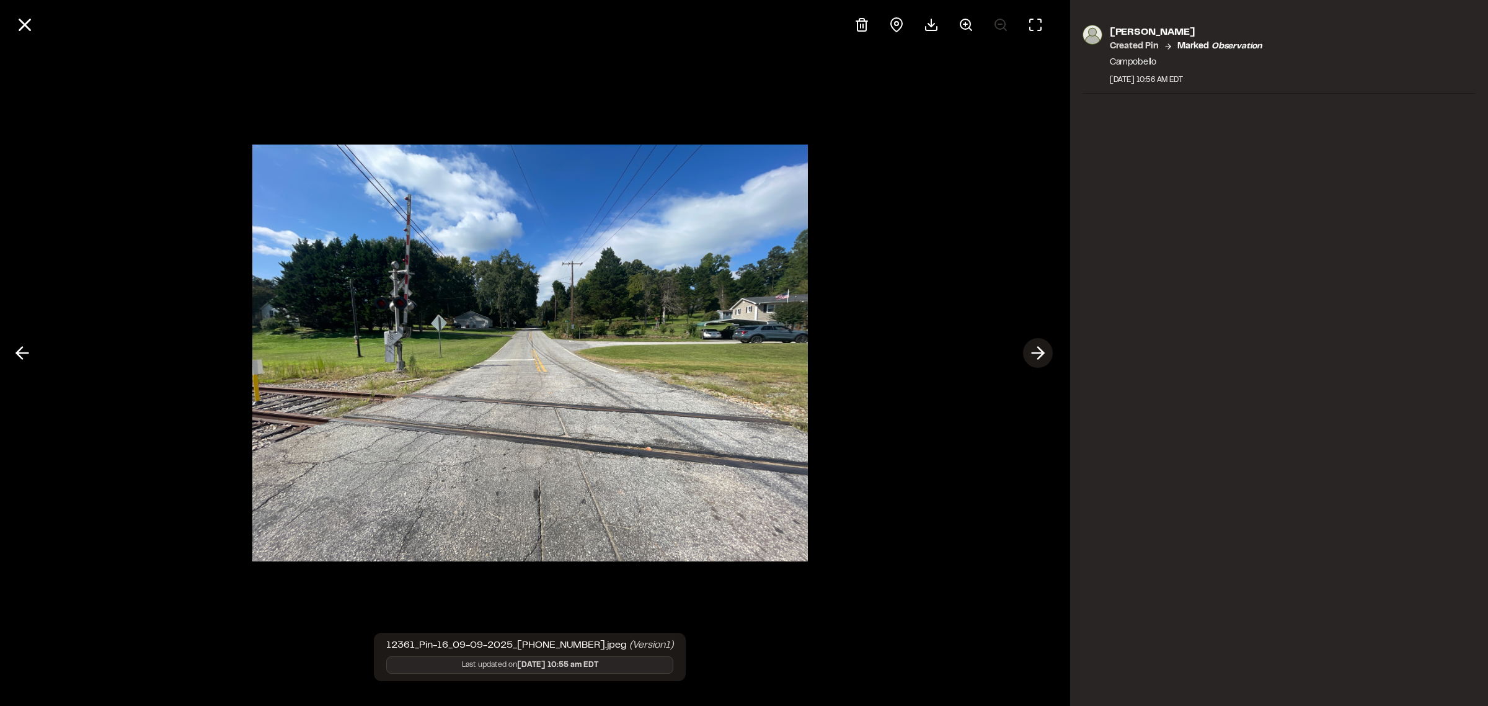
click at [1036, 355] on icon at bounding box center [1038, 352] width 20 height 21
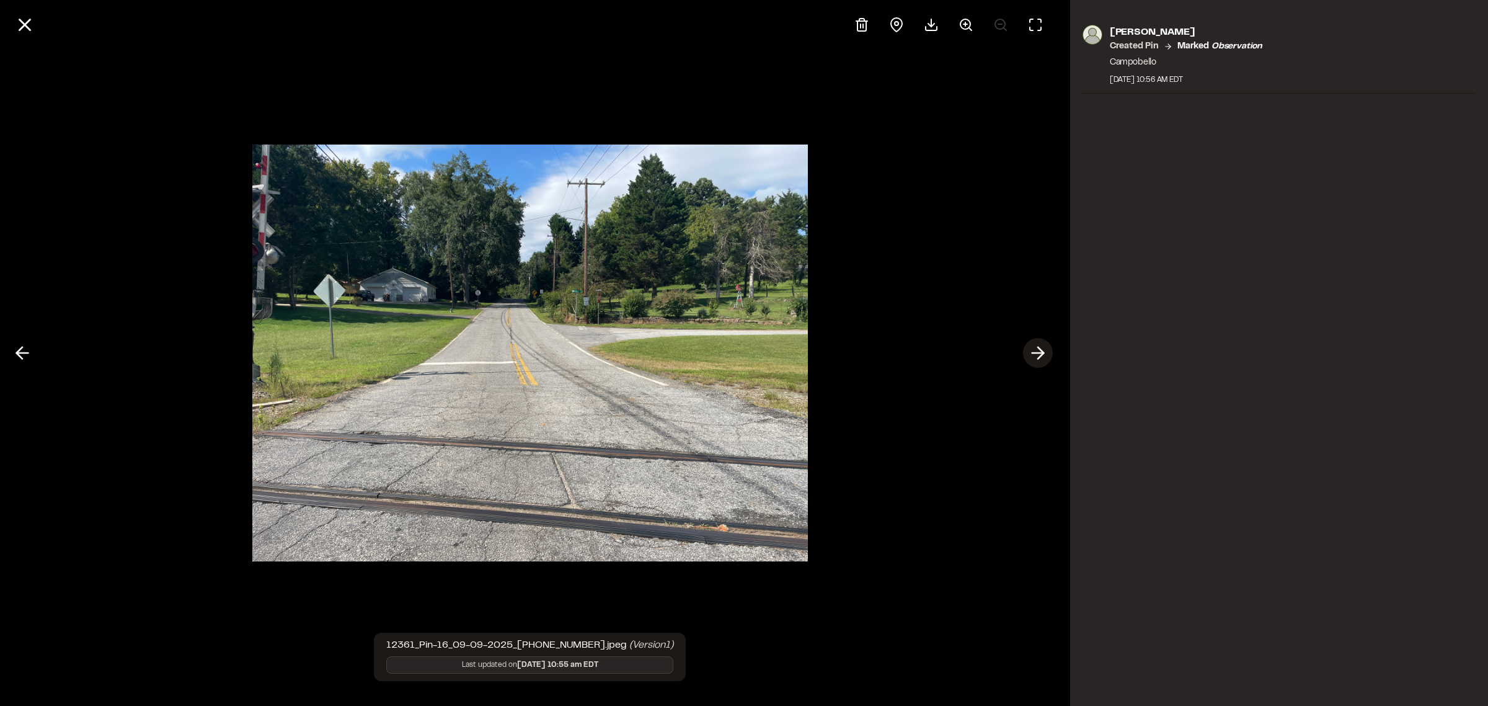
click at [1036, 354] on icon at bounding box center [1038, 352] width 20 height 21
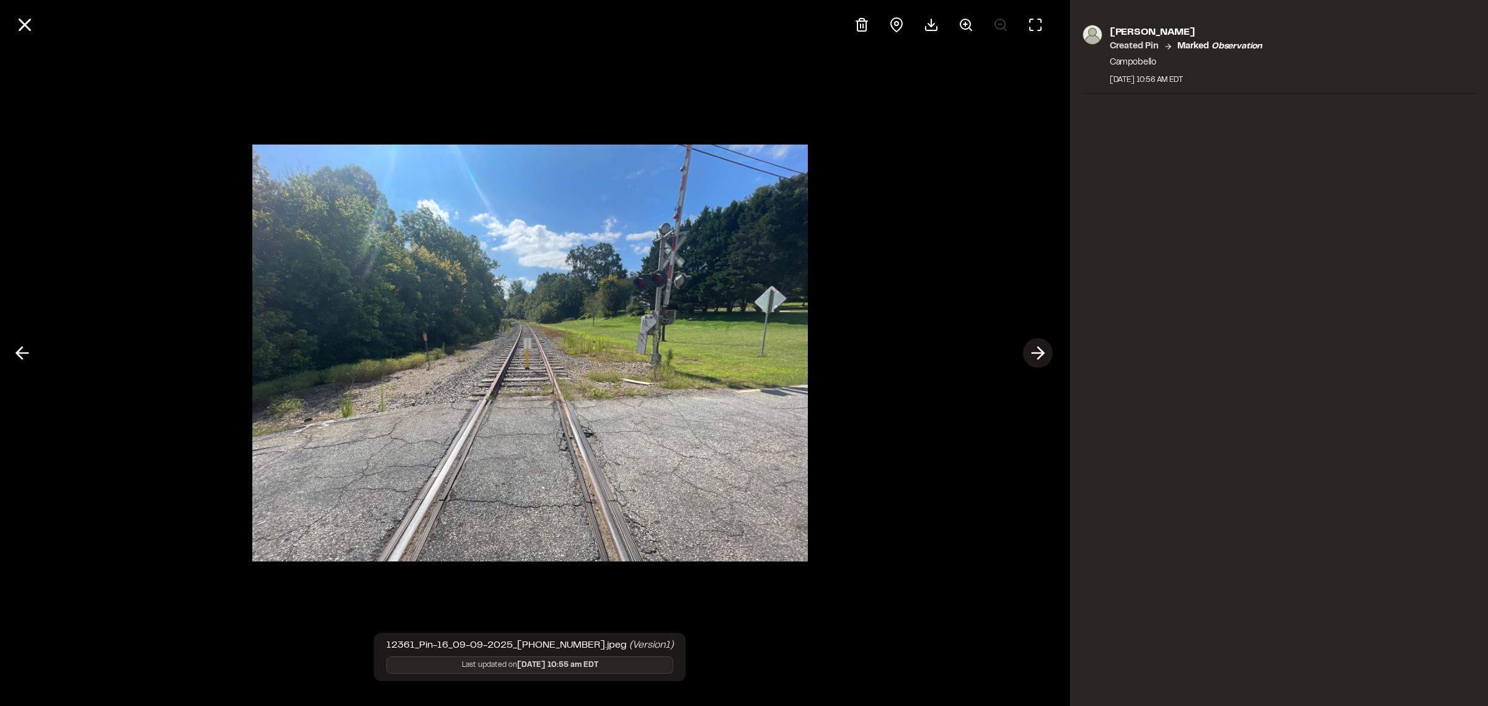
click at [1036, 354] on icon at bounding box center [1038, 352] width 20 height 21
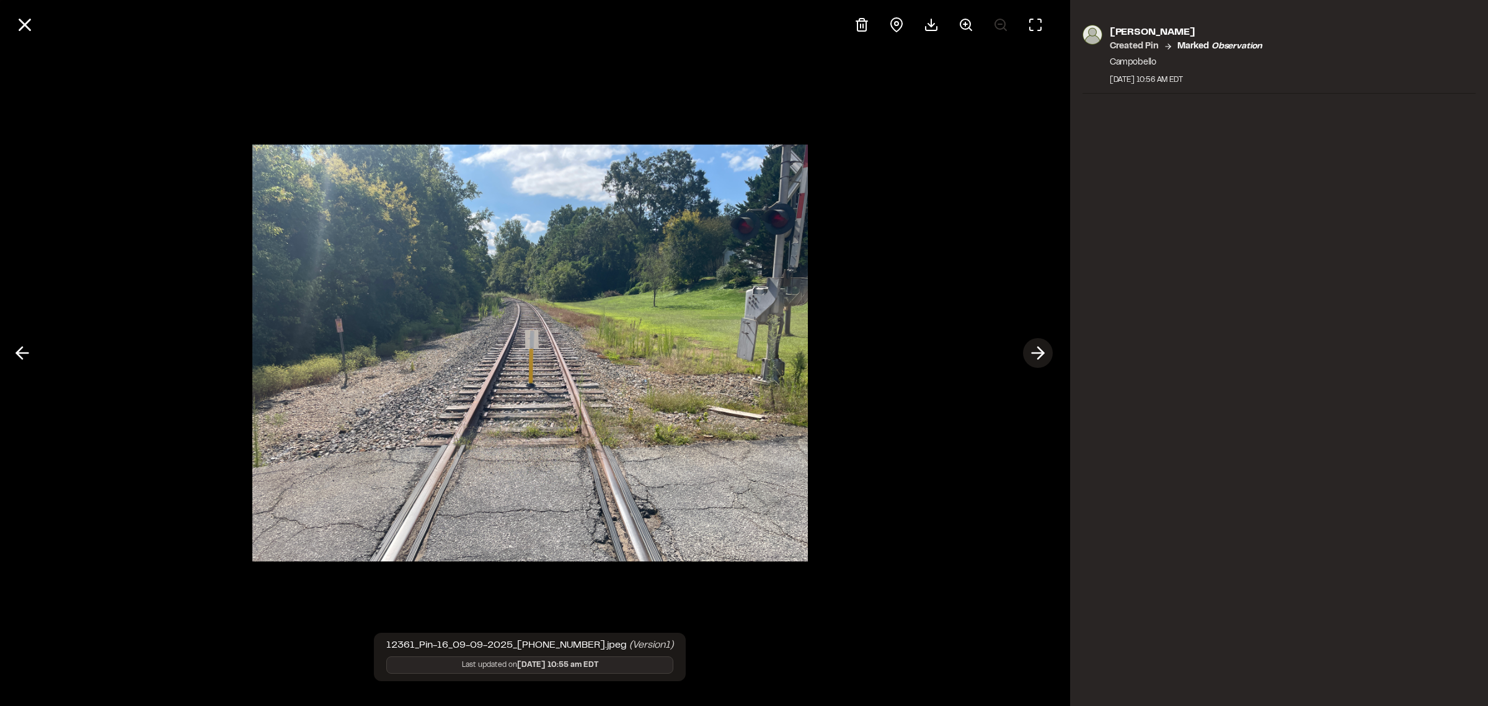
click at [1036, 354] on icon at bounding box center [1038, 352] width 20 height 21
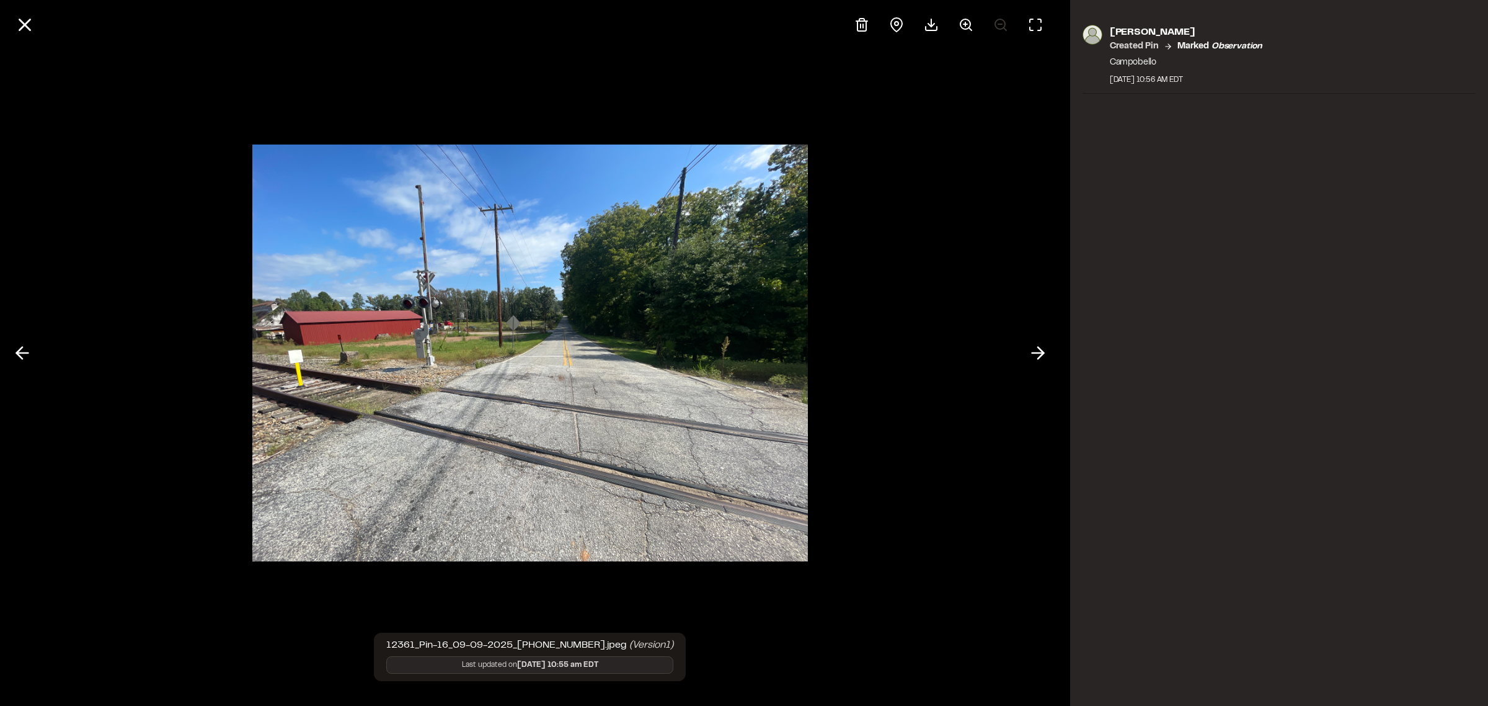
drag, startPoint x: 598, startPoint y: 394, endPoint x: 914, endPoint y: 179, distance: 381.5
click at [902, 190] on div at bounding box center [530, 353] width 1061 height 706
click at [935, 29] on icon at bounding box center [931, 24] width 15 height 15
